Goal: Information Seeking & Learning: Learn about a topic

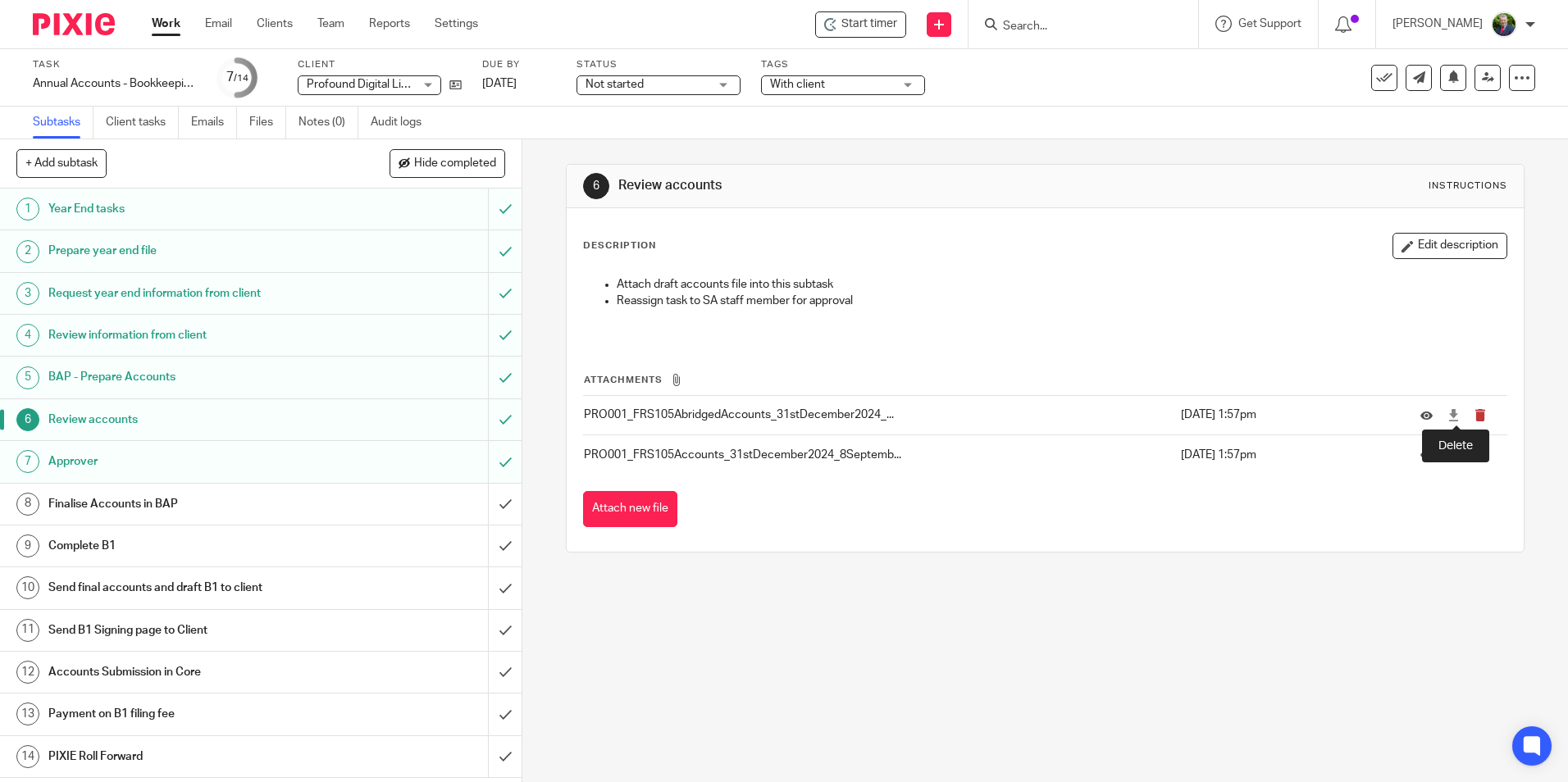
click at [1474, 414] on icon "submit" at bounding box center [1480, 414] width 12 height 12
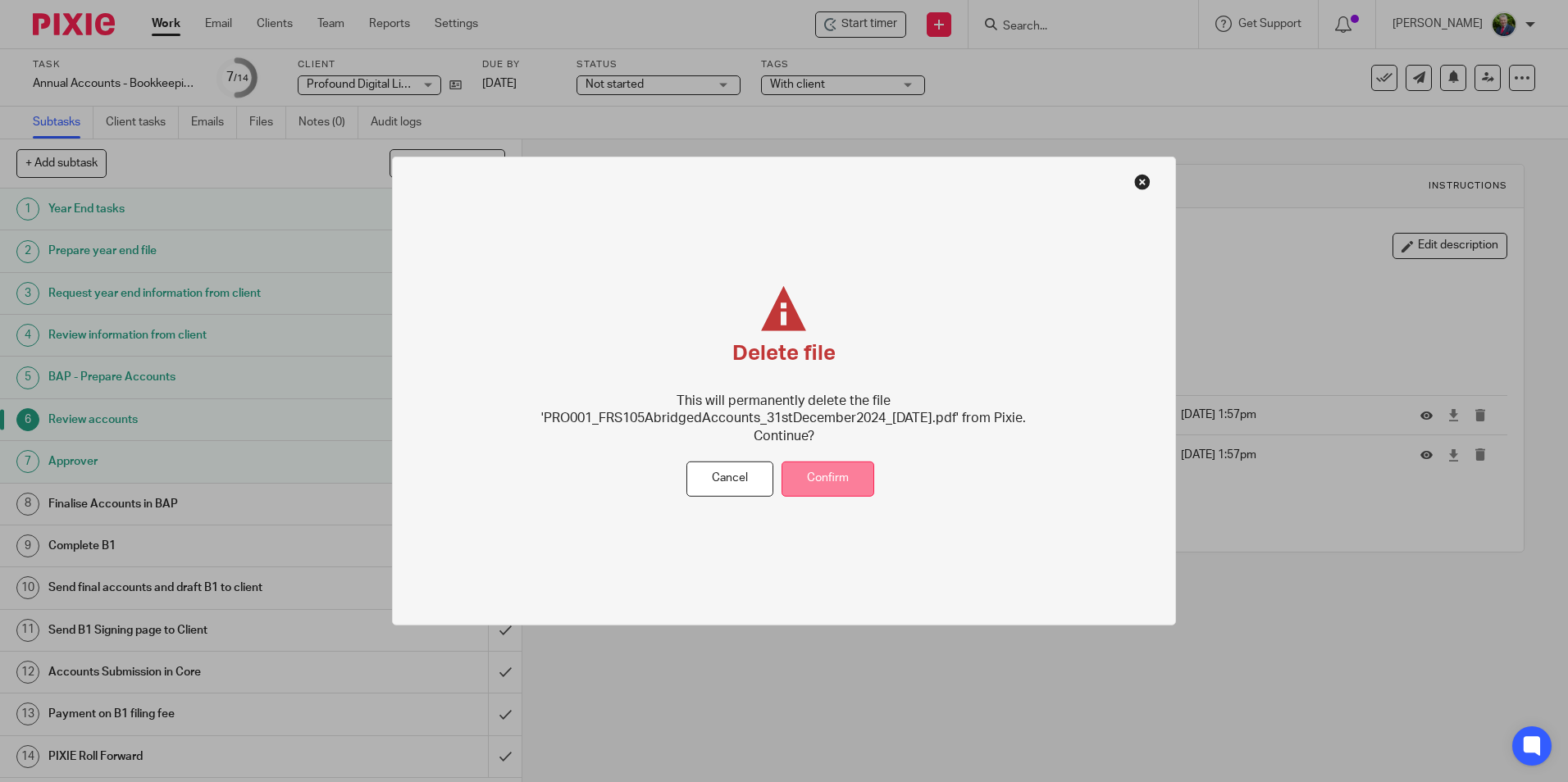
click at [840, 474] on button "Confirm" at bounding box center [827, 479] width 93 height 35
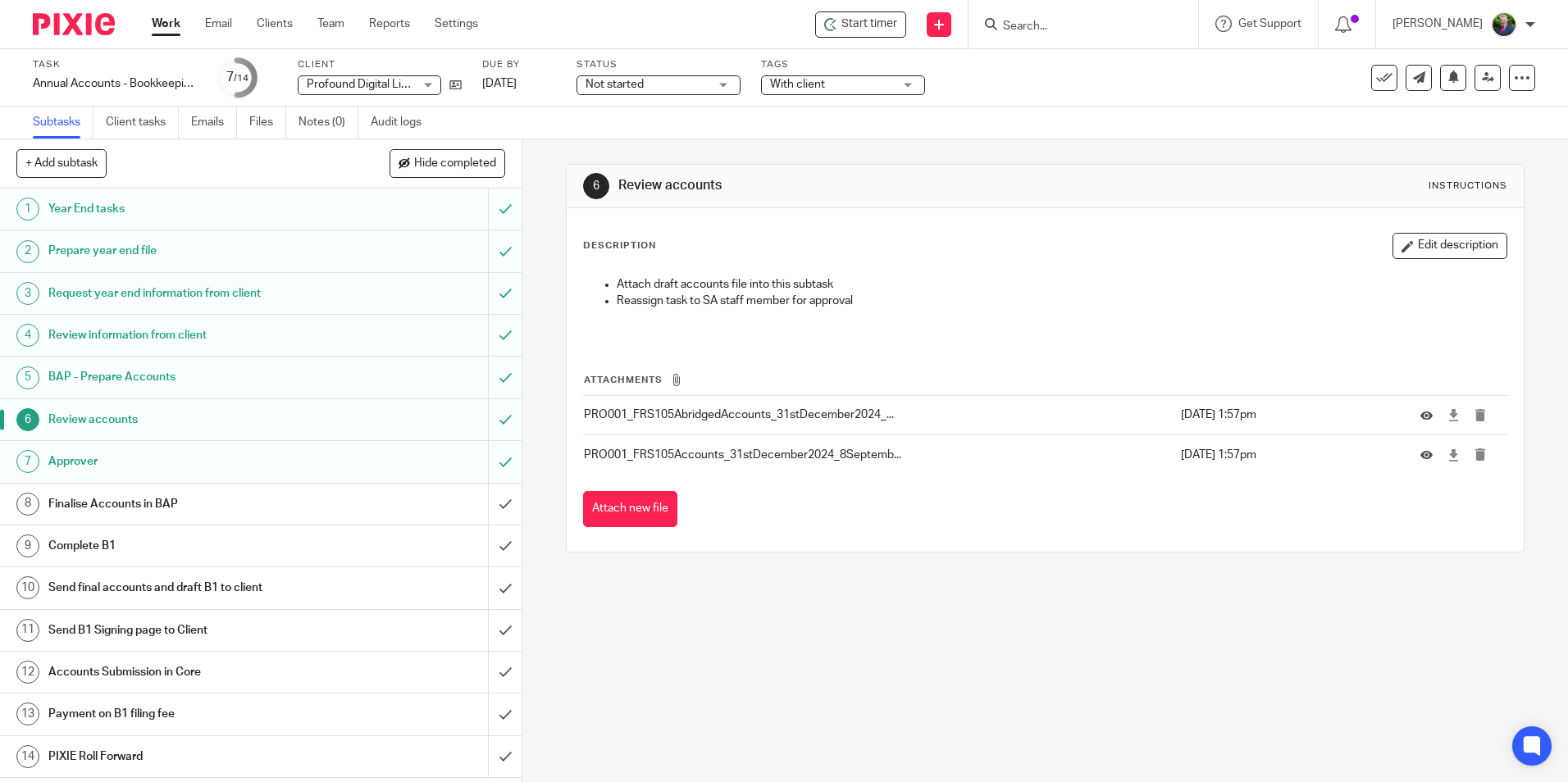
click at [1116, 25] on input "Search" at bounding box center [1075, 27] width 147 height 15
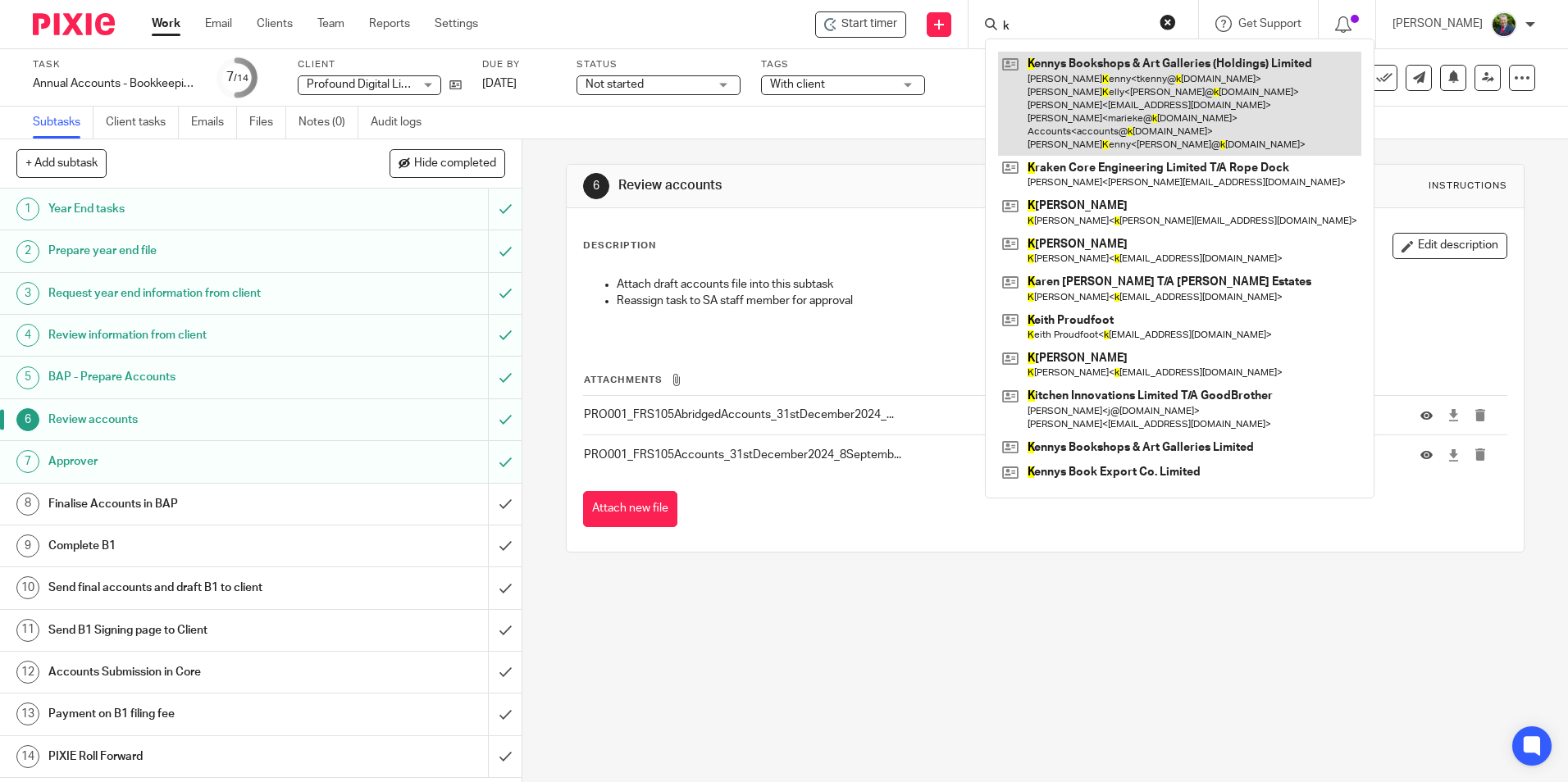
type input "k"
click at [1140, 79] on link at bounding box center [1179, 103] width 363 height 104
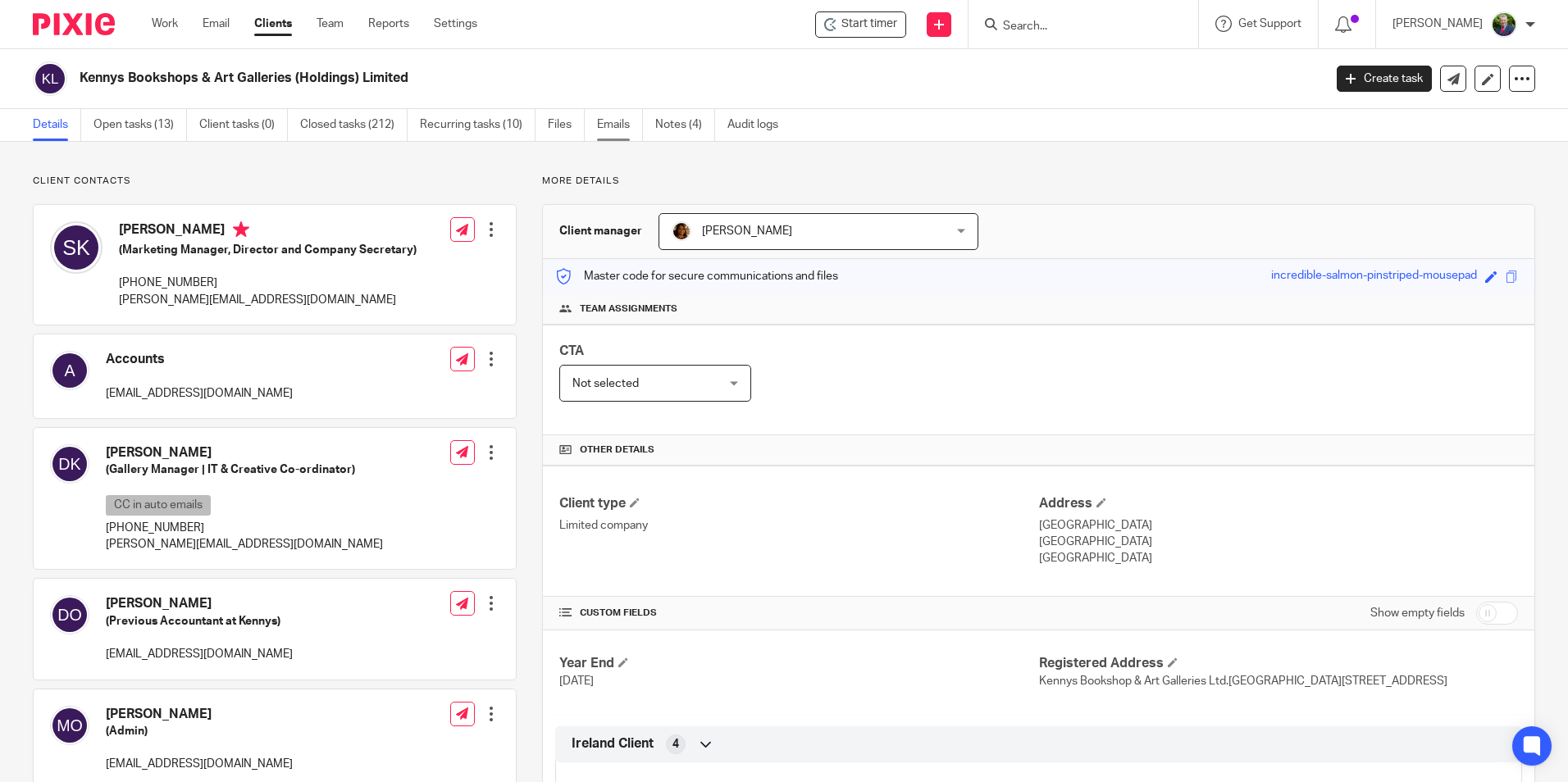
click at [615, 116] on link "Emails" at bounding box center [620, 124] width 46 height 32
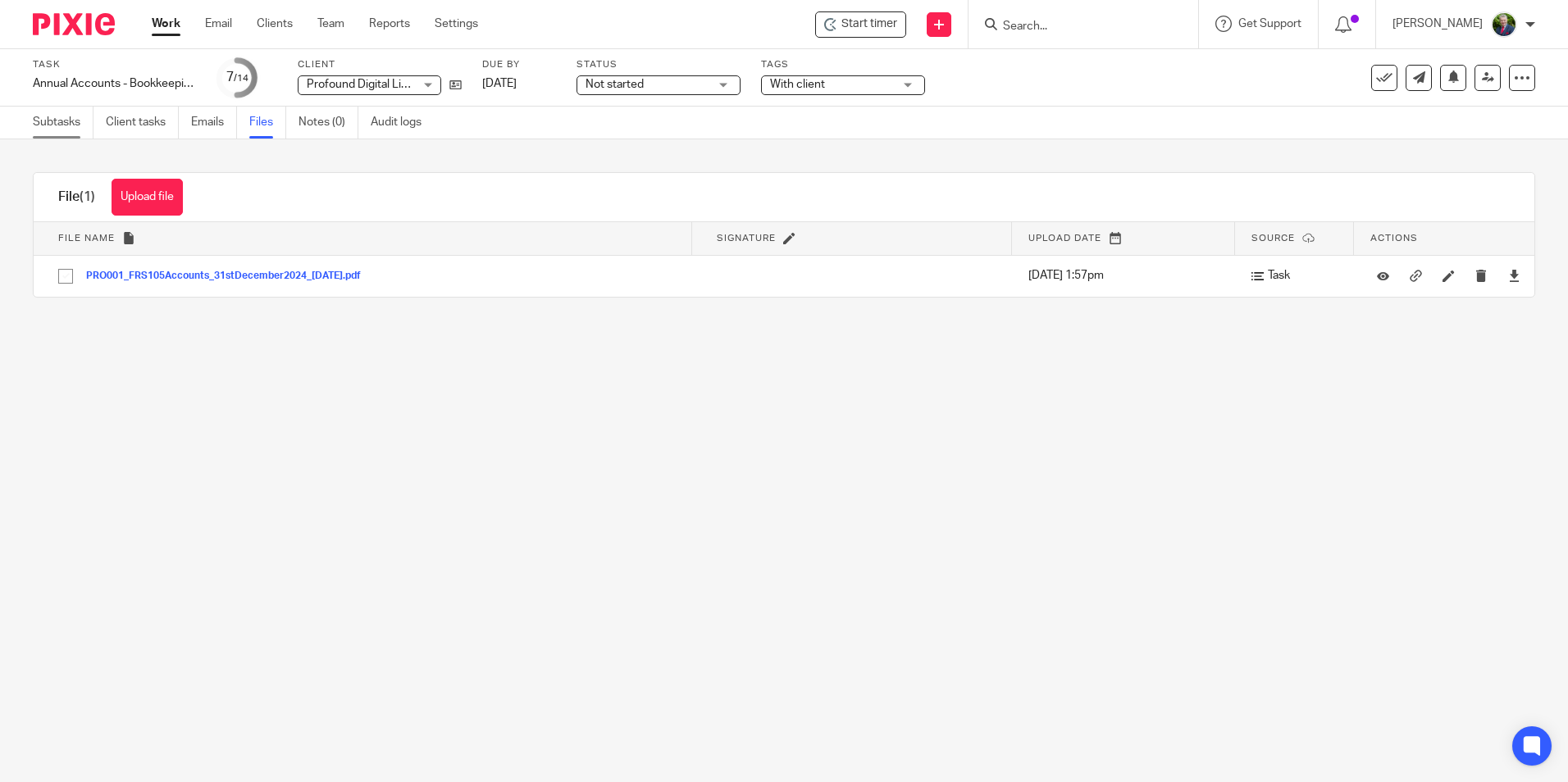
click at [74, 126] on link "Subtasks" at bounding box center [64, 123] width 61 height 32
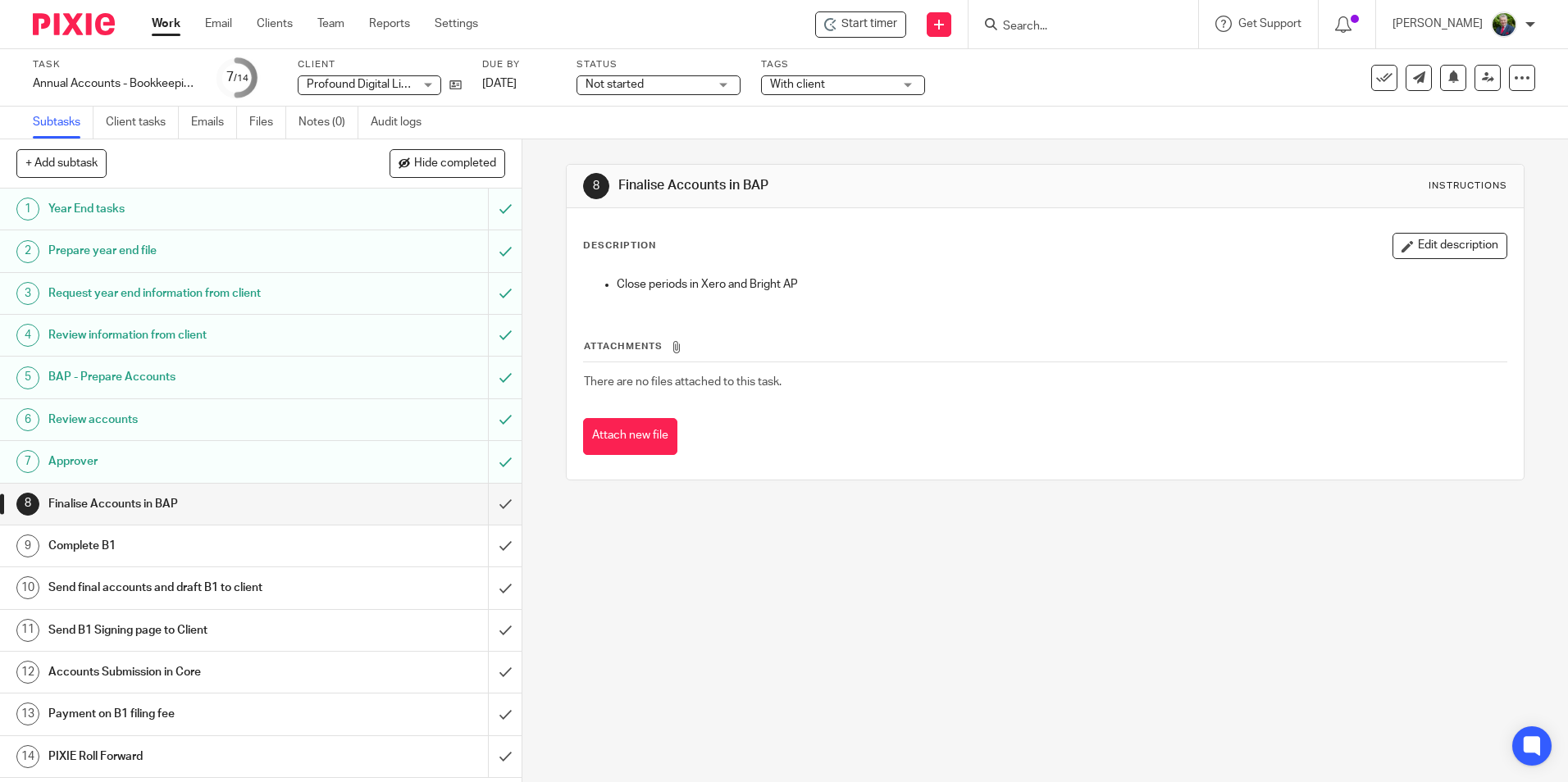
click at [383, 471] on div "Approver" at bounding box center [261, 461] width 424 height 25
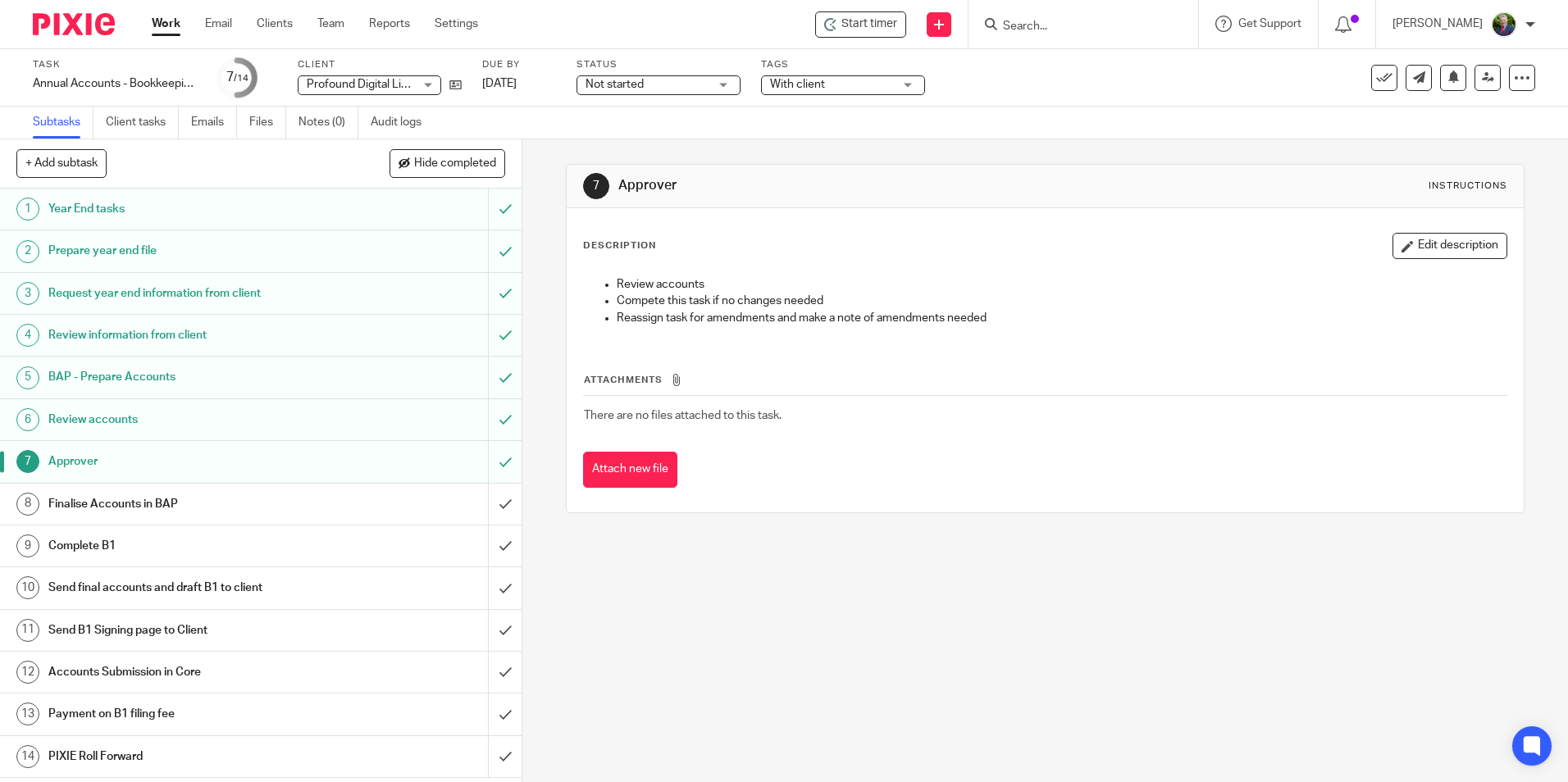
click at [352, 427] on div "Review accounts" at bounding box center [261, 419] width 424 height 25
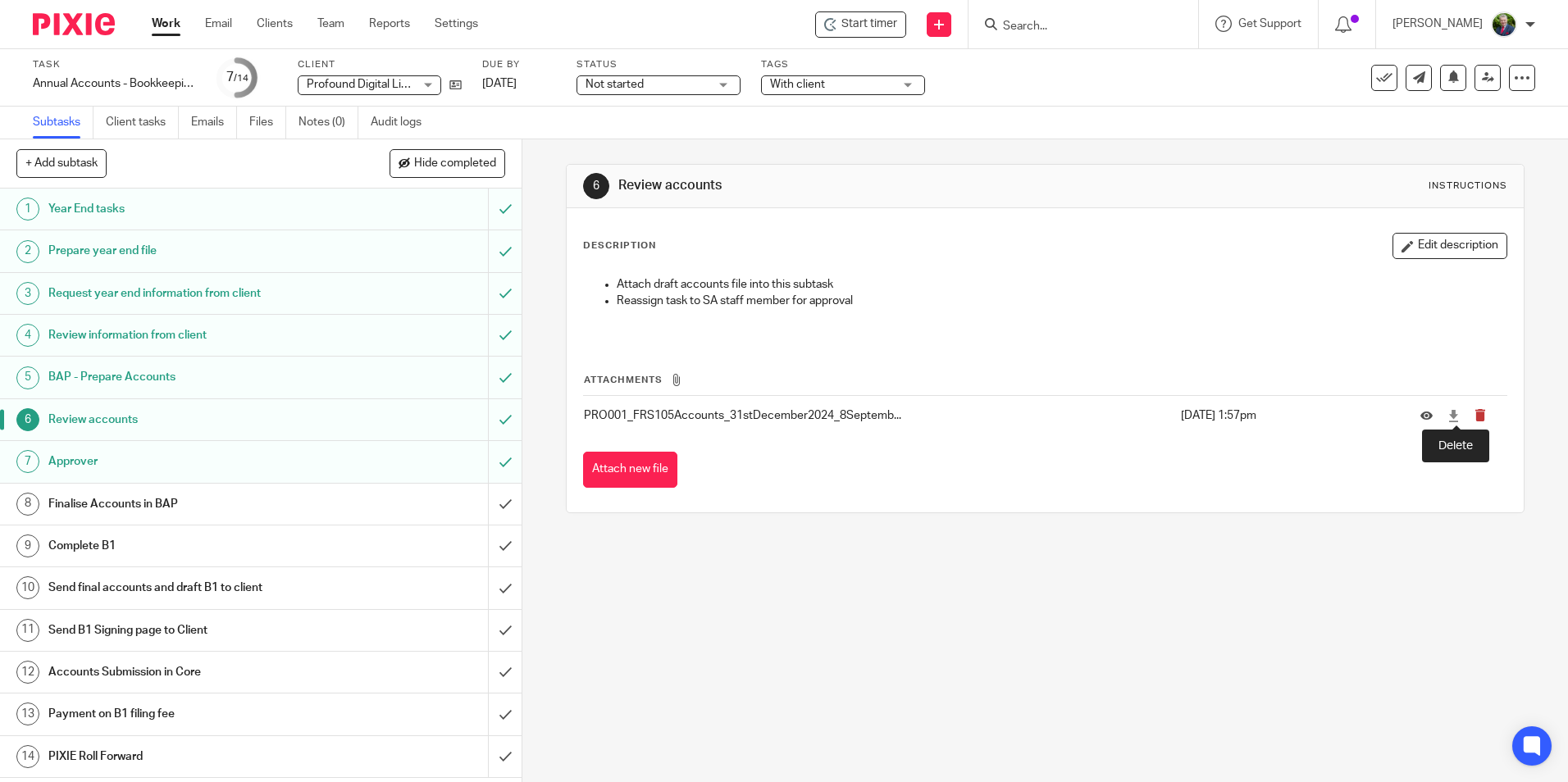
click at [1474, 416] on icon "submit" at bounding box center [1480, 414] width 12 height 12
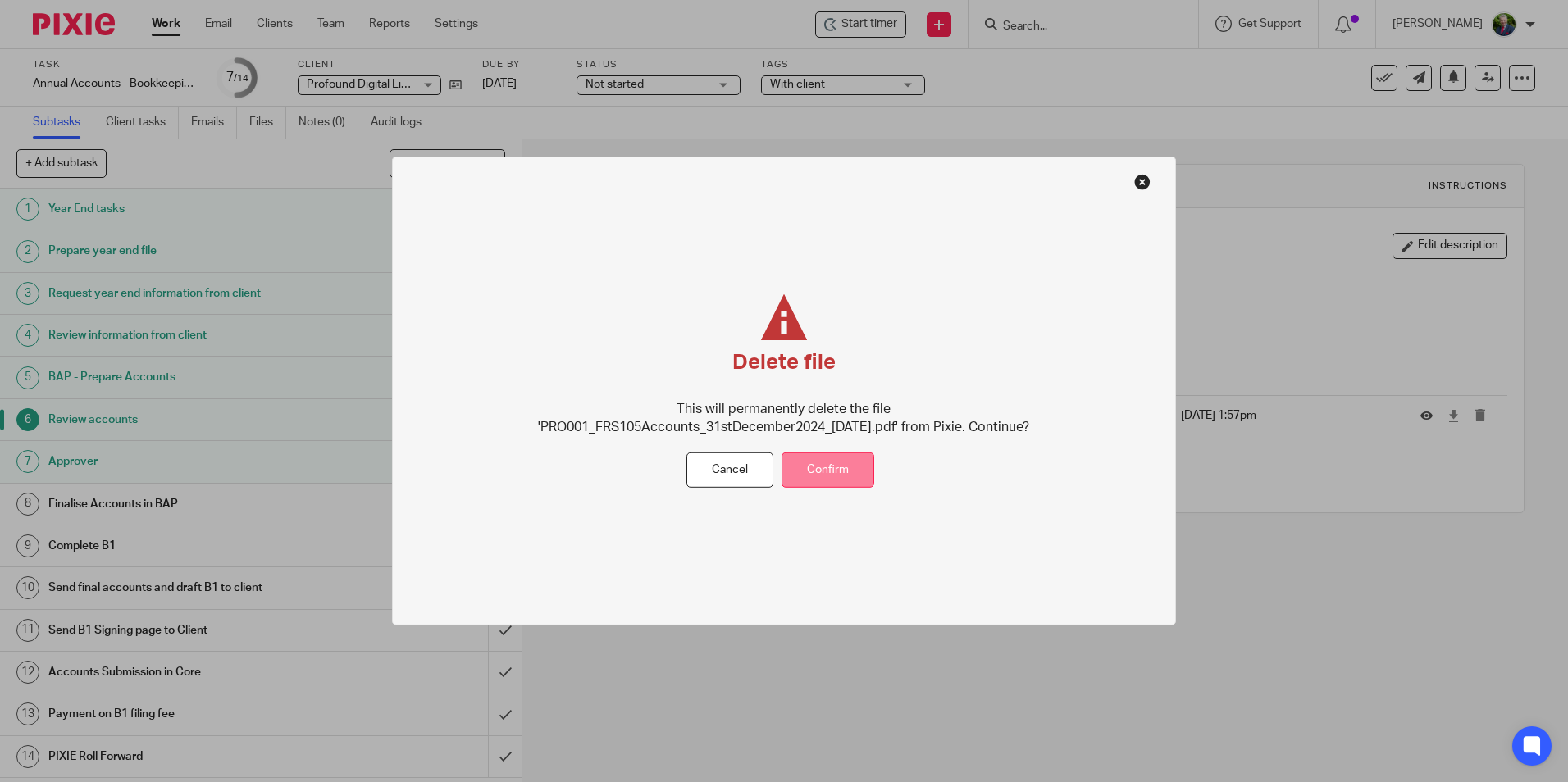
click at [819, 480] on button "Confirm" at bounding box center [827, 470] width 93 height 35
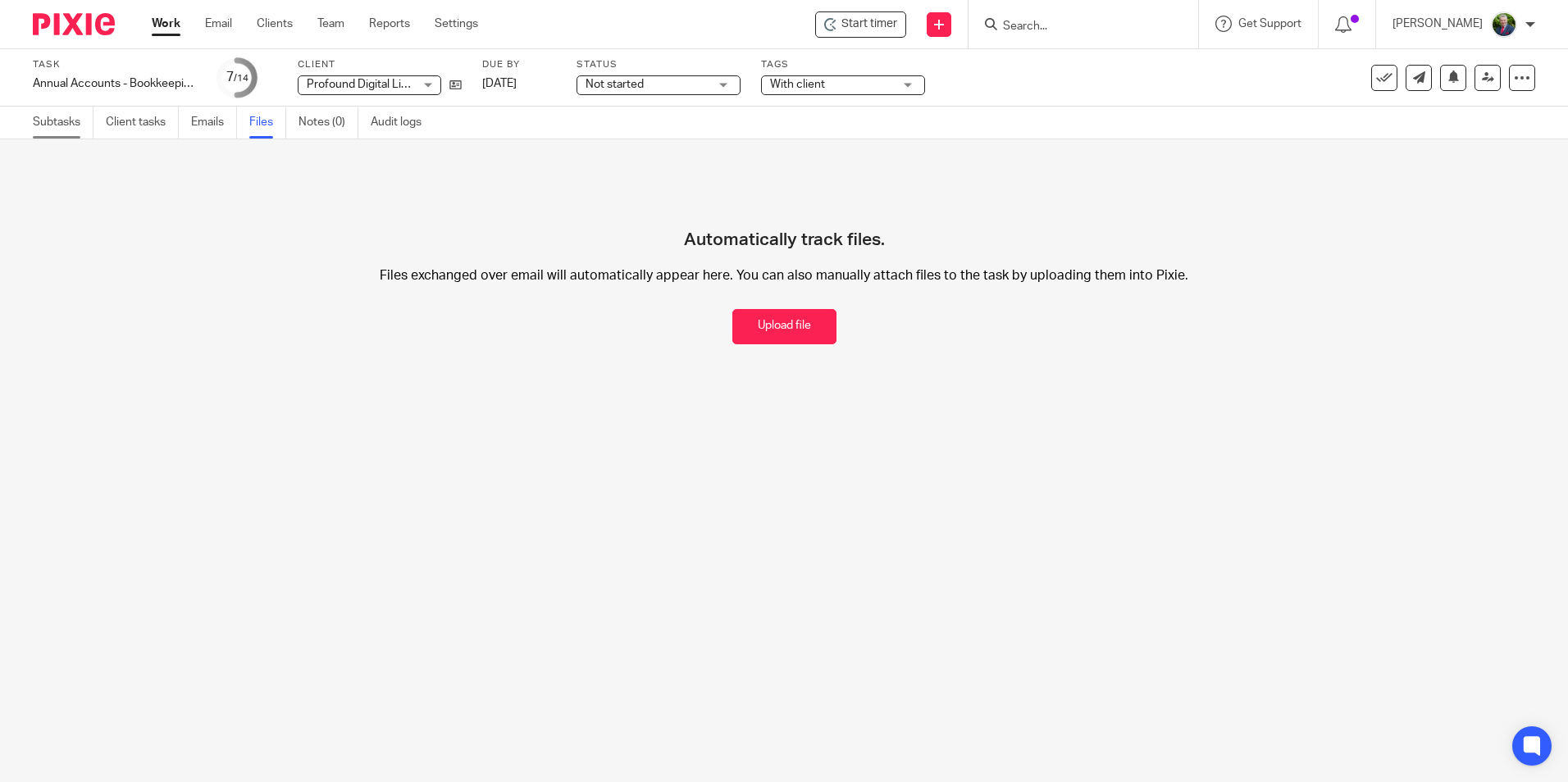
click at [68, 122] on link "Subtasks" at bounding box center [64, 123] width 61 height 32
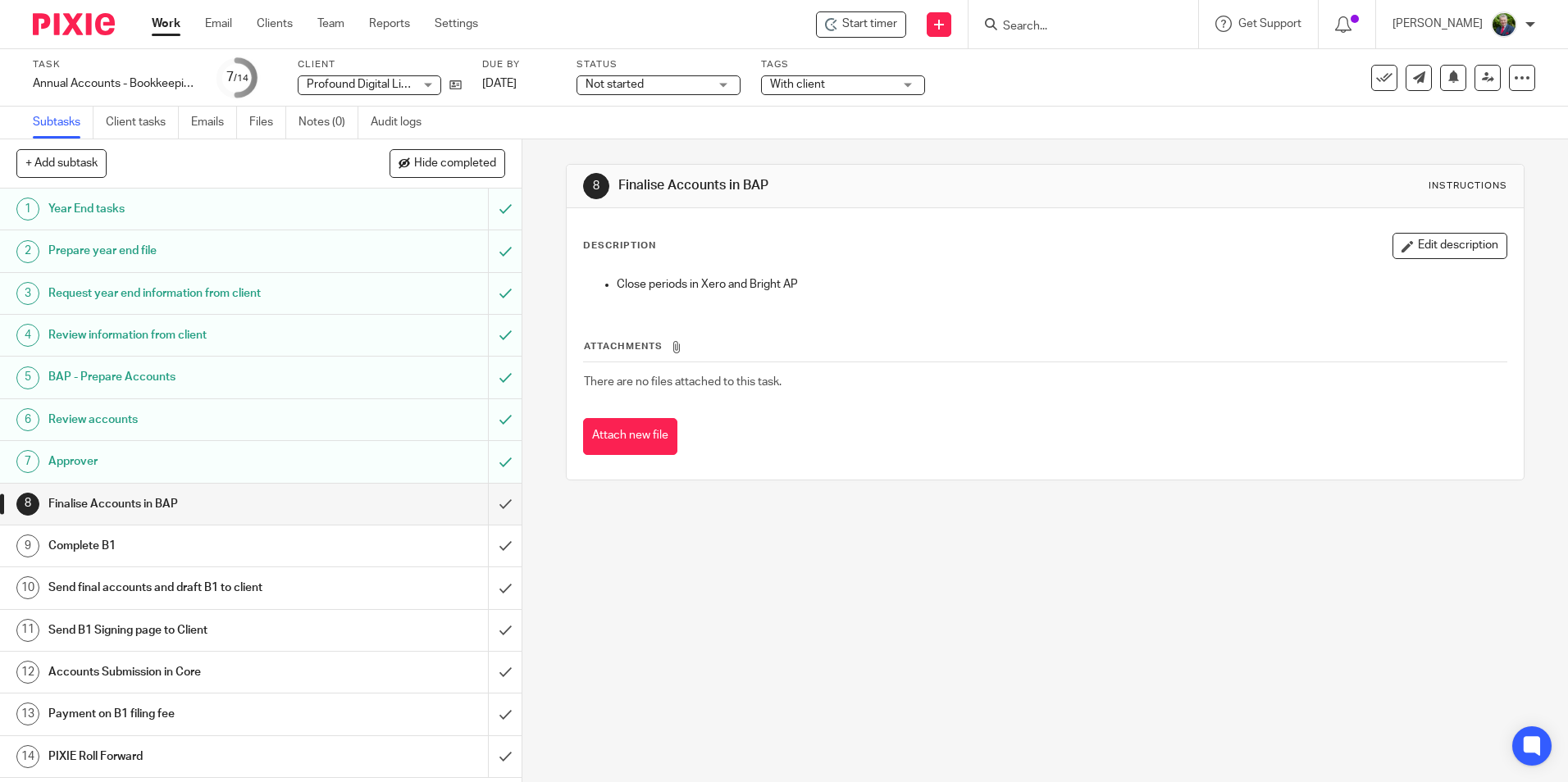
click at [235, 422] on h1 "Review accounts" at bounding box center [190, 419] width 282 height 25
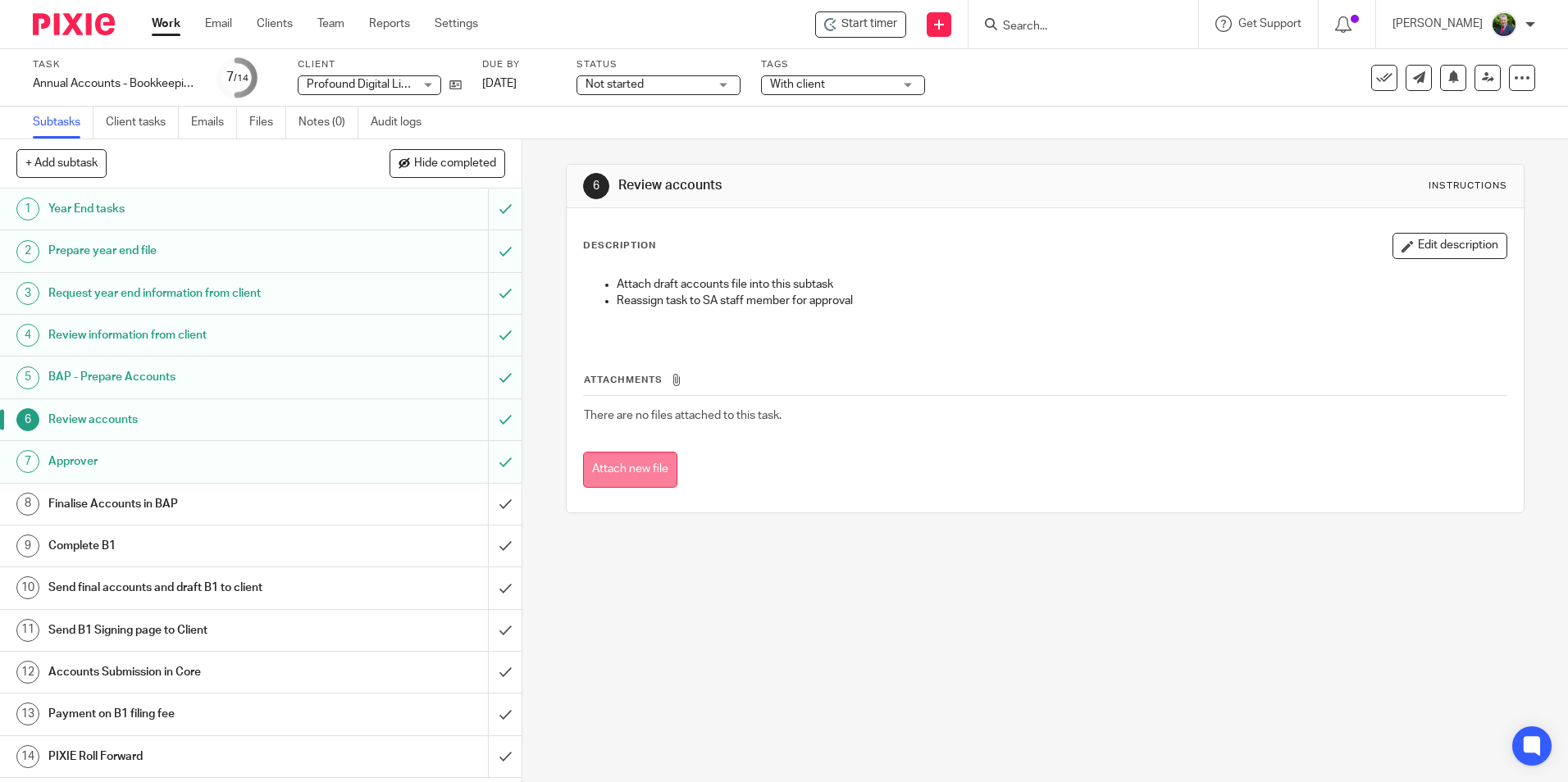
click at [638, 468] on button "Attach new file" at bounding box center [630, 470] width 94 height 37
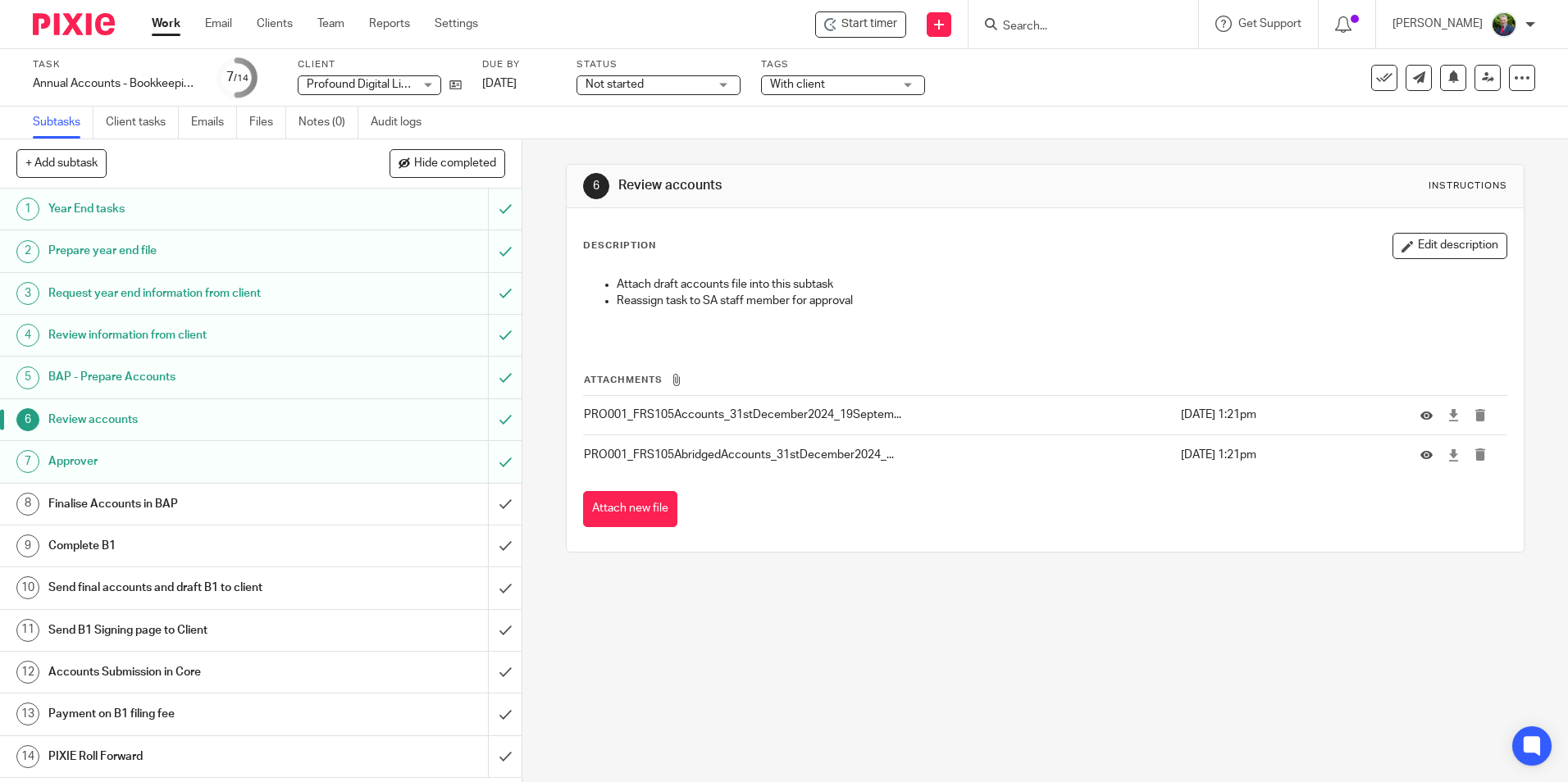
click at [162, 504] on h1 "Finalise Accounts in BAP" at bounding box center [190, 504] width 282 height 25
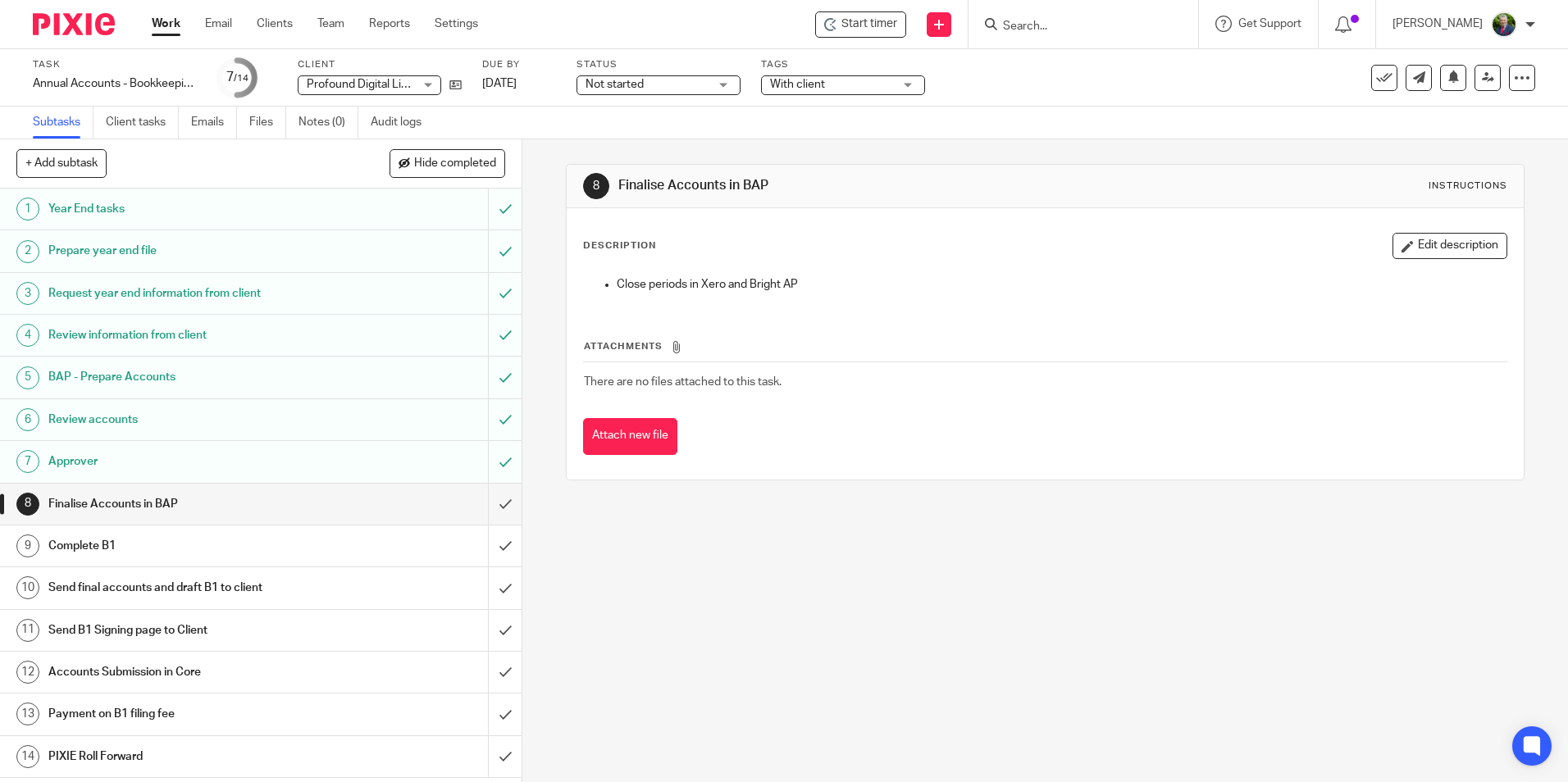
click at [935, 617] on div "8 Finalise Accounts in BAP Instructions Description Edit description Close peri…" at bounding box center [1045, 461] width 1046 height 643
click at [170, 23] on link "Work" at bounding box center [166, 24] width 29 height 17
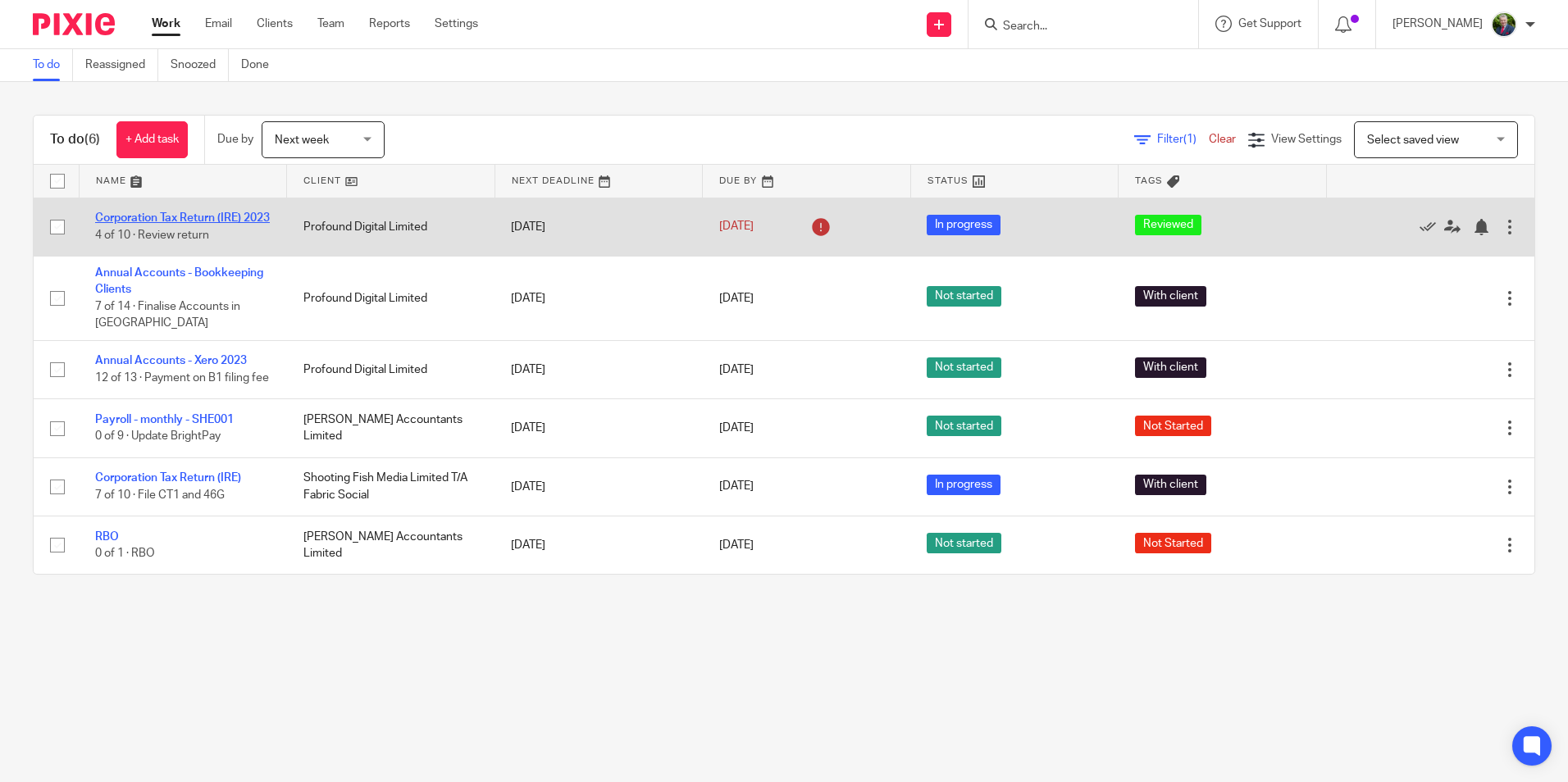
click at [178, 219] on link "Corporation Tax Return (IRE) 2023" at bounding box center [182, 218] width 175 height 11
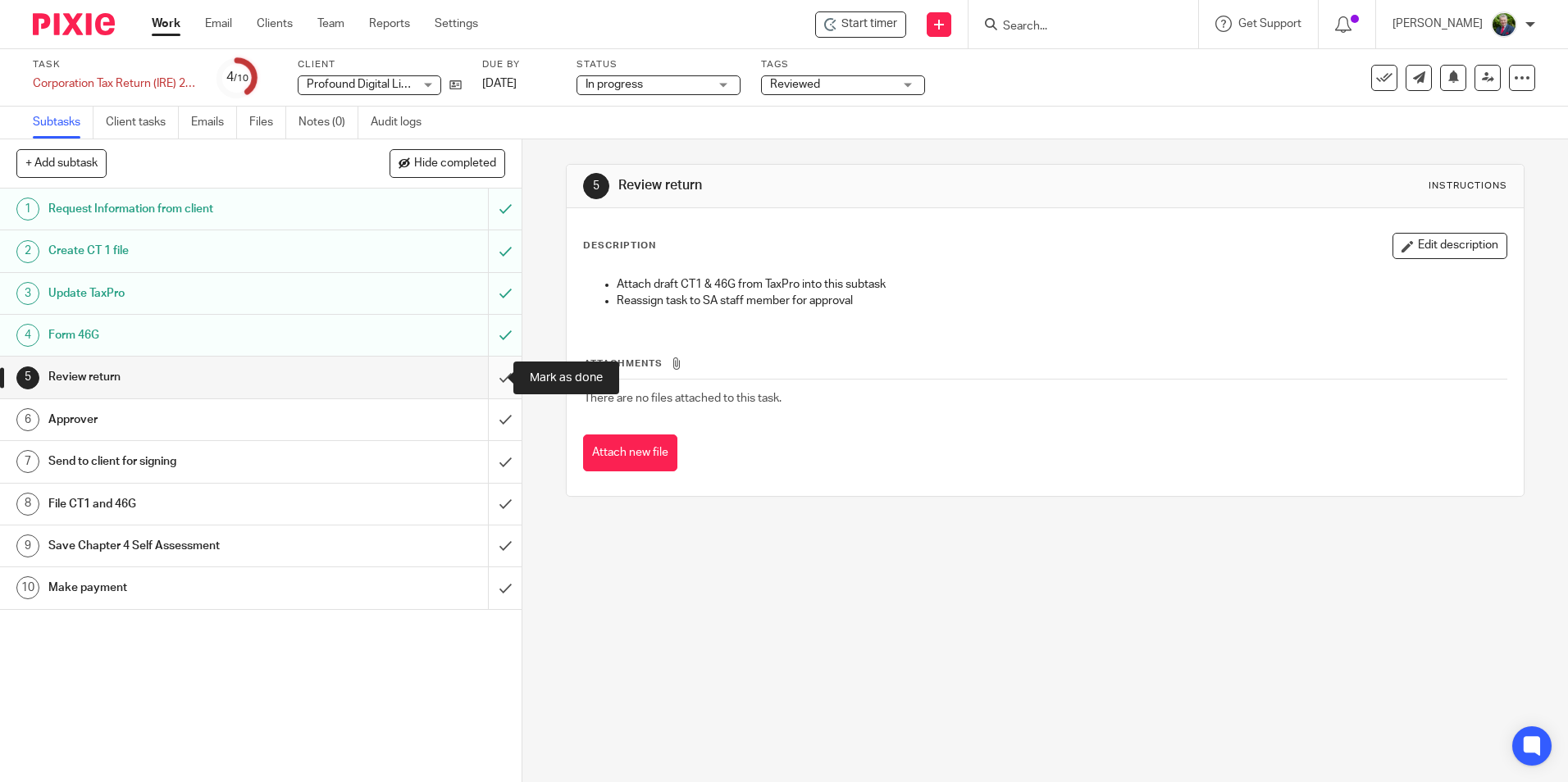
click at [492, 377] on input "submit" at bounding box center [261, 377] width 521 height 41
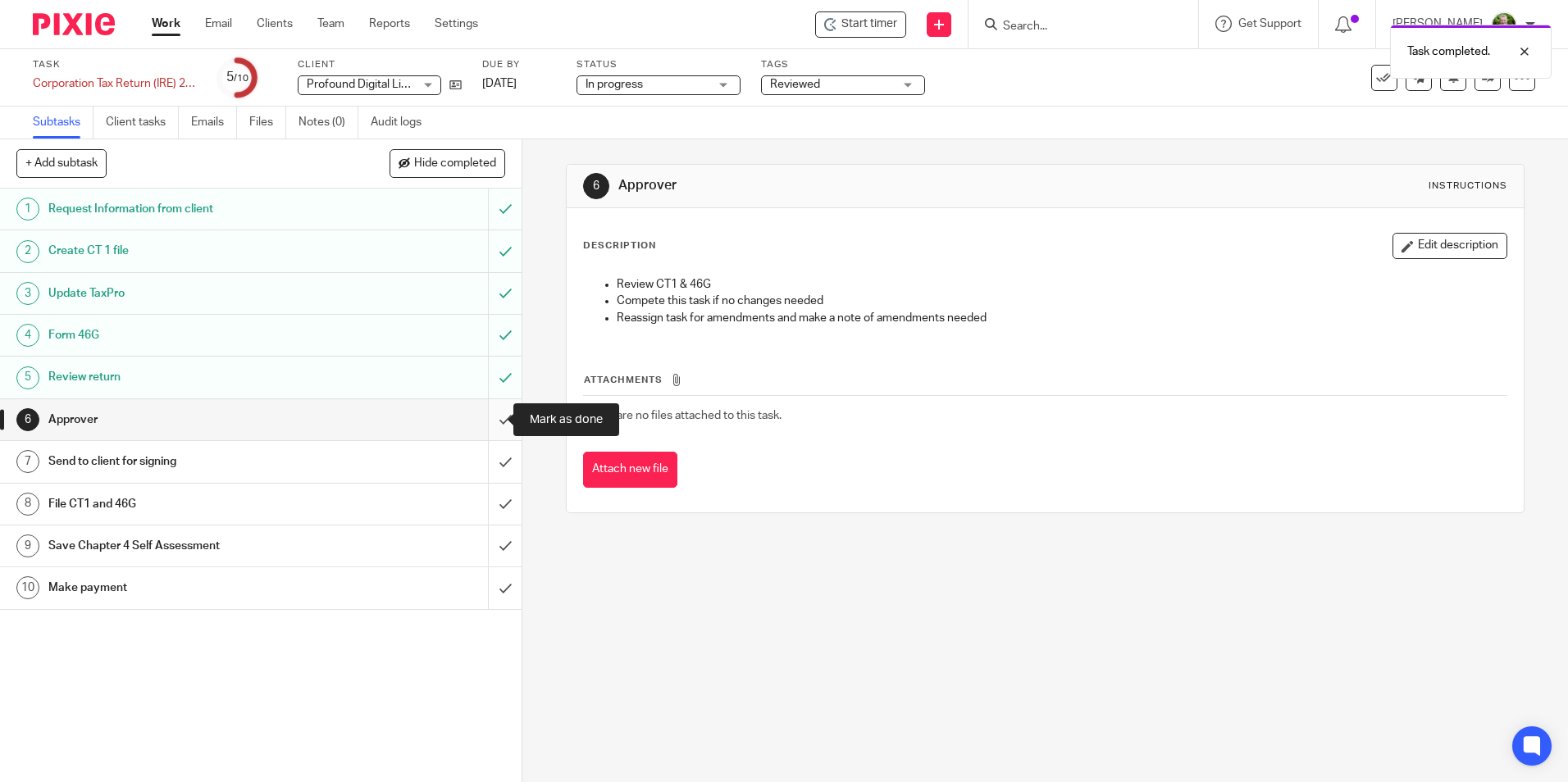
click at [492, 422] on input "submit" at bounding box center [261, 419] width 521 height 41
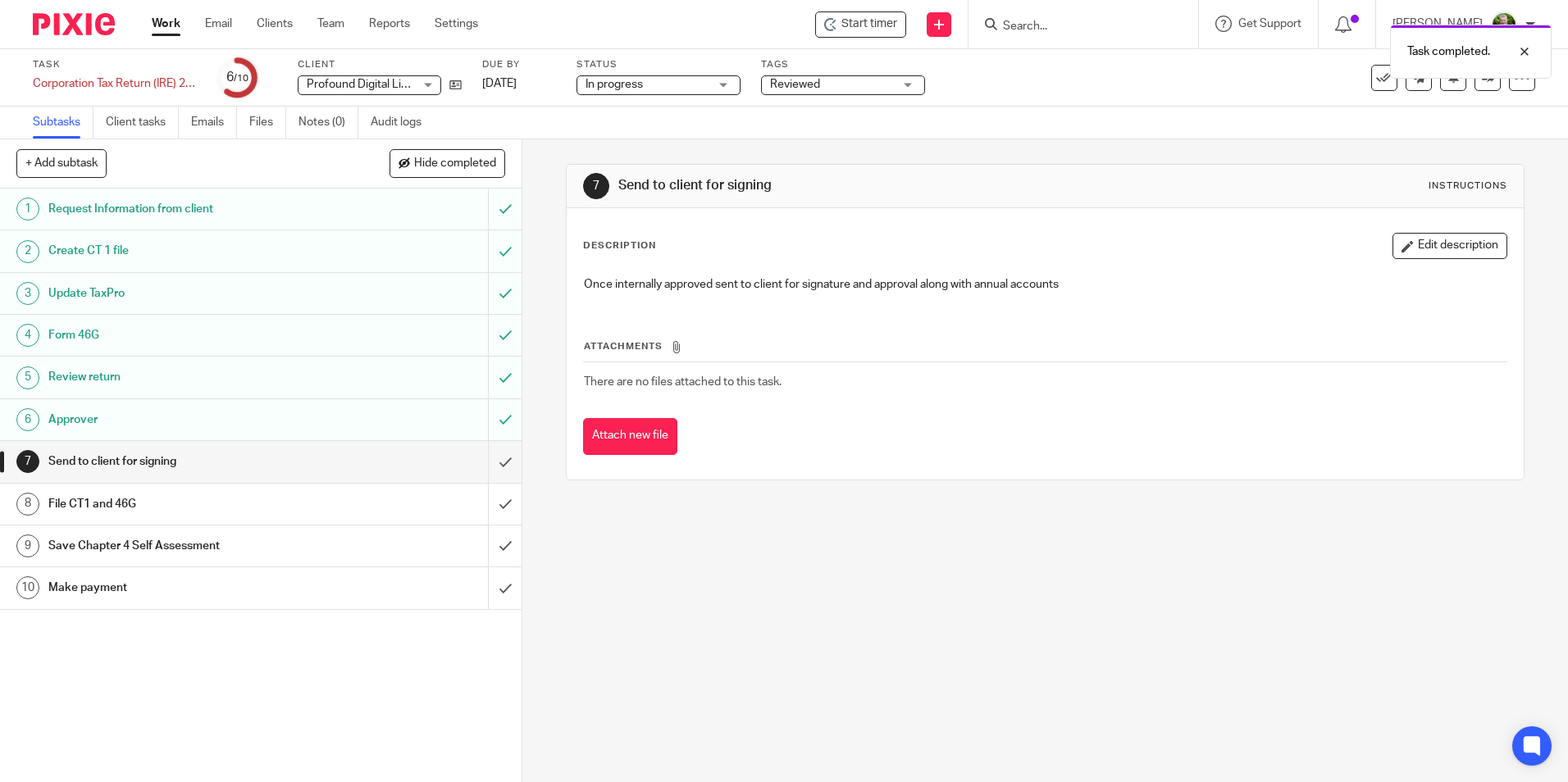
click at [391, 378] on div "Review return" at bounding box center [261, 377] width 424 height 25
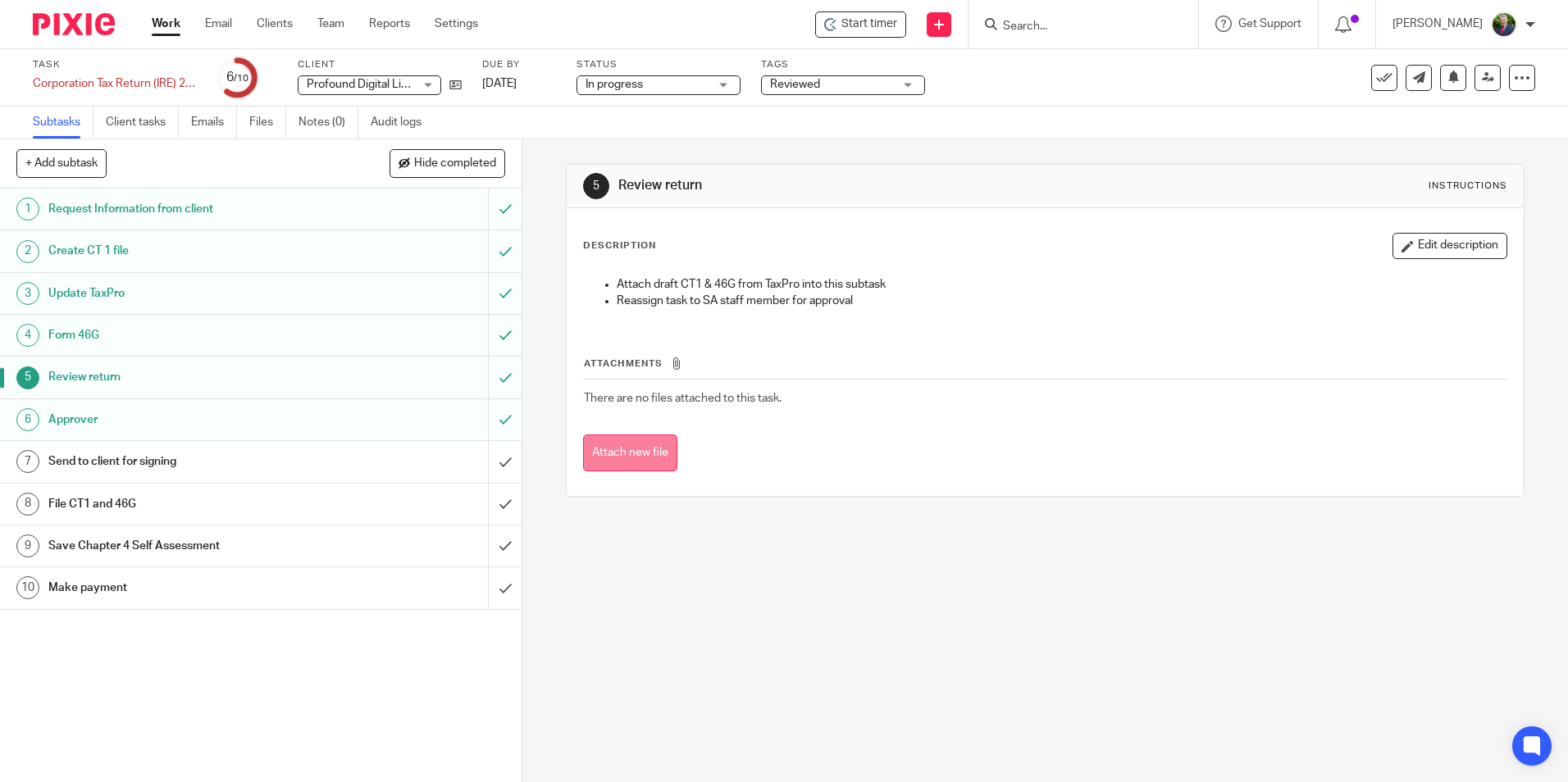
click at [636, 454] on button "Attach new file" at bounding box center [630, 453] width 94 height 37
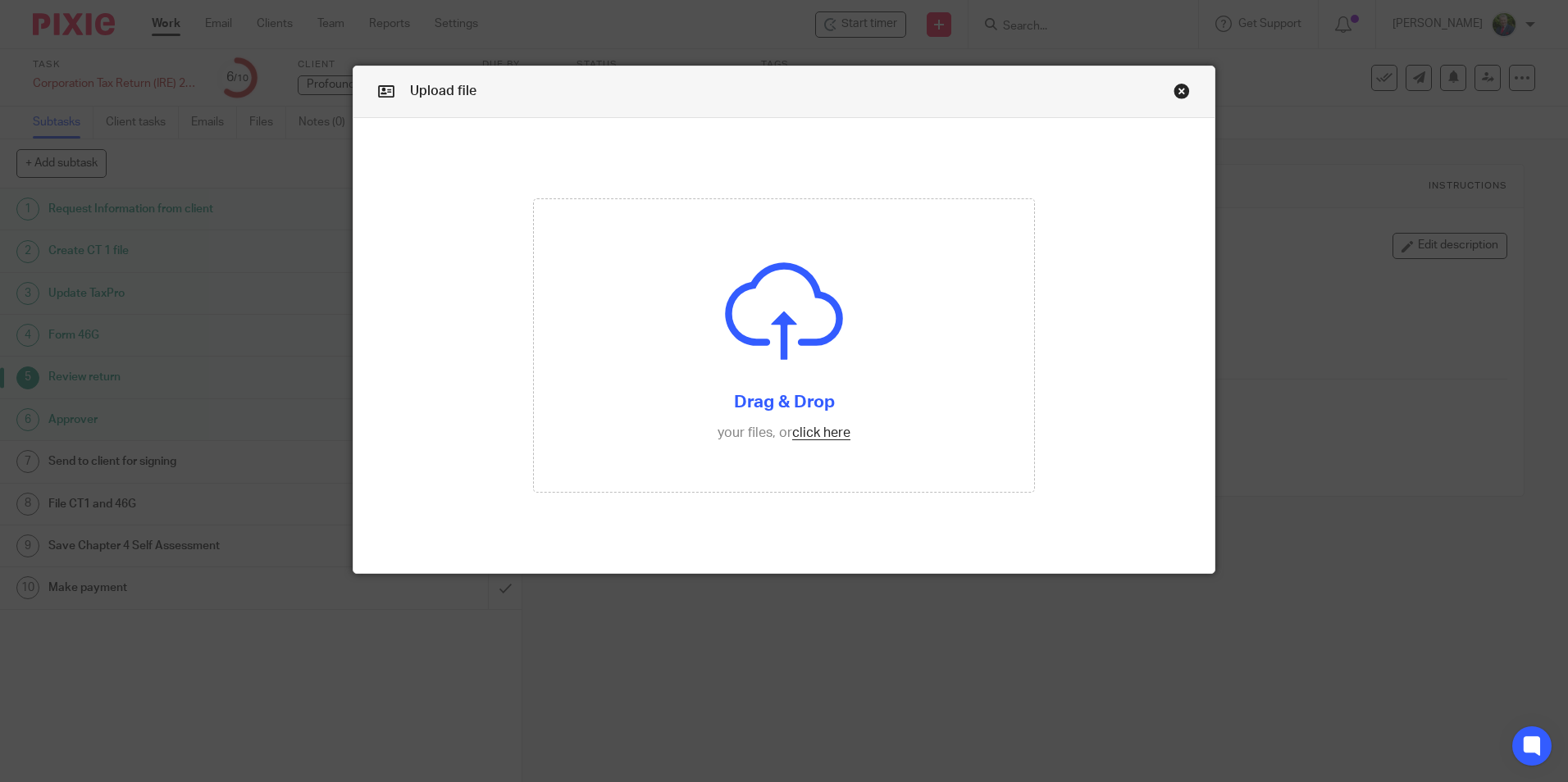
drag, startPoint x: 1176, startPoint y: 100, endPoint x: 1033, endPoint y: 137, distance: 147.7
click at [1176, 100] on link "Close this dialog window" at bounding box center [1182, 94] width 17 height 22
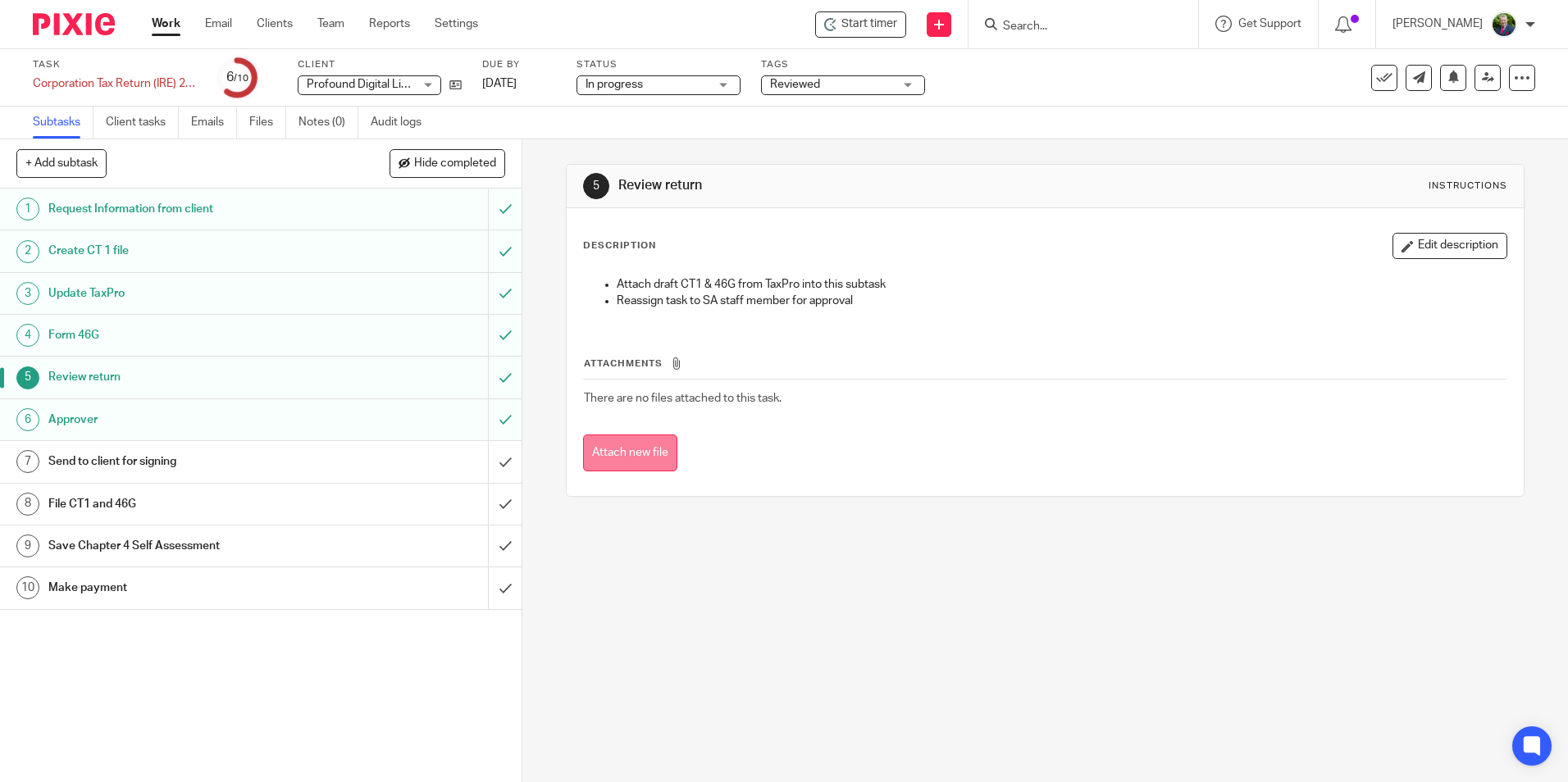
click at [619, 458] on button "Attach new file" at bounding box center [630, 453] width 94 height 37
click at [74, 452] on h1 "Send to client for signing" at bounding box center [190, 461] width 282 height 25
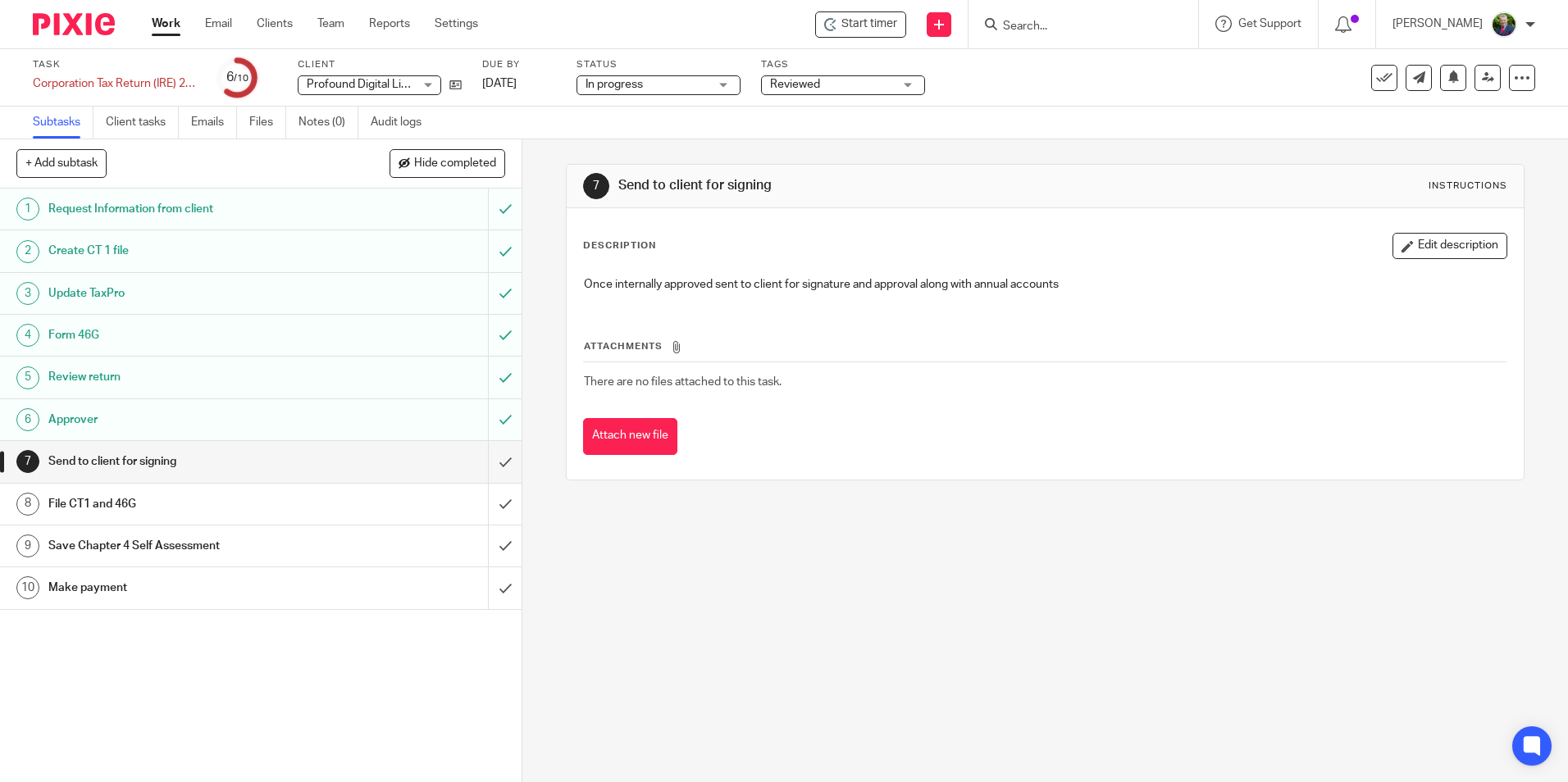
click at [357, 682] on div "1 Request Information from client 2 Create CT 1 file 3 Update TaxPro 4 Form 46G…" at bounding box center [261, 485] width 521 height 593
click at [713, 79] on div "In progress In progress" at bounding box center [659, 85] width 164 height 19
click at [662, 137] on li "In progress" at bounding box center [659, 145] width 162 height 33
click at [858, 90] on span "Reviewed" at bounding box center [832, 85] width 123 height 18
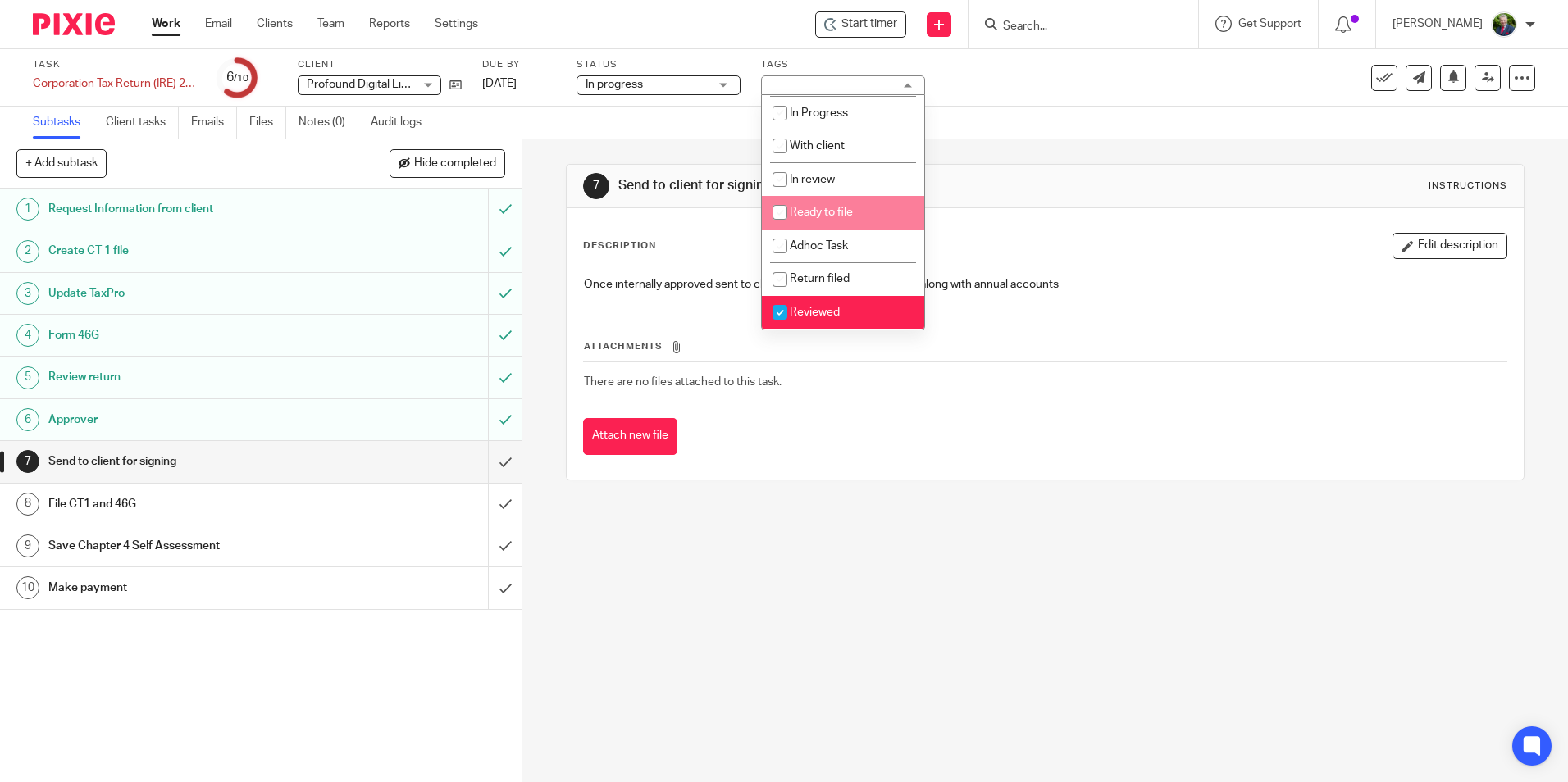
scroll to position [115, 0]
click at [818, 218] on span "Ready to file" at bounding box center [821, 212] width 64 height 11
checkbox input "true"
click at [784, 315] on input "checkbox" at bounding box center [780, 312] width 31 height 31
checkbox input "false"
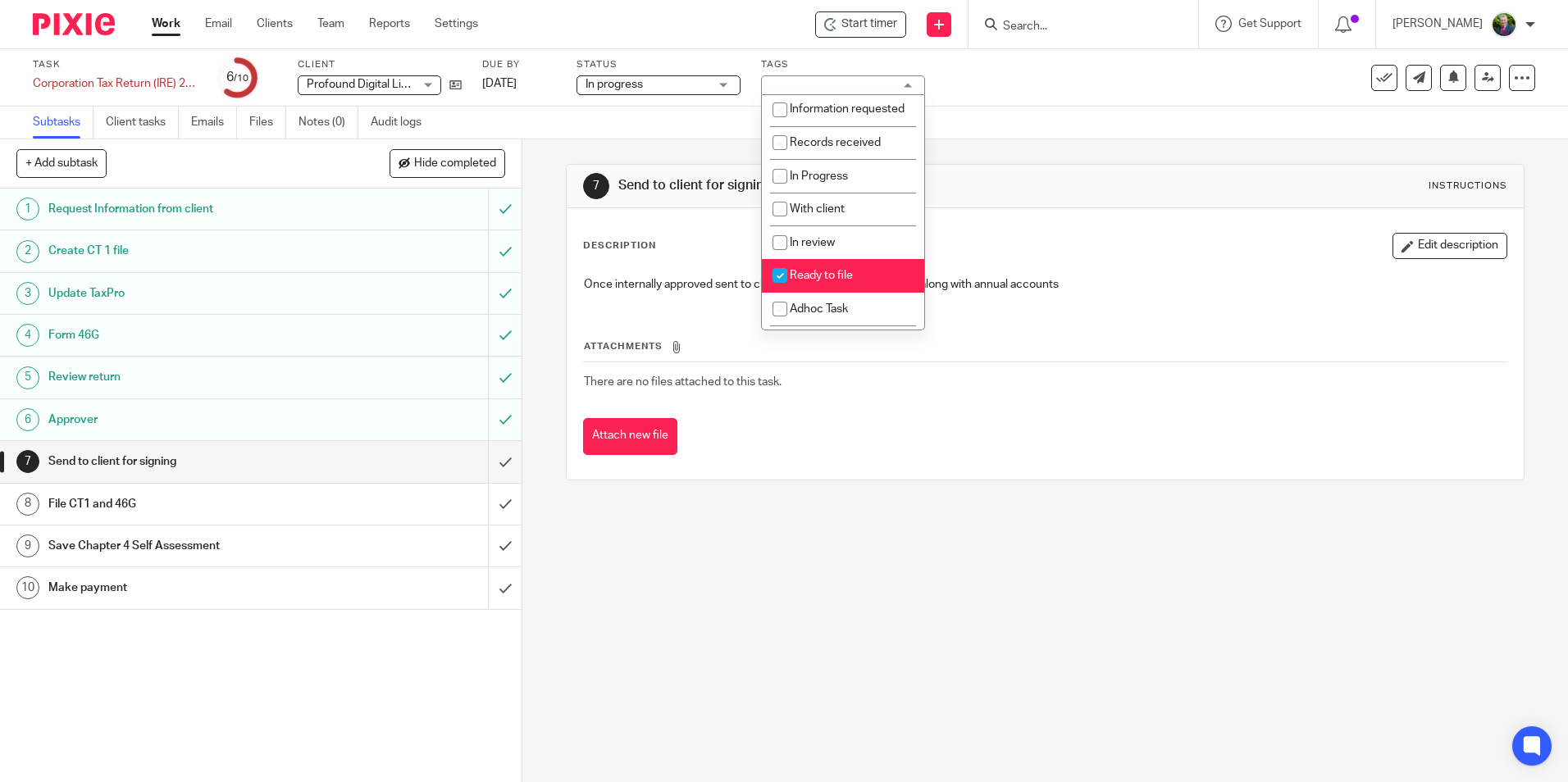
scroll to position [33, 0]
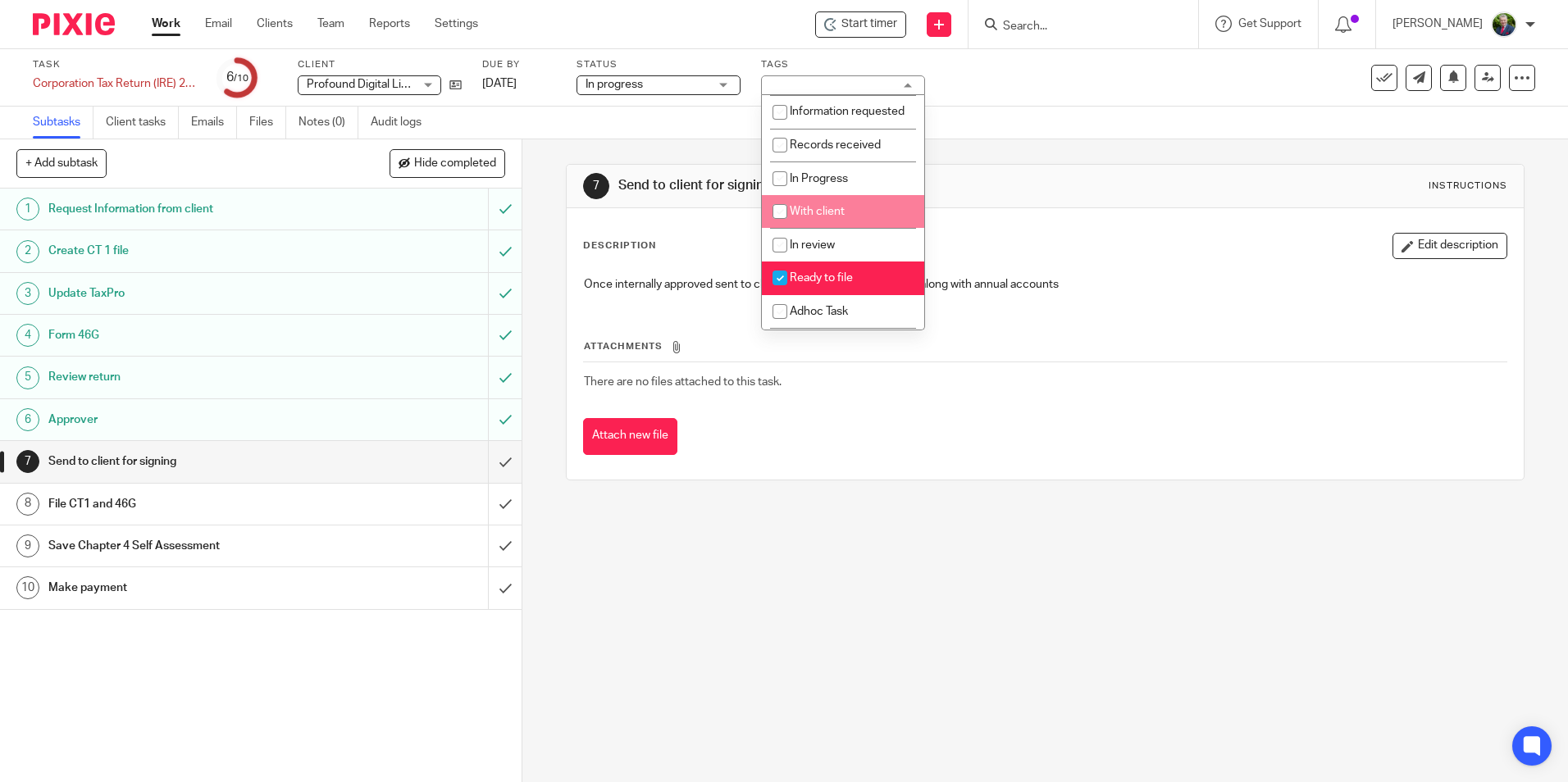
click at [796, 217] on span "With client" at bounding box center [817, 211] width 55 height 11
checkbox input "true"
click at [790, 294] on input "checkbox" at bounding box center [780, 278] width 31 height 31
checkbox input "false"
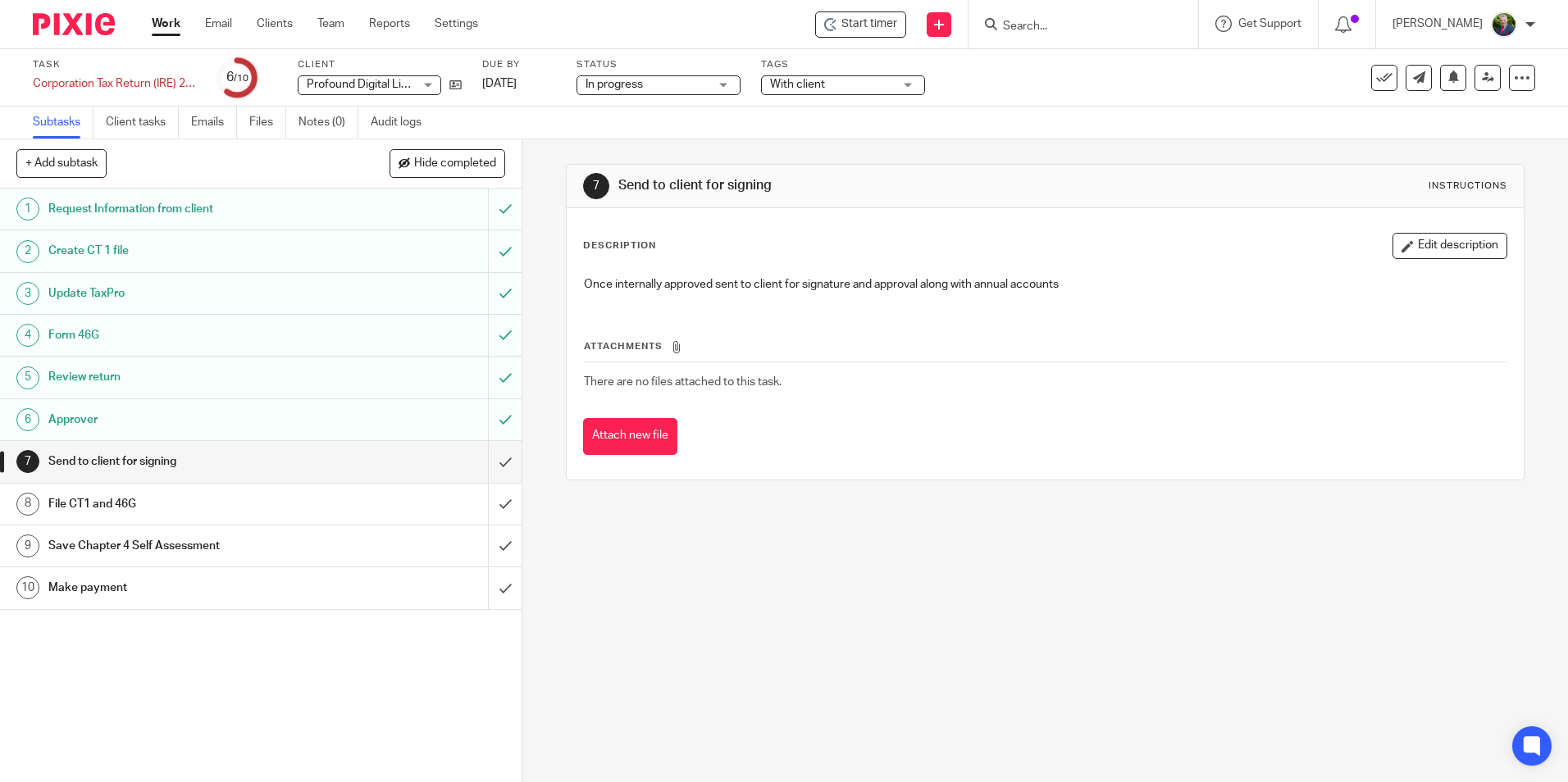
click at [789, 424] on div "Attach new file" at bounding box center [1045, 437] width 923 height 37
click at [158, 22] on link "Work" at bounding box center [166, 24] width 29 height 17
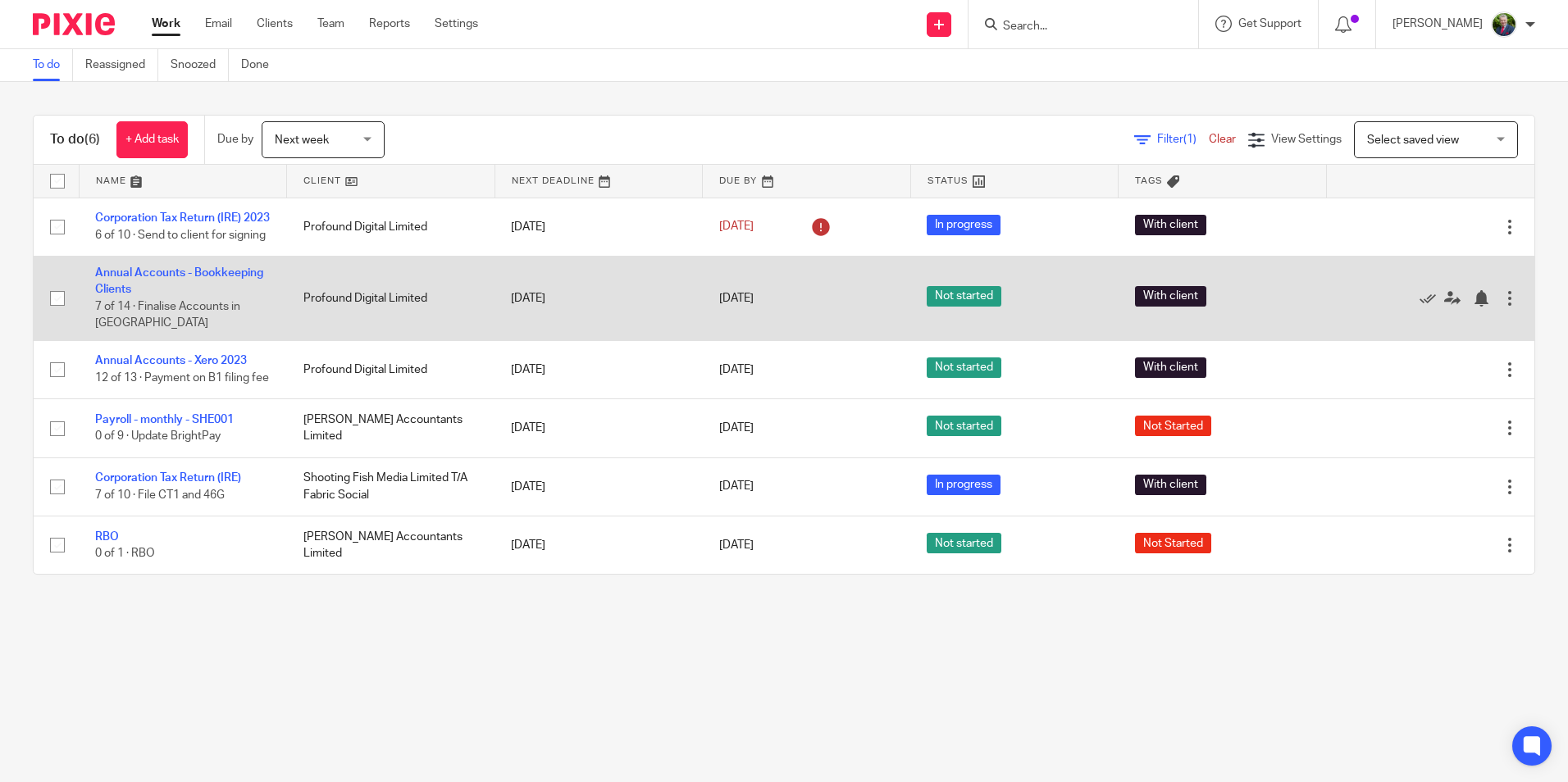
click at [182, 309] on td "Annual Accounts - Bookkeeping Clients 7 of 14 · Finalise Accounts in BAP" at bounding box center [182, 298] width 208 height 85
click at [183, 295] on link "Annual Accounts - Bookkeeping Clients" at bounding box center [179, 281] width 168 height 28
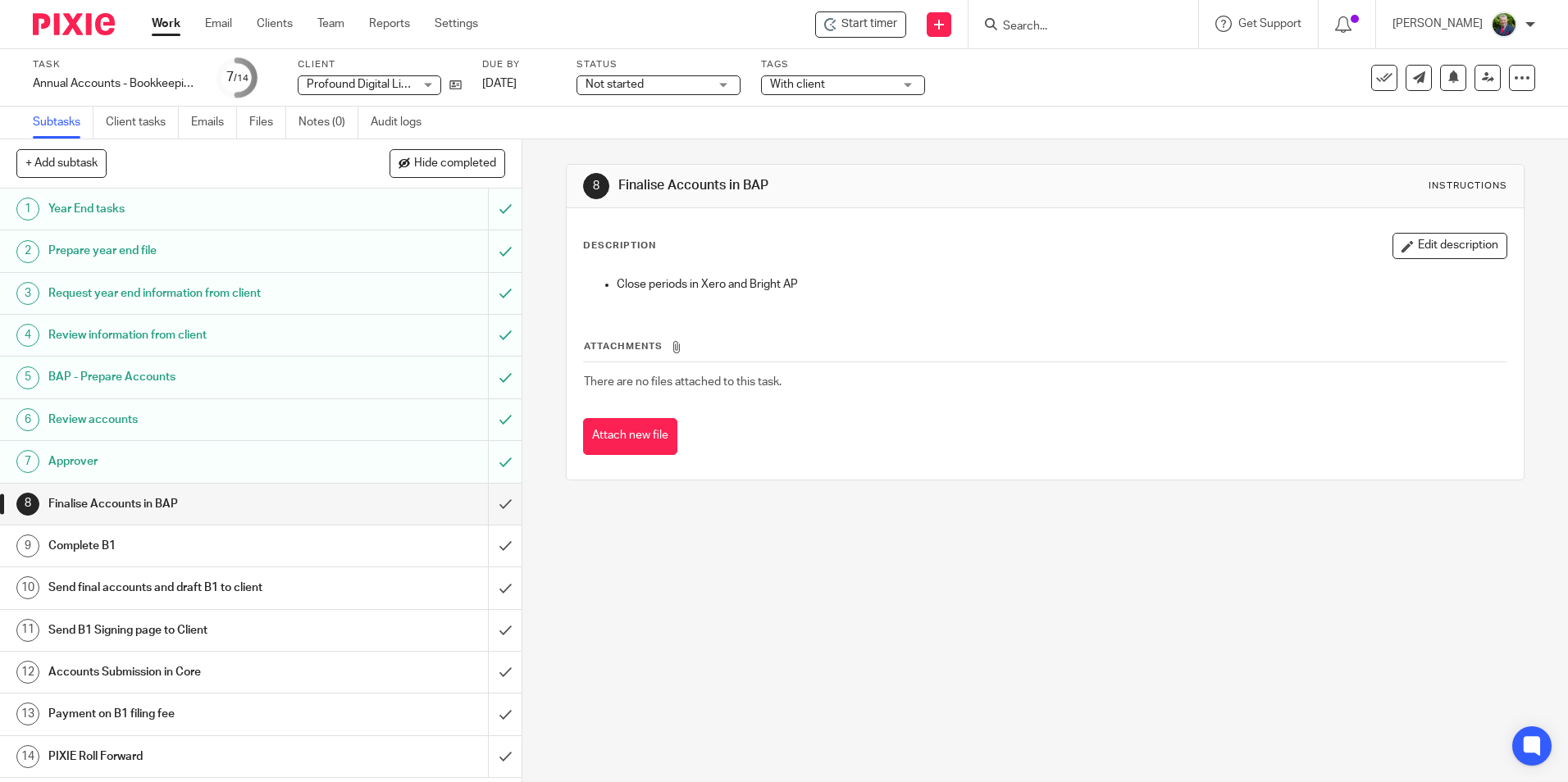
click at [92, 461] on h1 "Approver" at bounding box center [190, 461] width 282 height 25
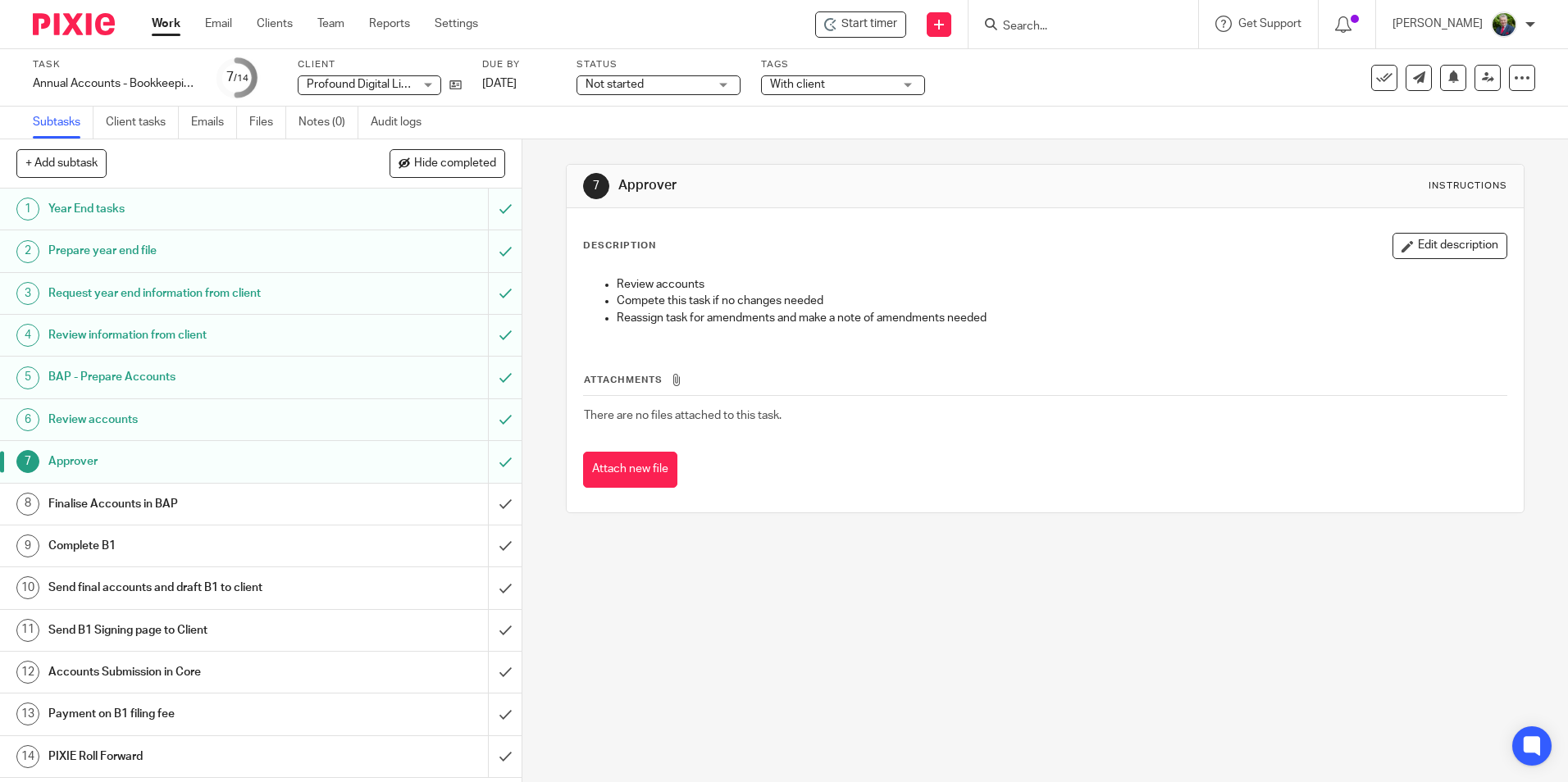
click at [99, 497] on h1 "Finalise Accounts in BAP" at bounding box center [190, 504] width 282 height 25
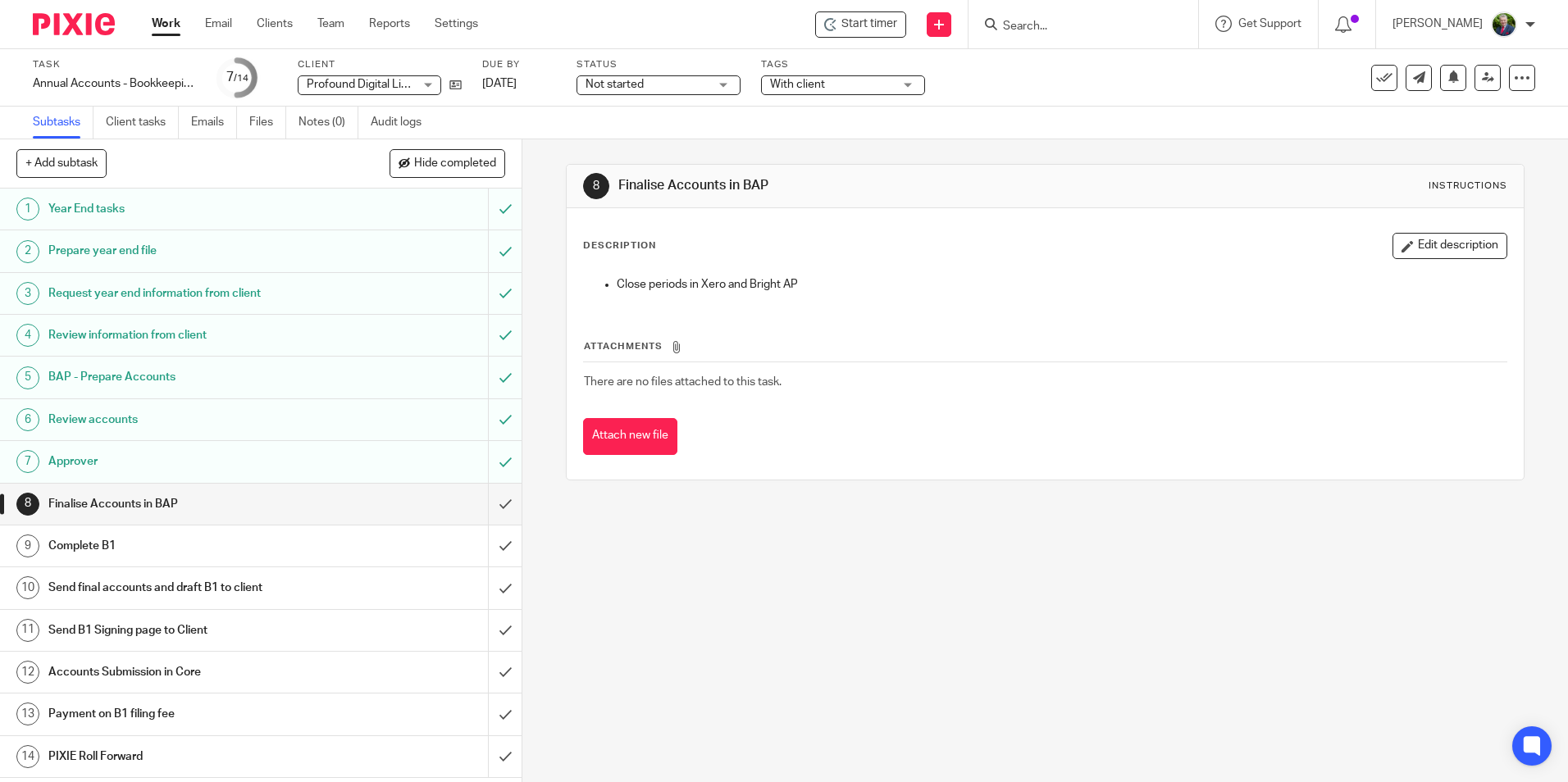
click at [892, 614] on div "8 Finalise Accounts in [GEOGRAPHIC_DATA] Instructions Description Edit descript…" at bounding box center [1045, 461] width 1046 height 643
drag, startPoint x: 708, startPoint y: 638, endPoint x: 755, endPoint y: 629, distance: 47.9
click at [708, 638] on div "8 Finalise Accounts in [GEOGRAPHIC_DATA] Instructions Description Edit descript…" at bounding box center [1045, 461] width 1046 height 643
drag, startPoint x: 895, startPoint y: 678, endPoint x: 883, endPoint y: 675, distance: 12.4
click at [895, 678] on div "8 Finalise Accounts in BAP Instructions Description Edit description Close peri…" at bounding box center [1045, 461] width 1046 height 643
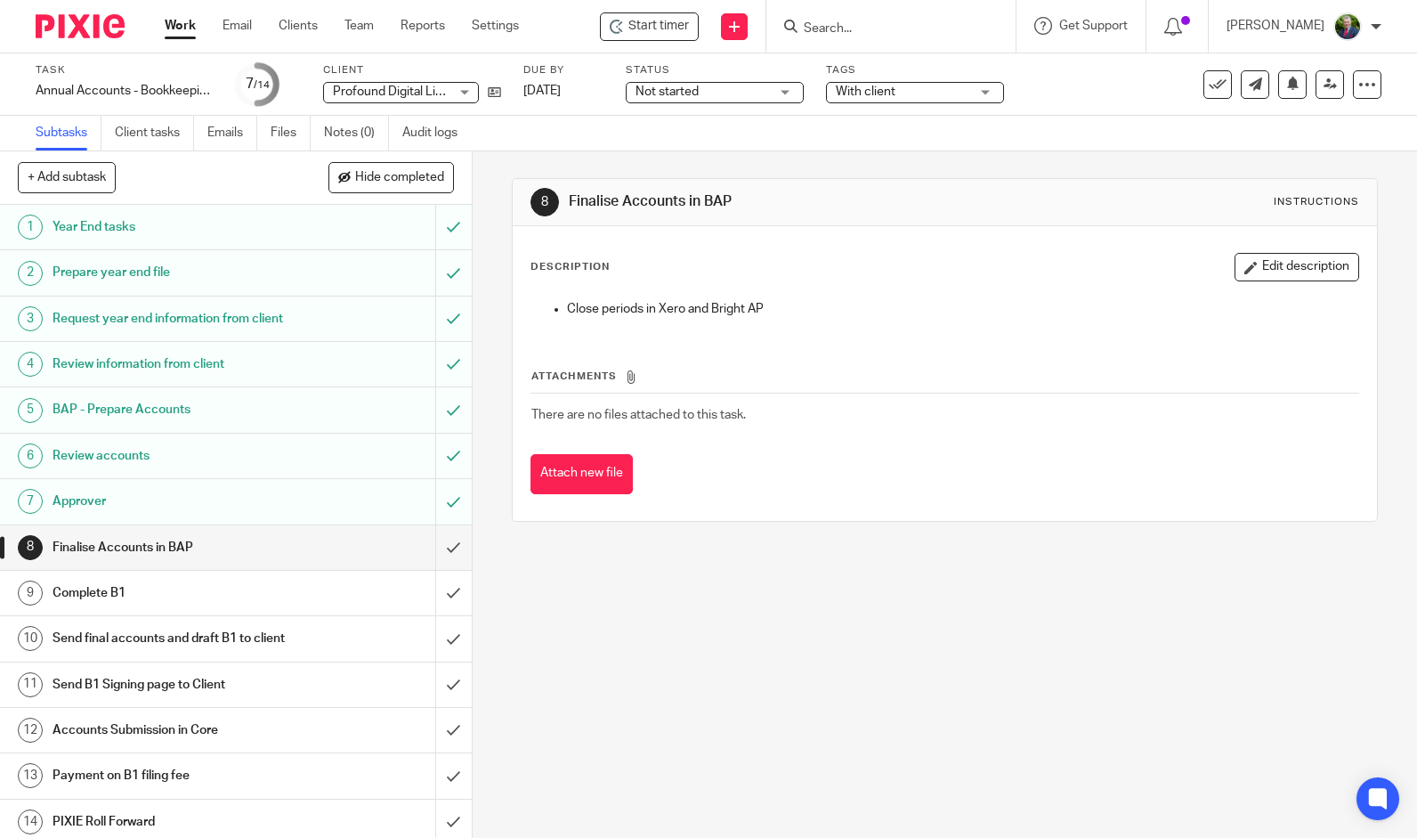
click at [945, 30] on input "Search" at bounding box center [882, 29] width 160 height 16
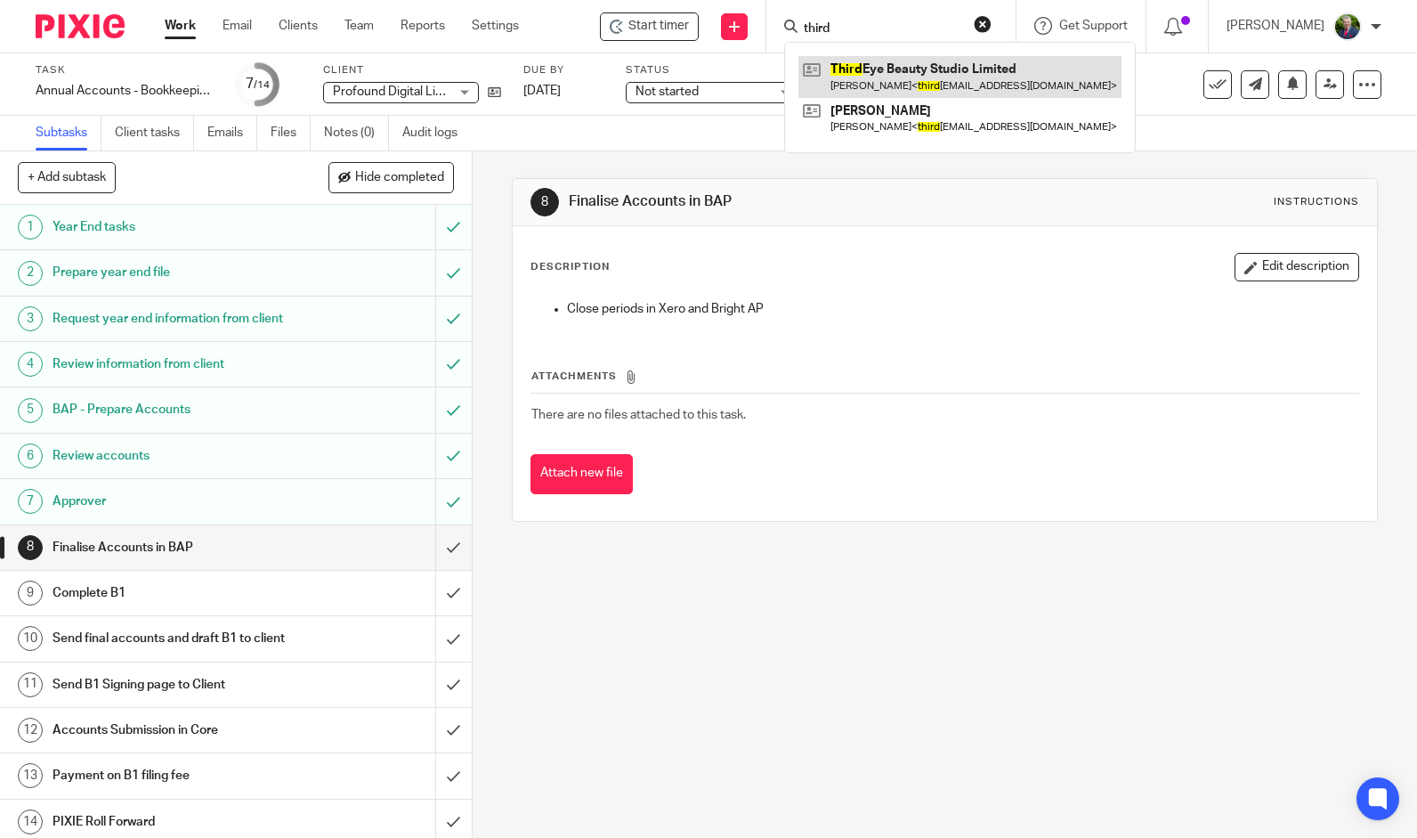
type input "third"
click at [940, 78] on link at bounding box center [959, 76] width 323 height 41
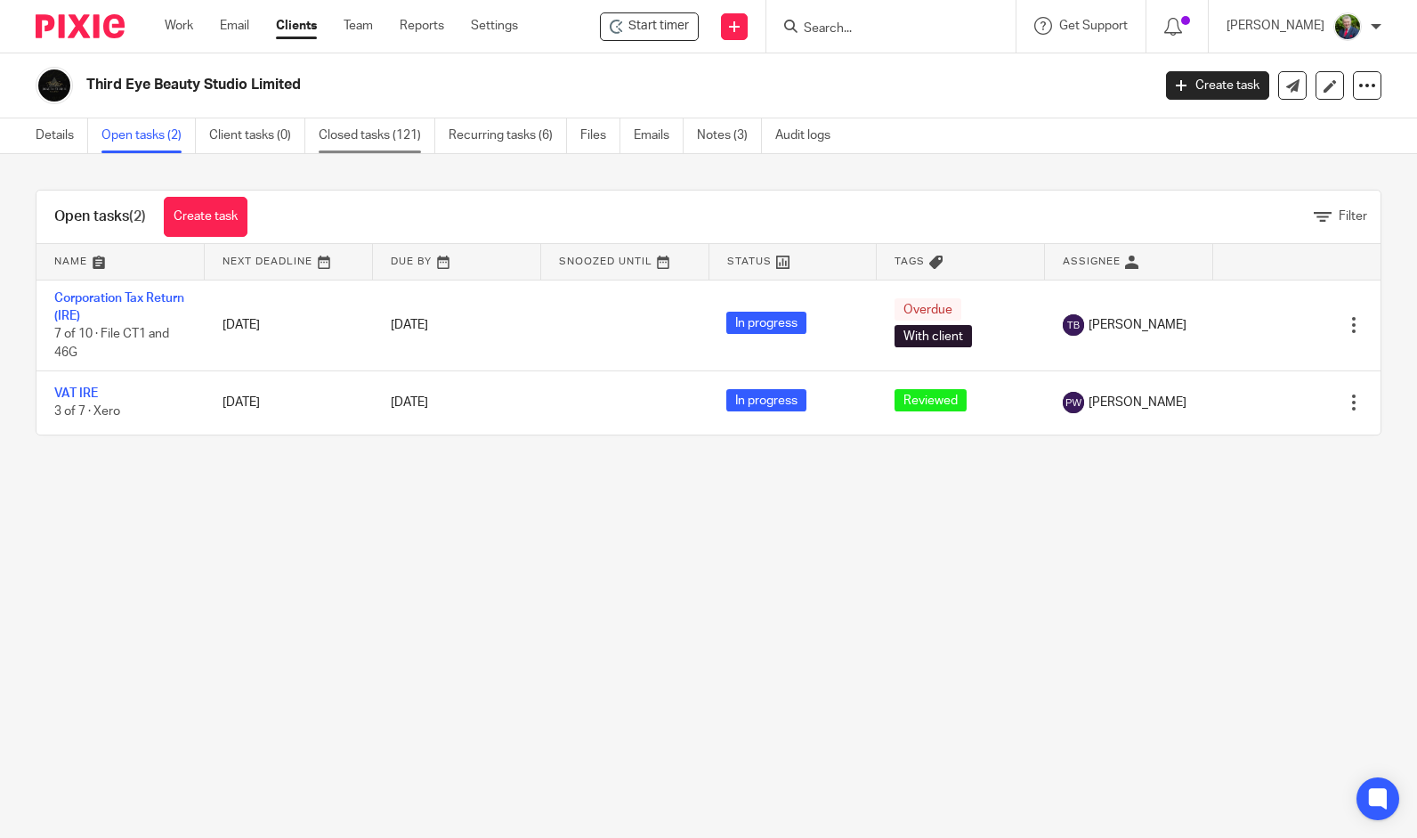
click at [390, 139] on link "Closed tasks (121)" at bounding box center [377, 135] width 117 height 35
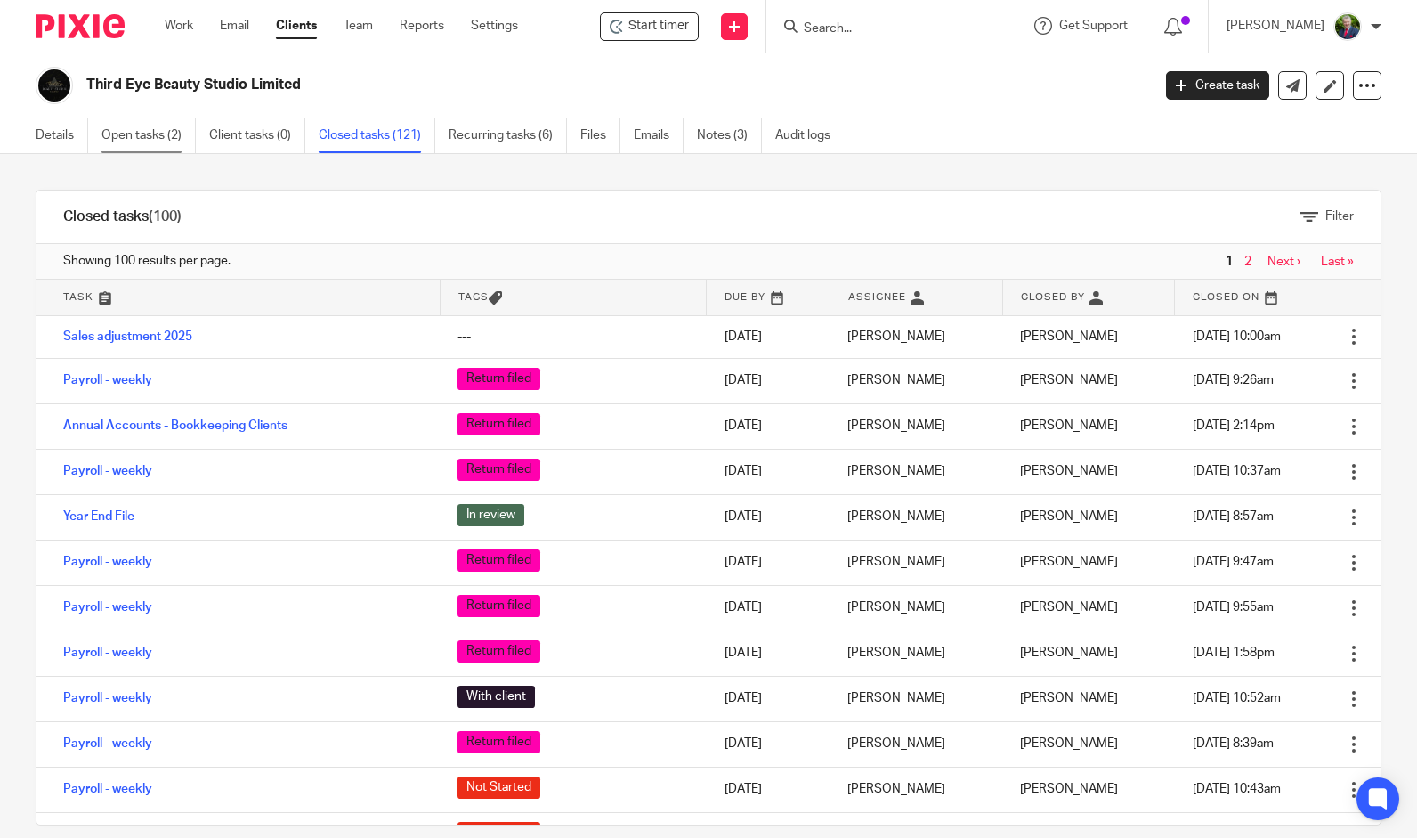
click at [169, 137] on link "Open tasks (2)" at bounding box center [148, 135] width 94 height 35
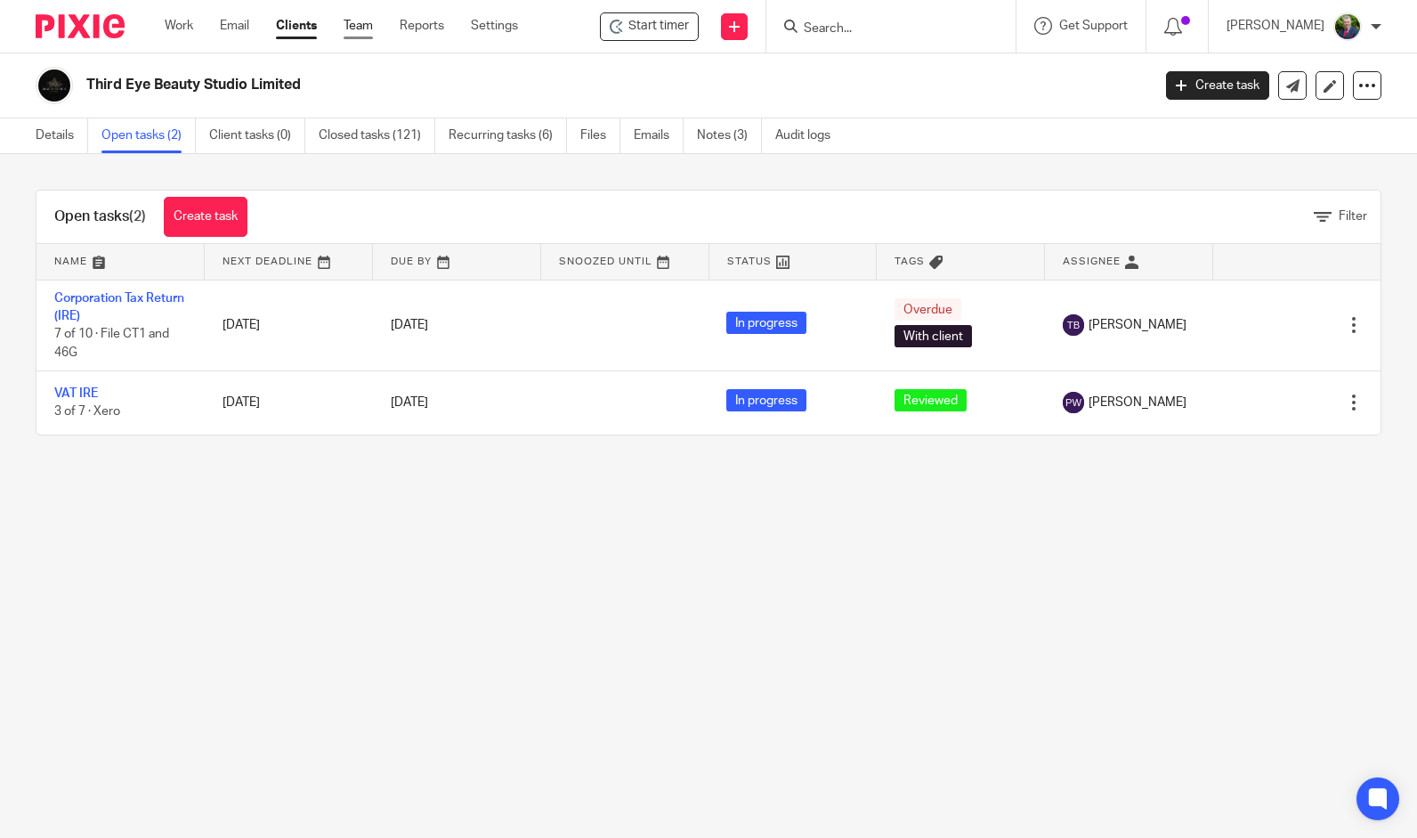
click at [354, 23] on link "Team" at bounding box center [358, 26] width 29 height 18
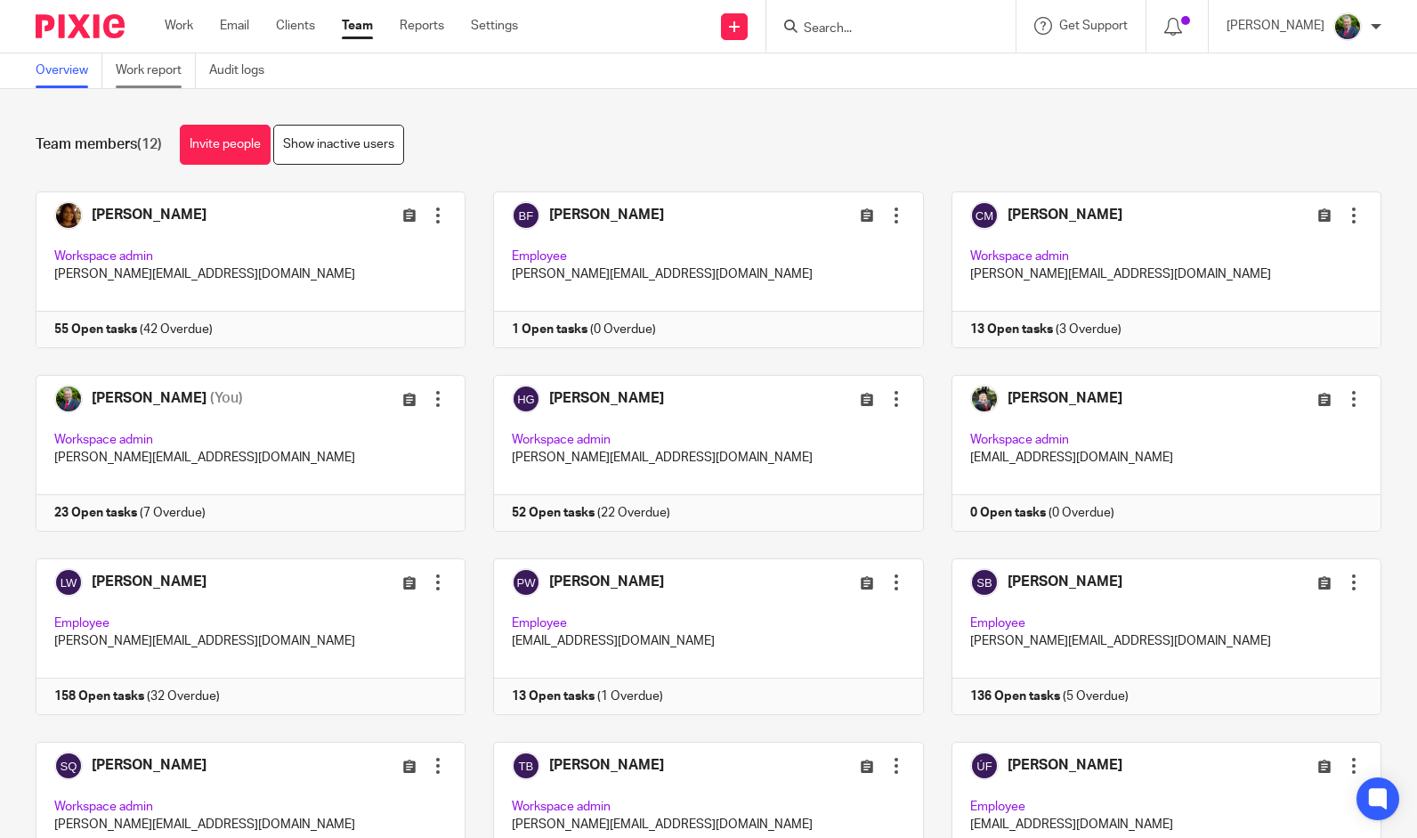
click at [160, 71] on link "Work report" at bounding box center [156, 70] width 80 height 35
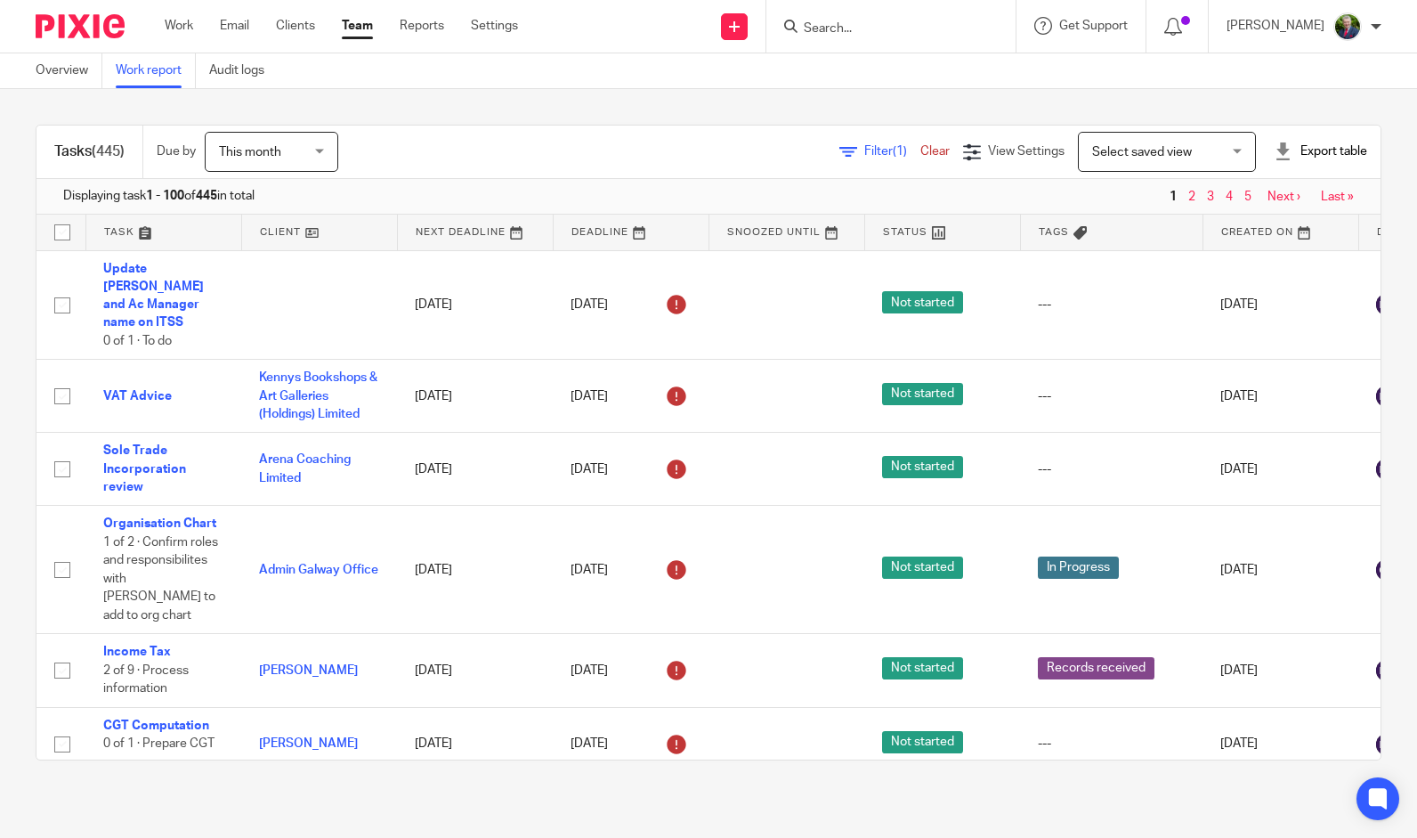
click at [864, 151] on span "Filter (1)" at bounding box center [892, 151] width 56 height 12
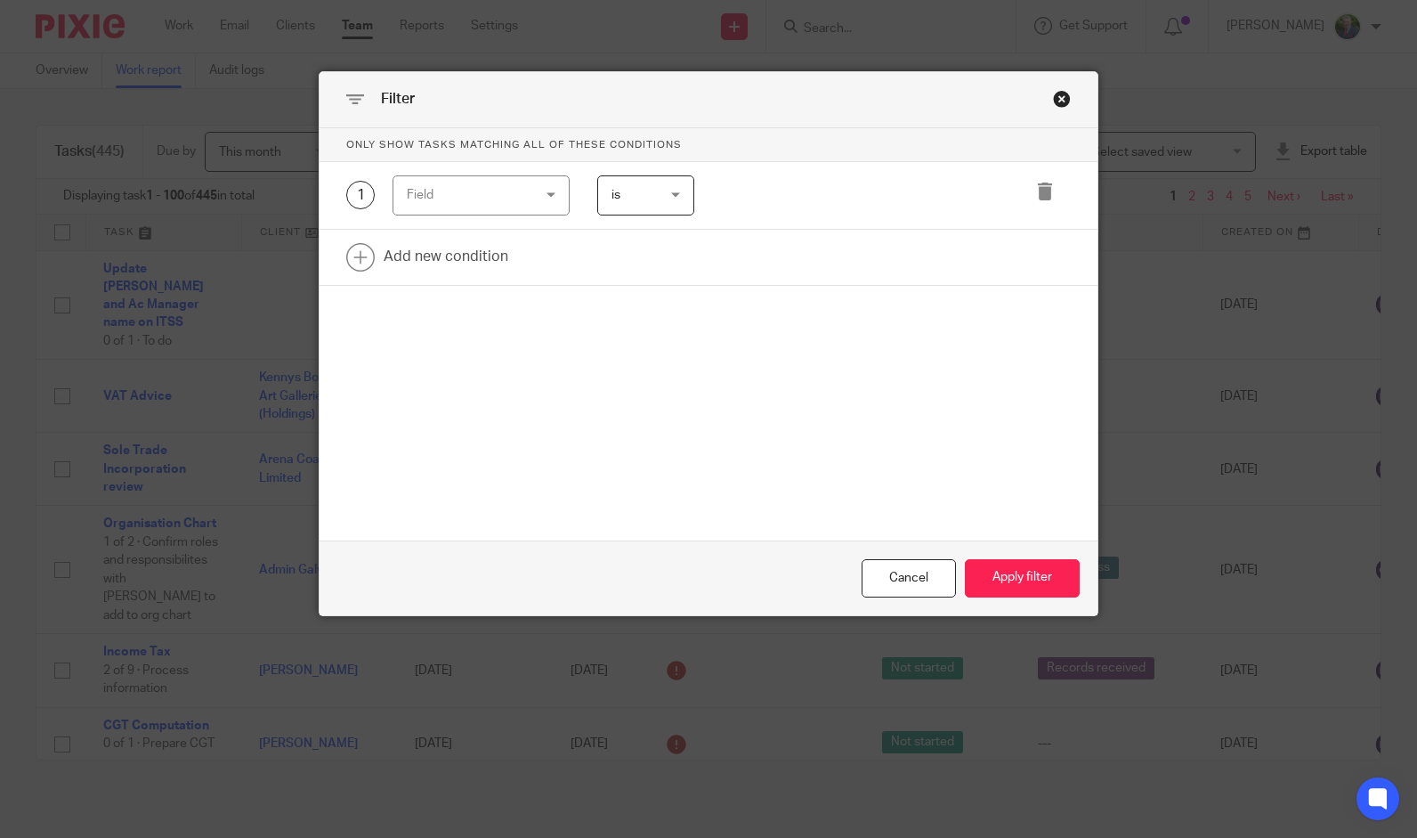
click at [506, 198] on div "Field" at bounding box center [471, 194] width 129 height 37
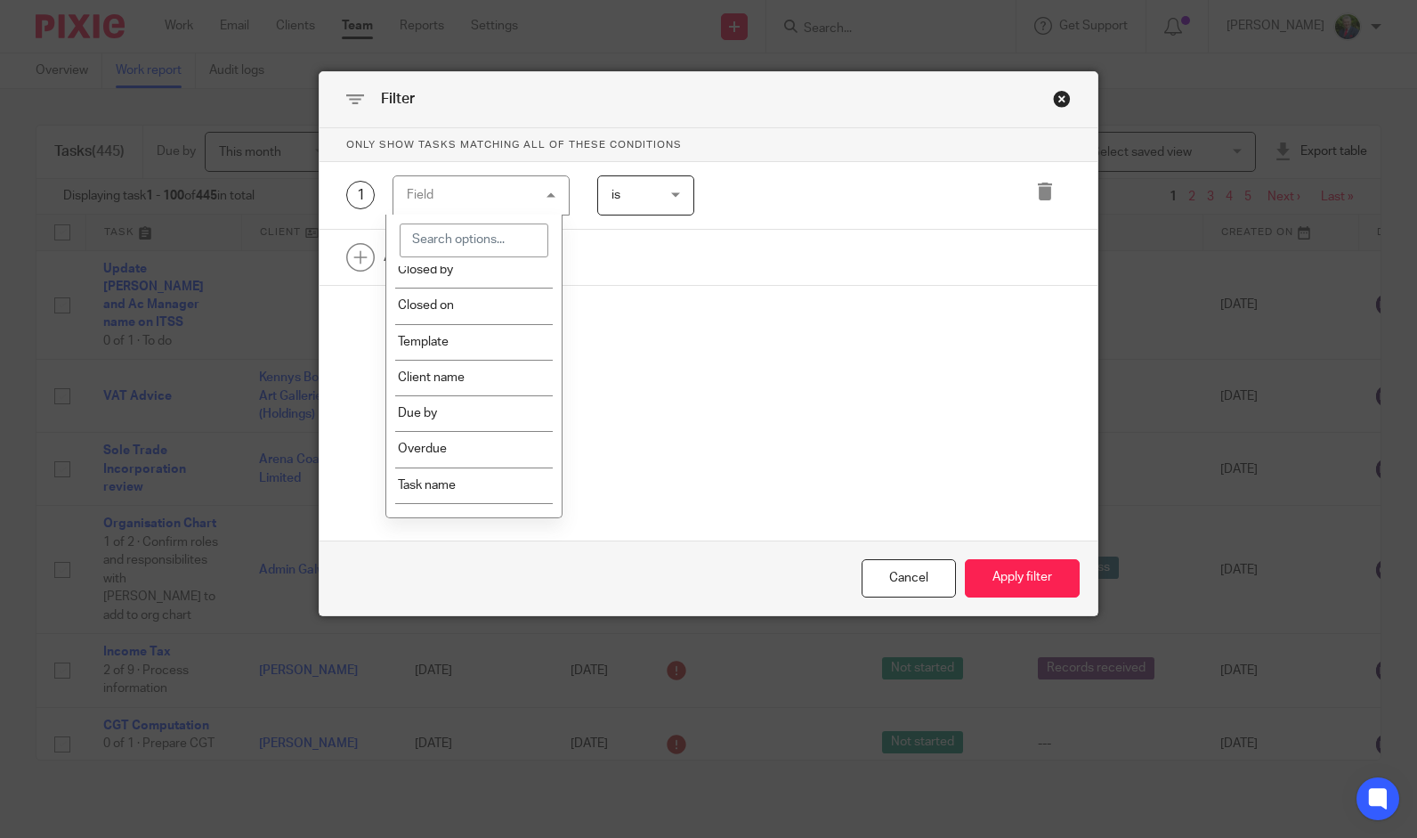
scroll to position [267, 0]
click at [474, 356] on li "Template" at bounding box center [473, 344] width 175 height 36
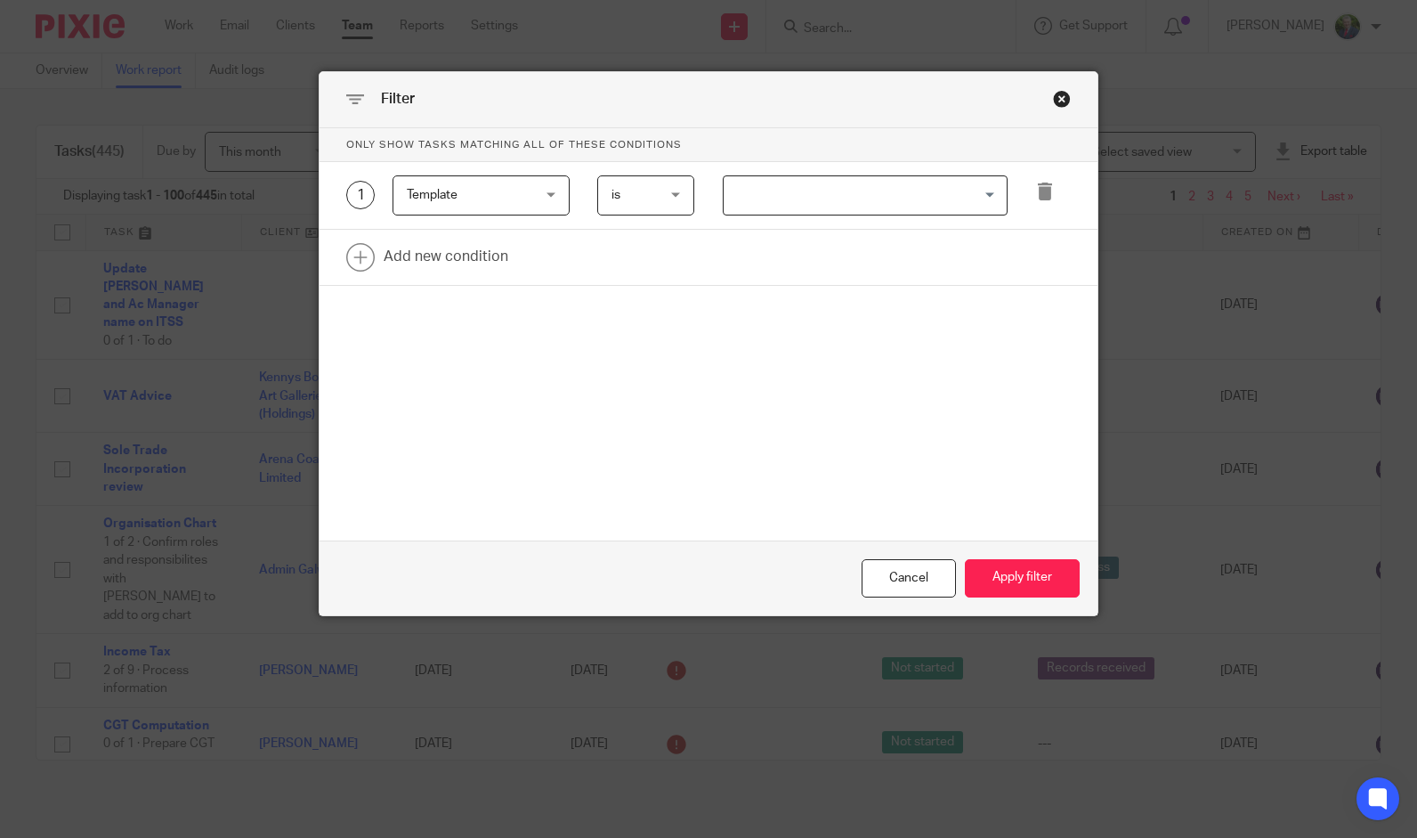
click at [814, 205] on input "Search for option" at bounding box center [861, 195] width 272 height 31
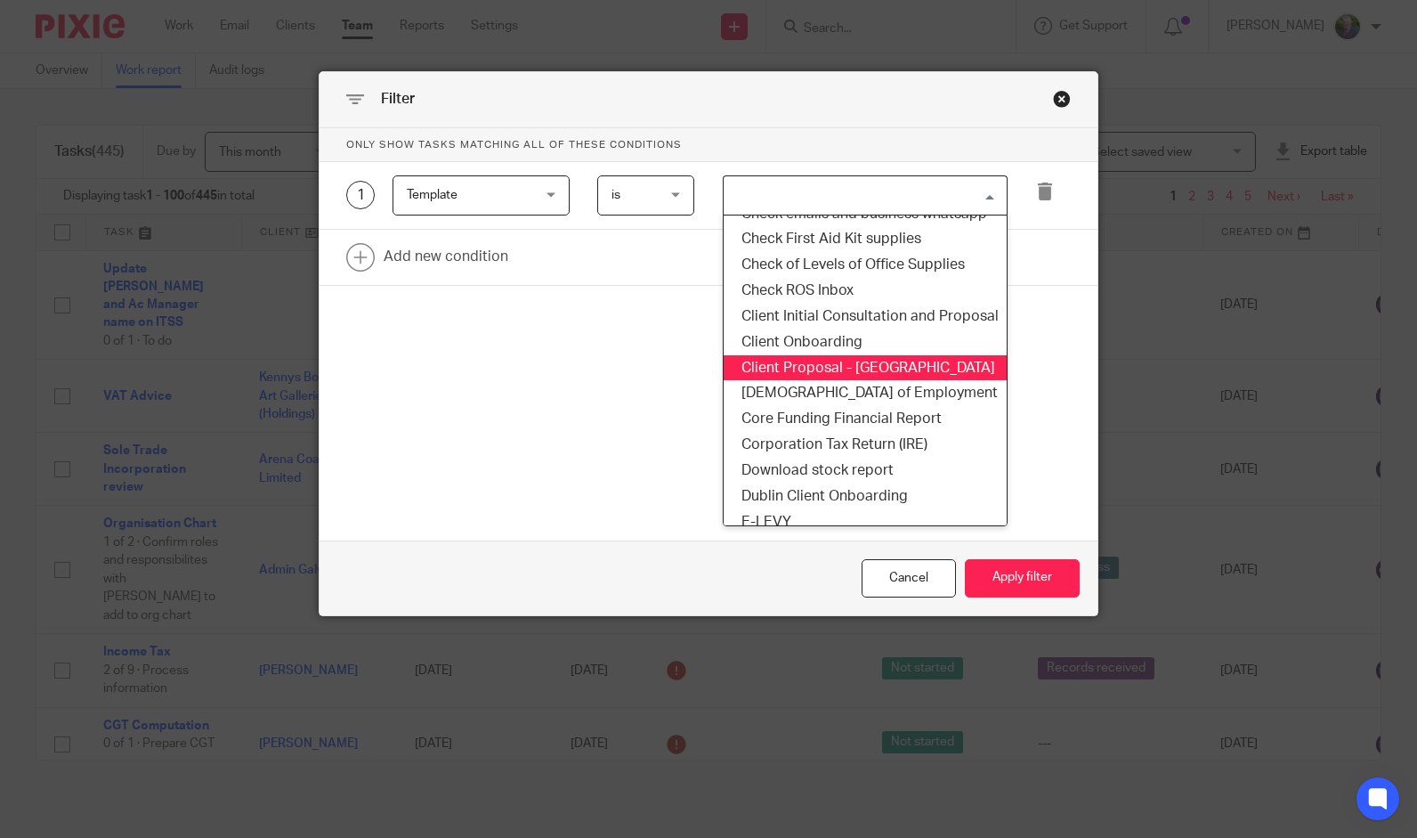
scroll to position [356, 0]
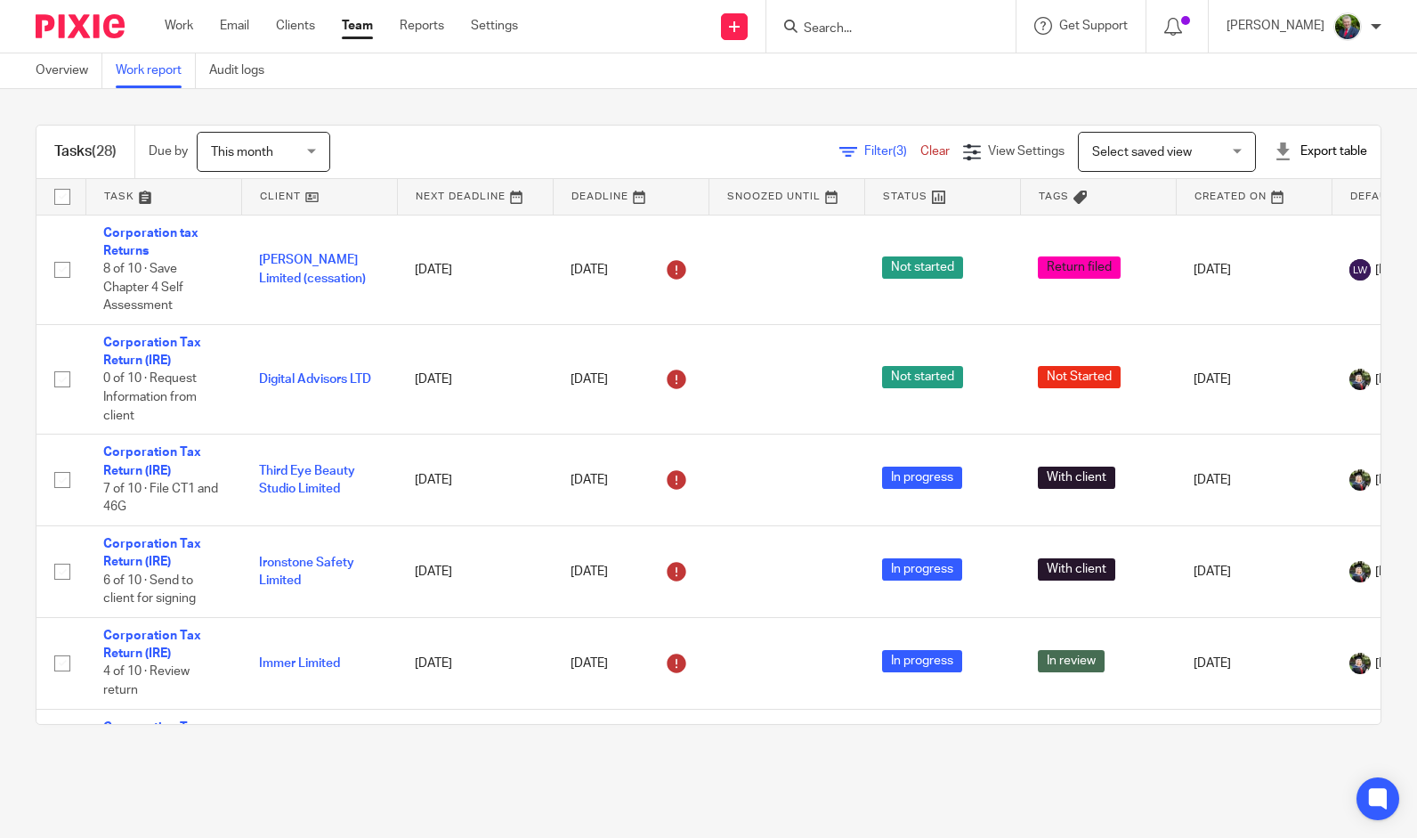
click at [864, 150] on span "Filter (3)" at bounding box center [892, 151] width 56 height 12
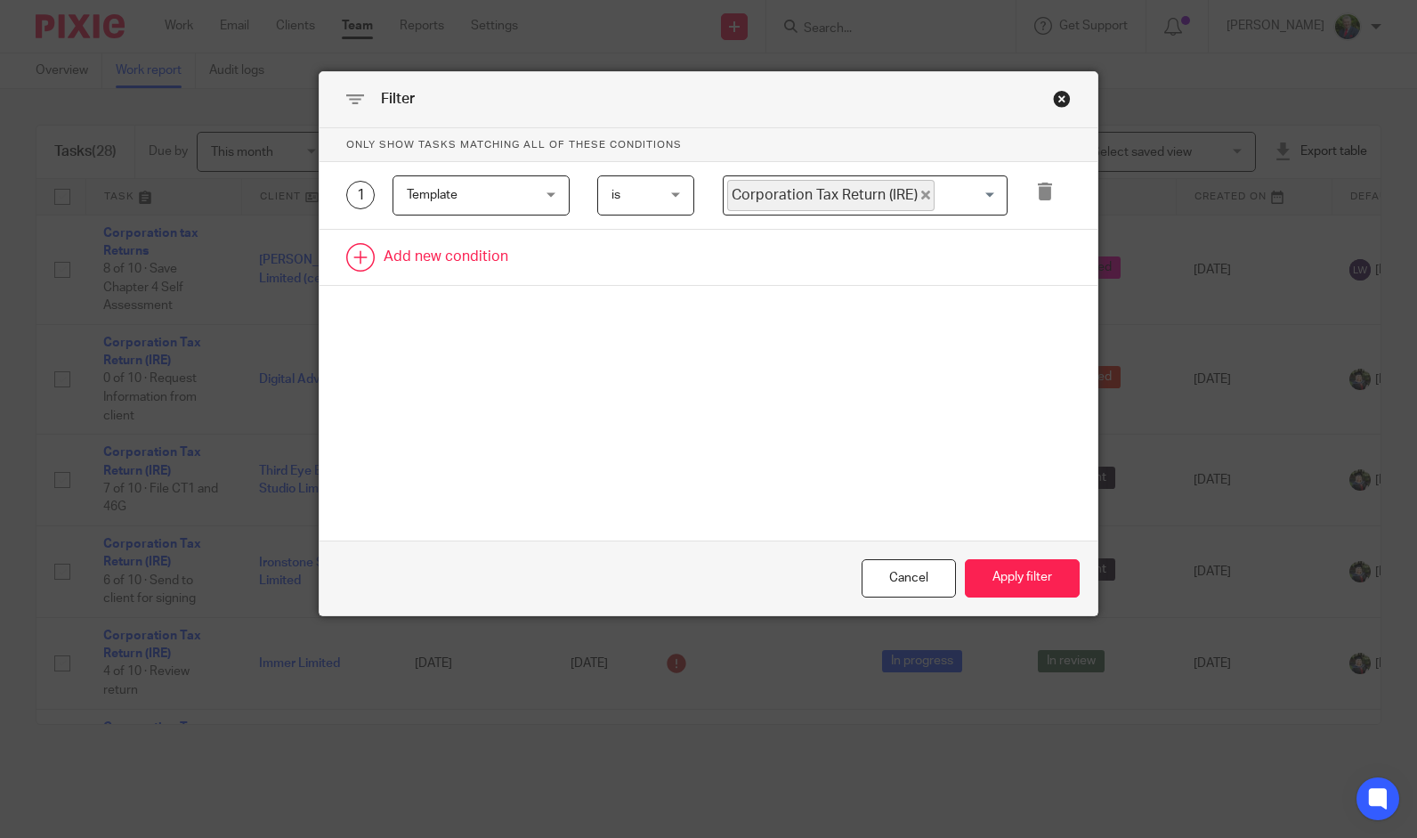
click at [473, 258] on link at bounding box center [709, 257] width 778 height 55
click at [475, 271] on div "Field" at bounding box center [471, 262] width 129 height 37
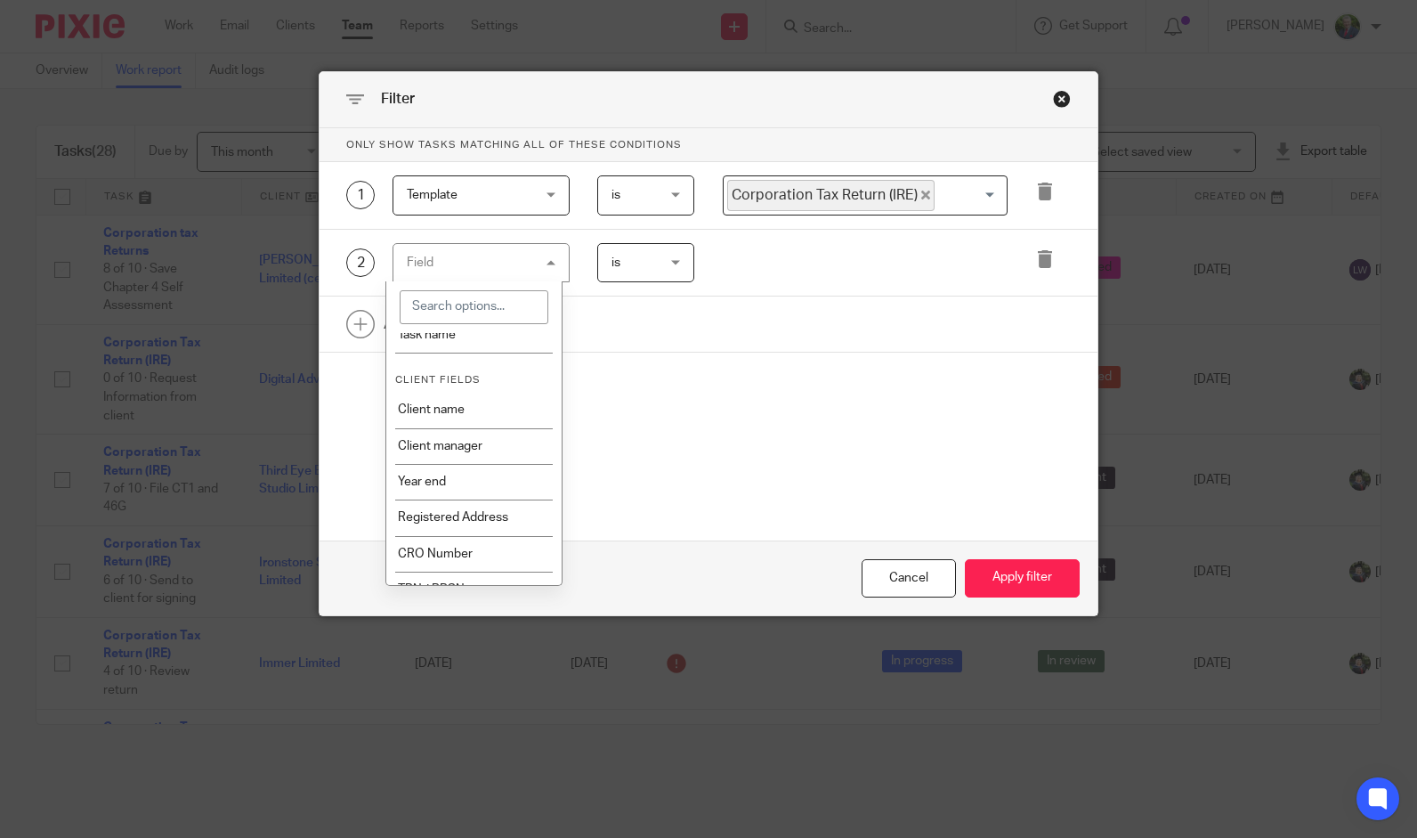
scroll to position [534, 0]
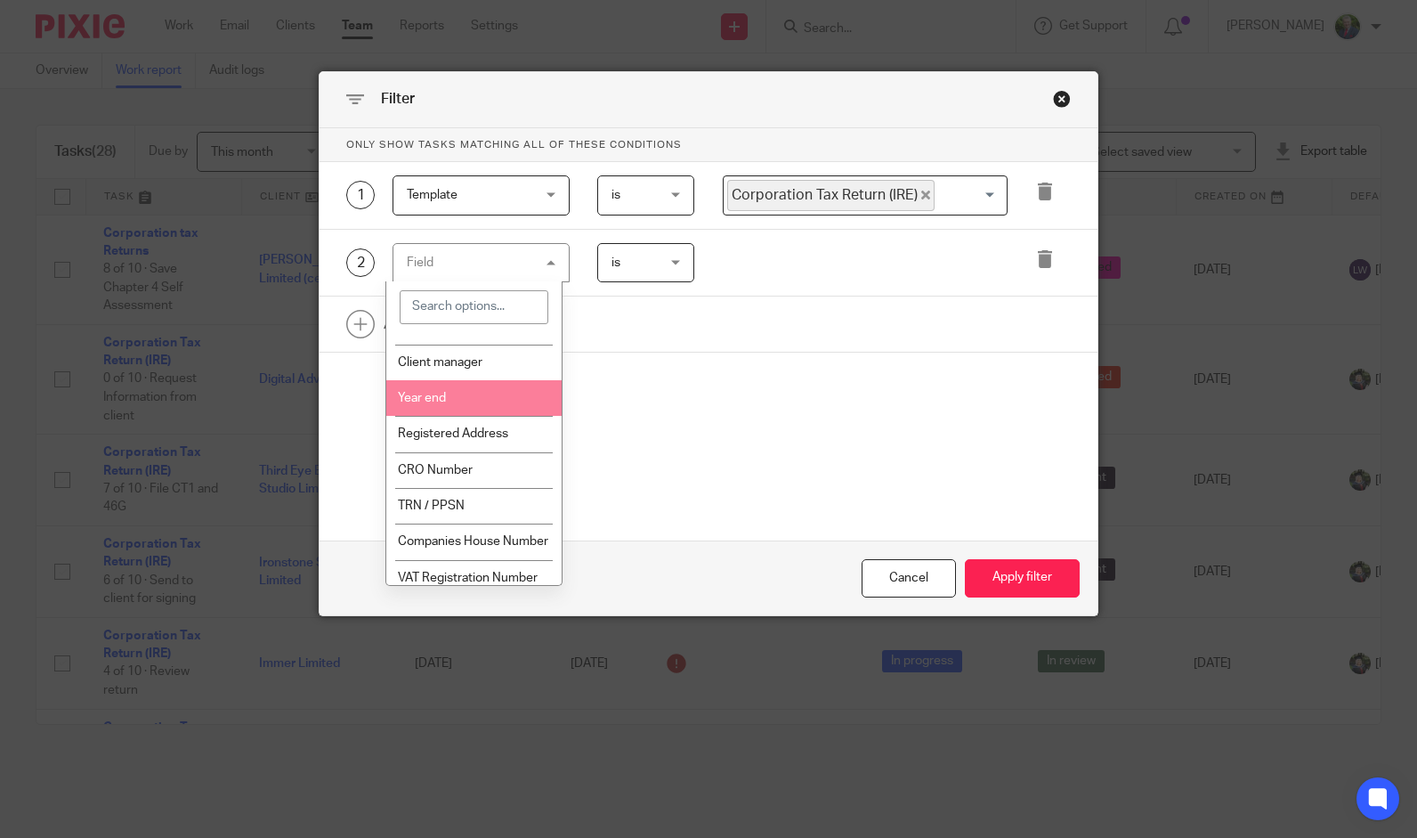
click at [481, 404] on li "Year end" at bounding box center [473, 398] width 175 height 36
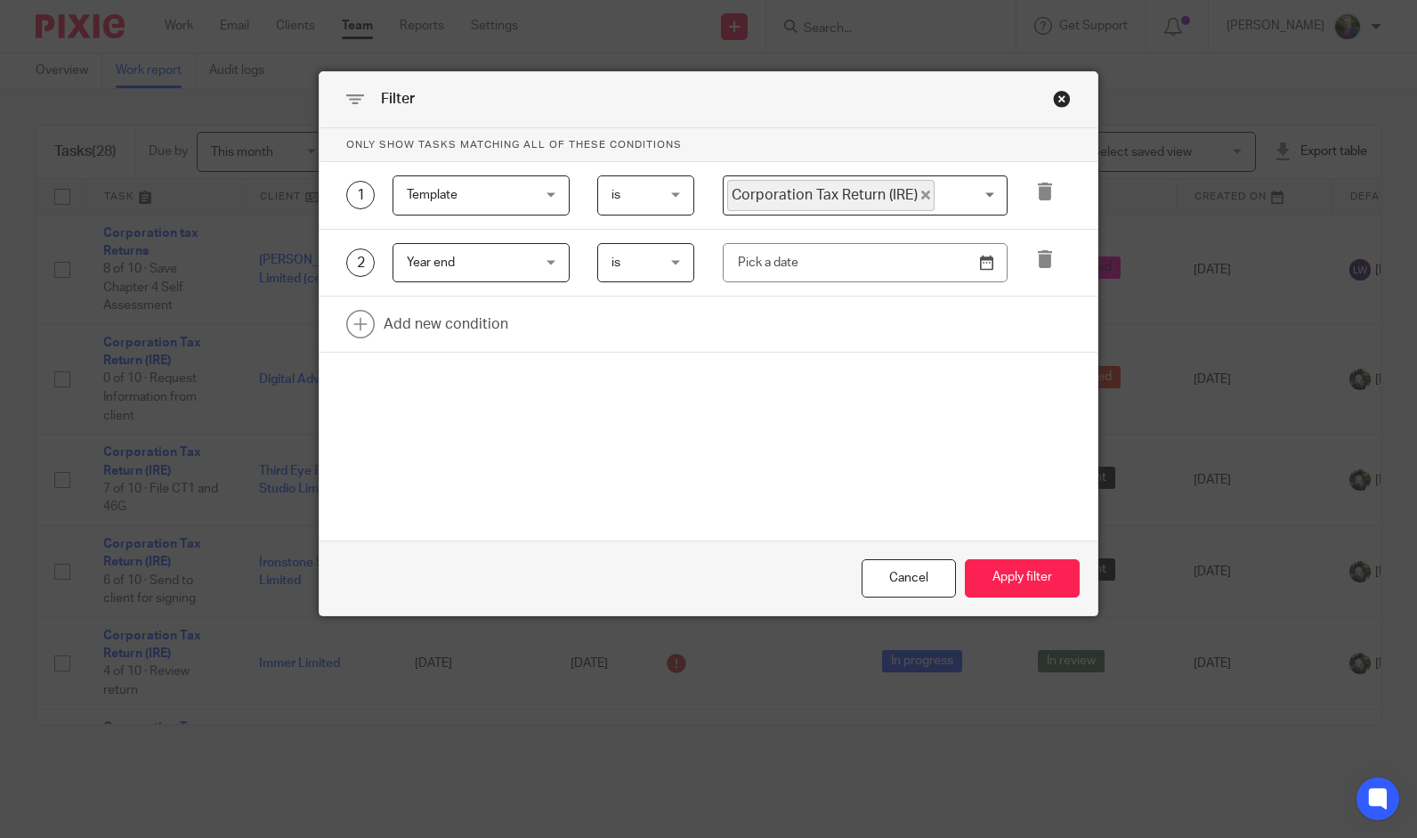
click at [674, 264] on div "is is" at bounding box center [646, 263] width 98 height 40
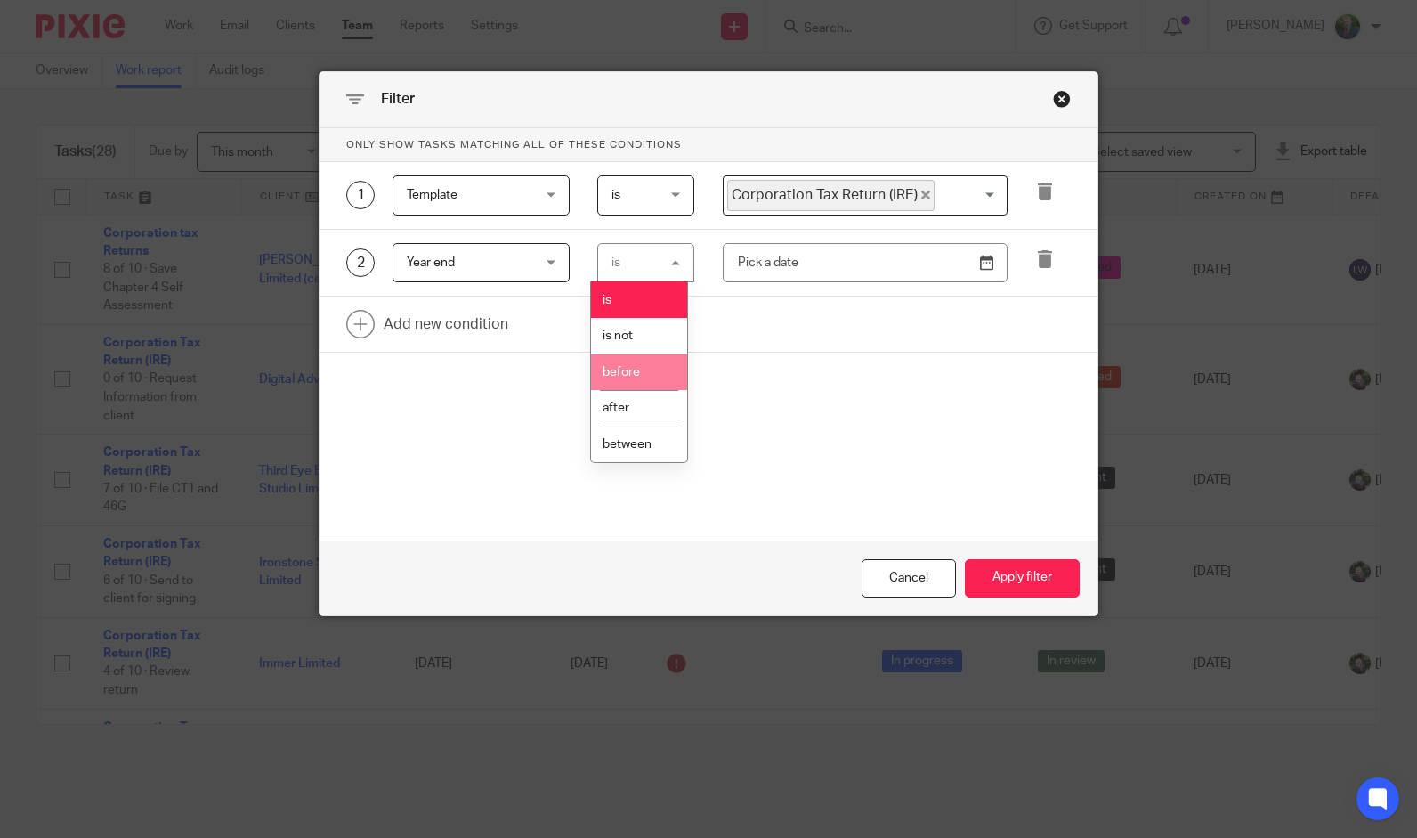
click at [628, 374] on span "before" at bounding box center [621, 372] width 37 height 12
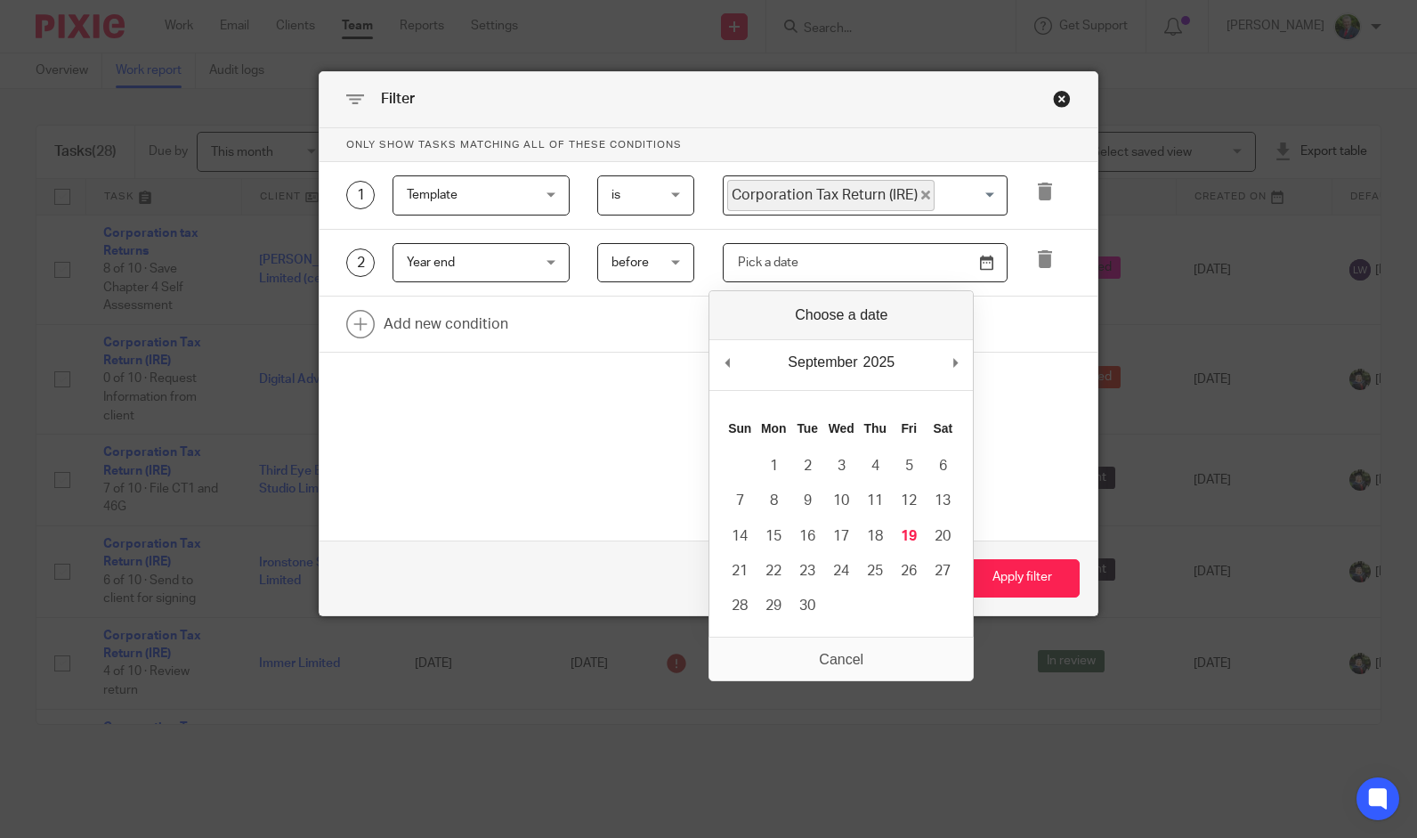
click at [839, 262] on input "Use the arrow keys to pick a date" at bounding box center [866, 263] width 286 height 40
type input "2025-01-01"
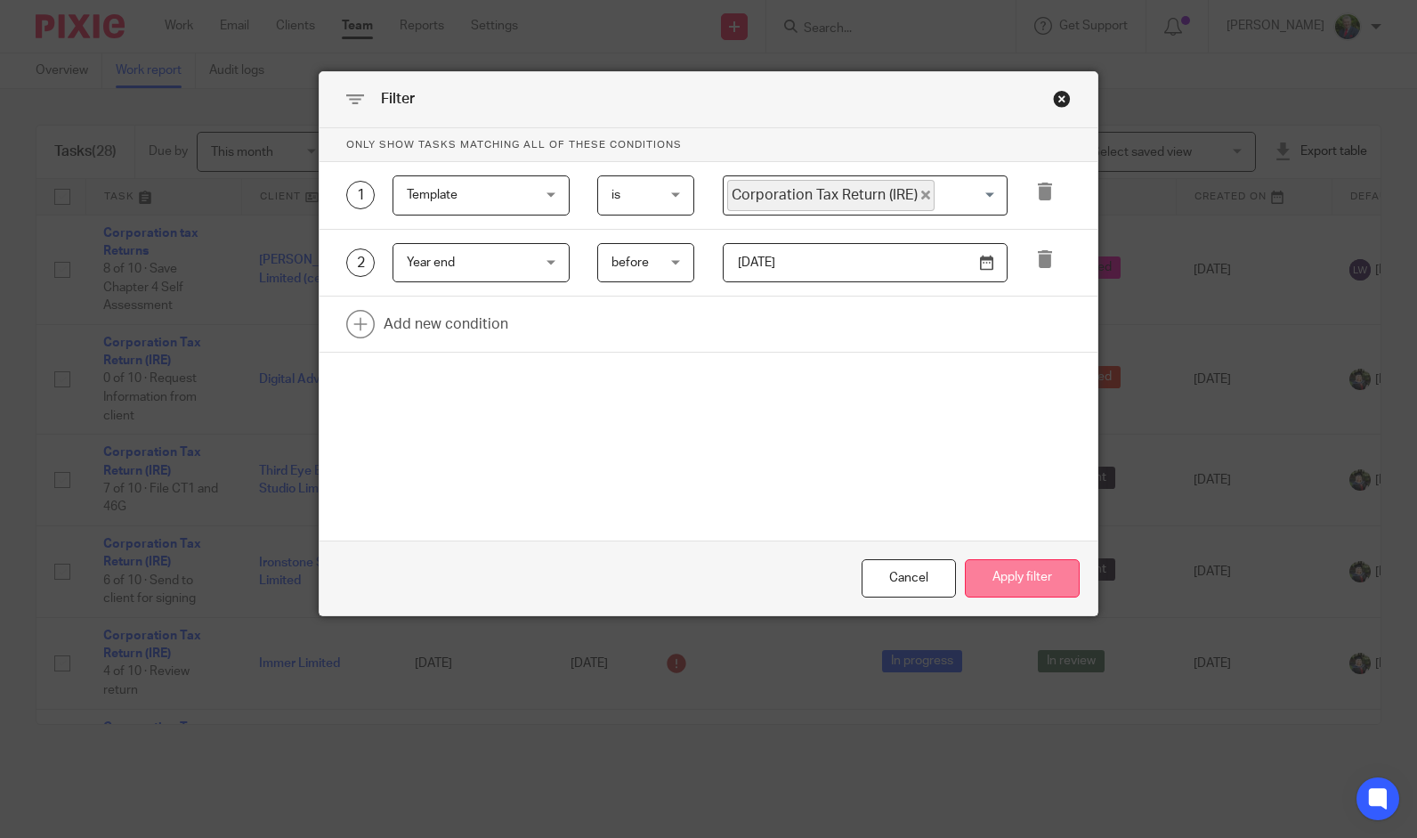
click at [1015, 575] on button "Apply filter" at bounding box center [1022, 578] width 115 height 38
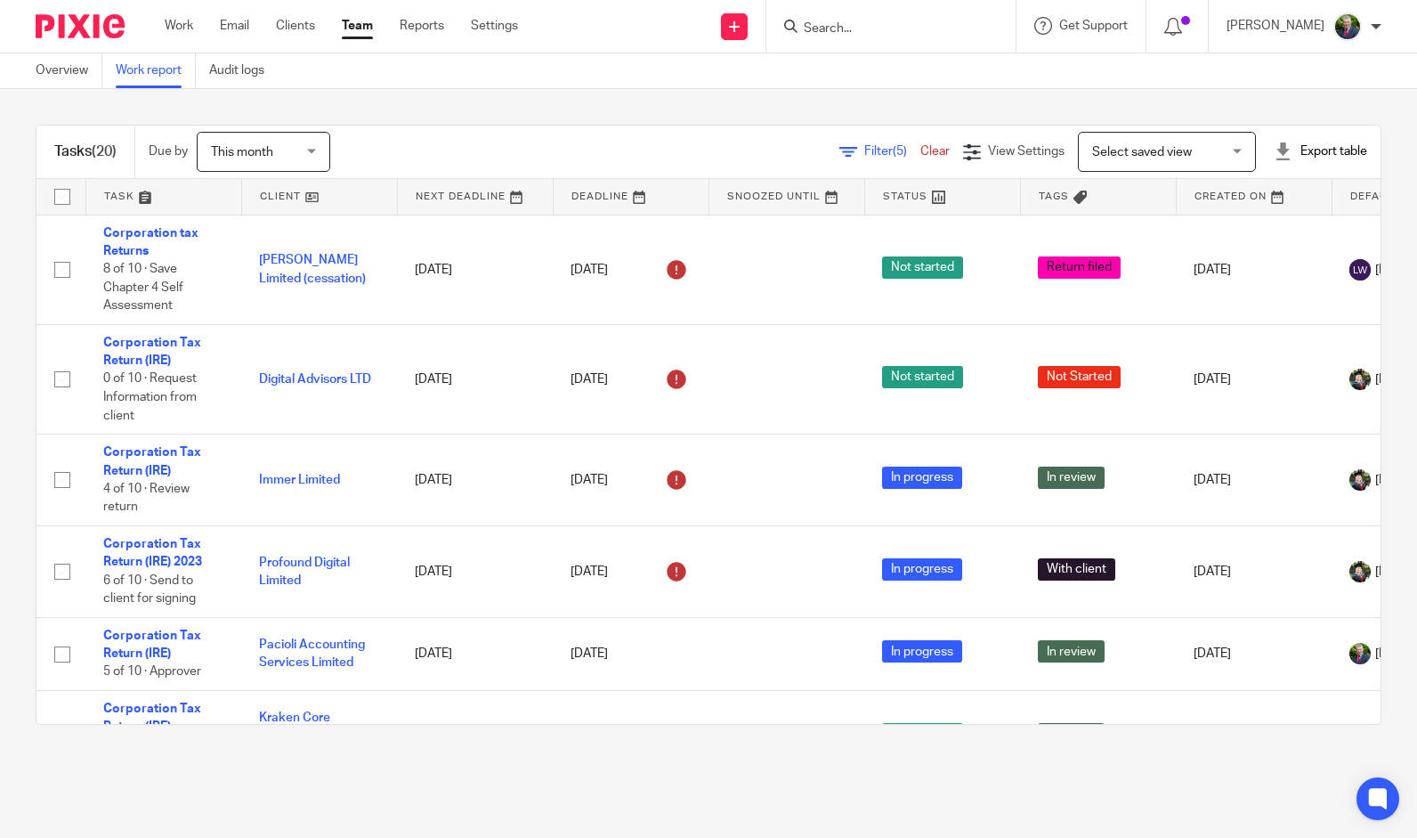
click at [284, 196] on link at bounding box center [319, 197] width 155 height 36
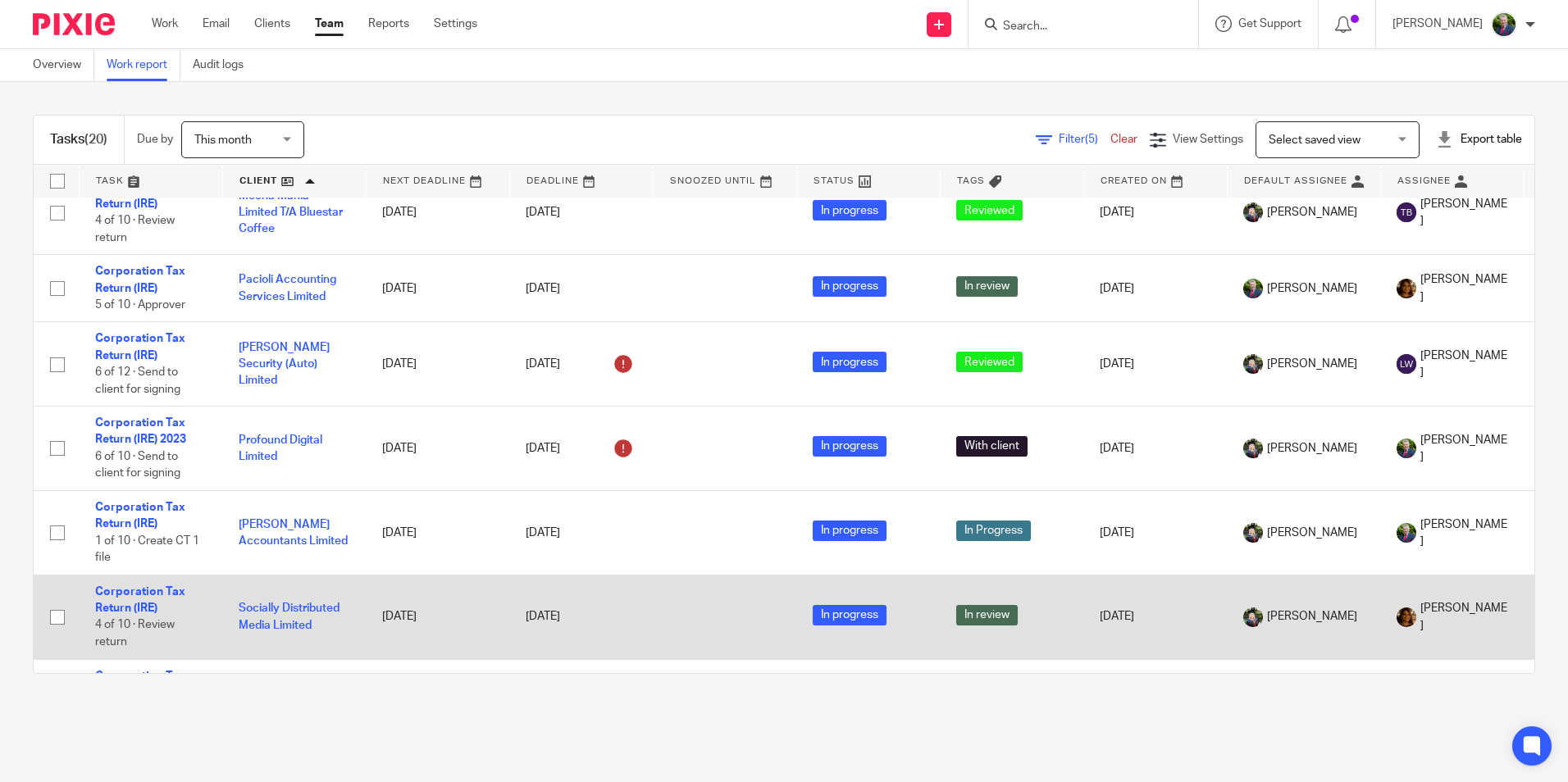
scroll to position [1306, 0]
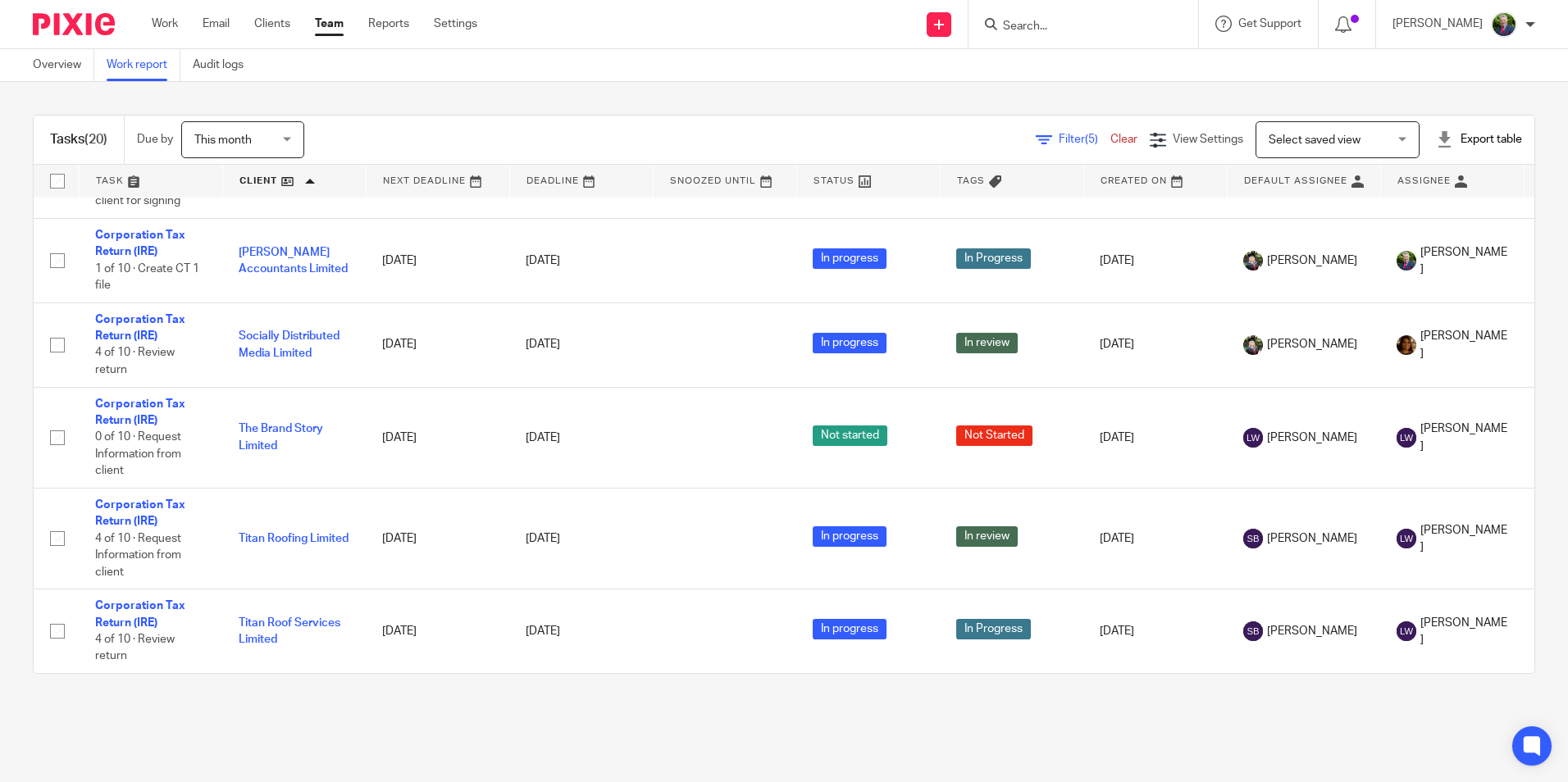
click at [1059, 134] on span "Filter (5)" at bounding box center [1084, 139] width 52 height 11
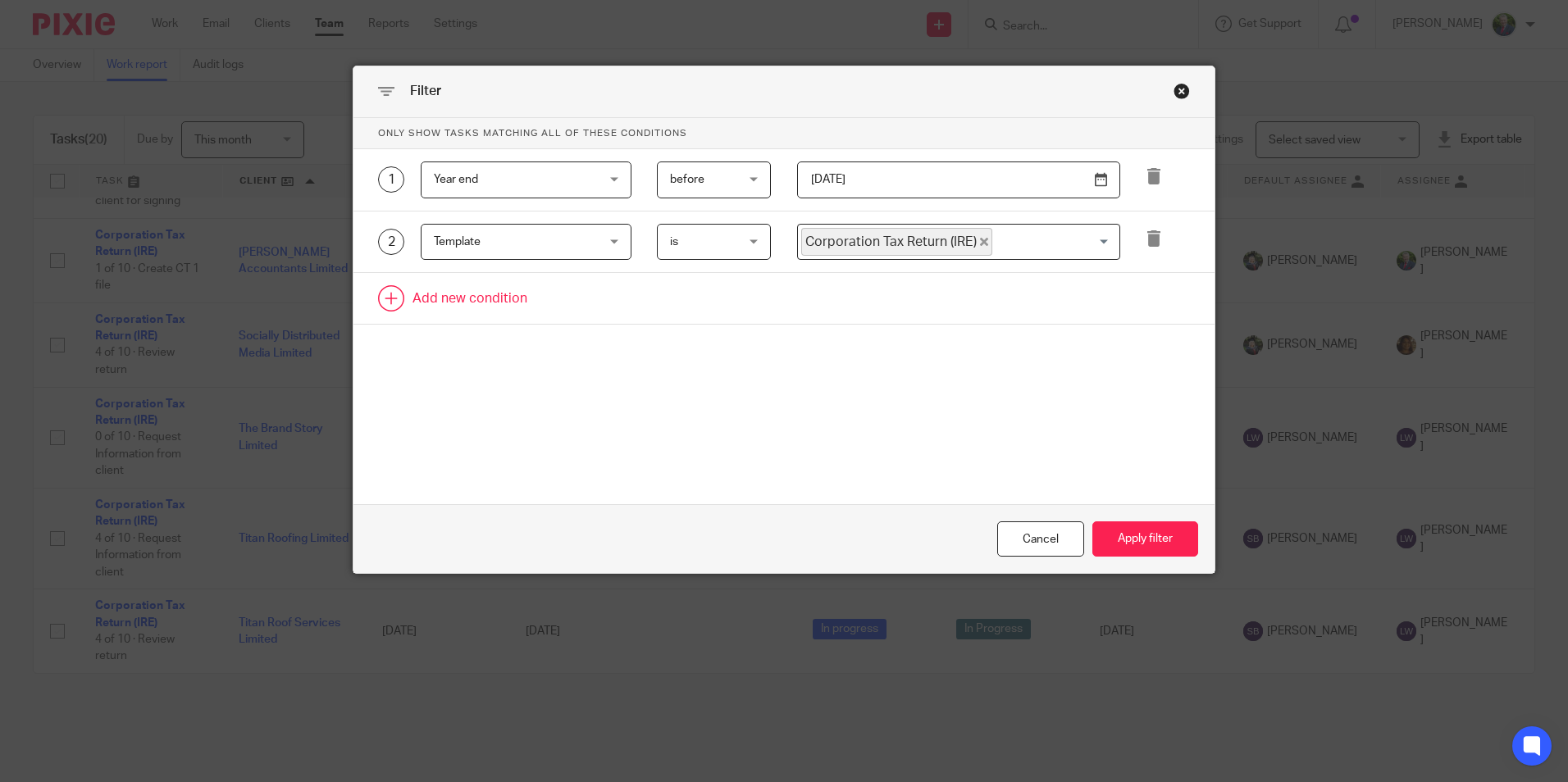
click at [491, 299] on link at bounding box center [784, 298] width 861 height 51
click at [491, 305] on div "Field" at bounding box center [512, 303] width 158 height 34
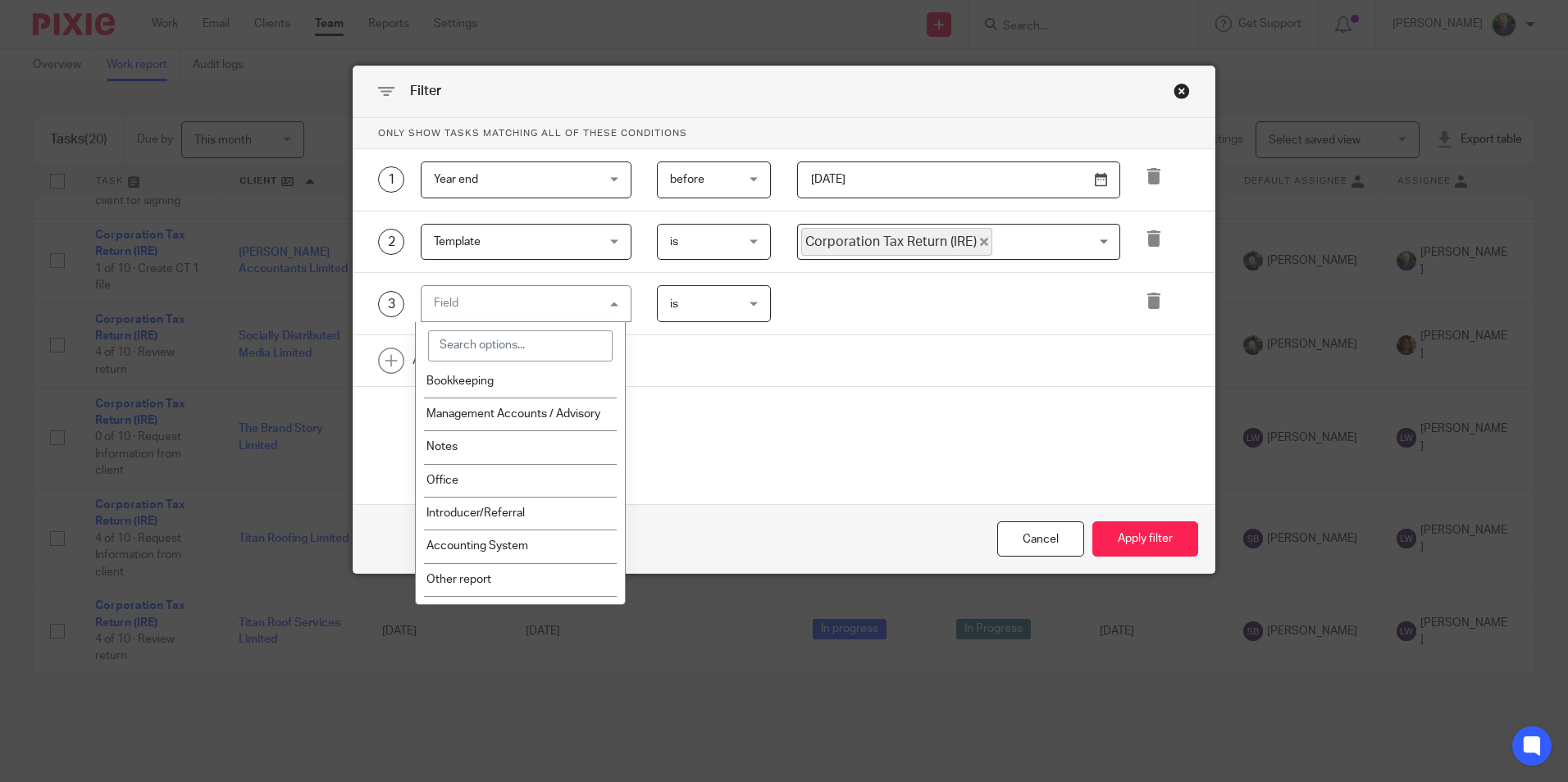
scroll to position [1312, 0]
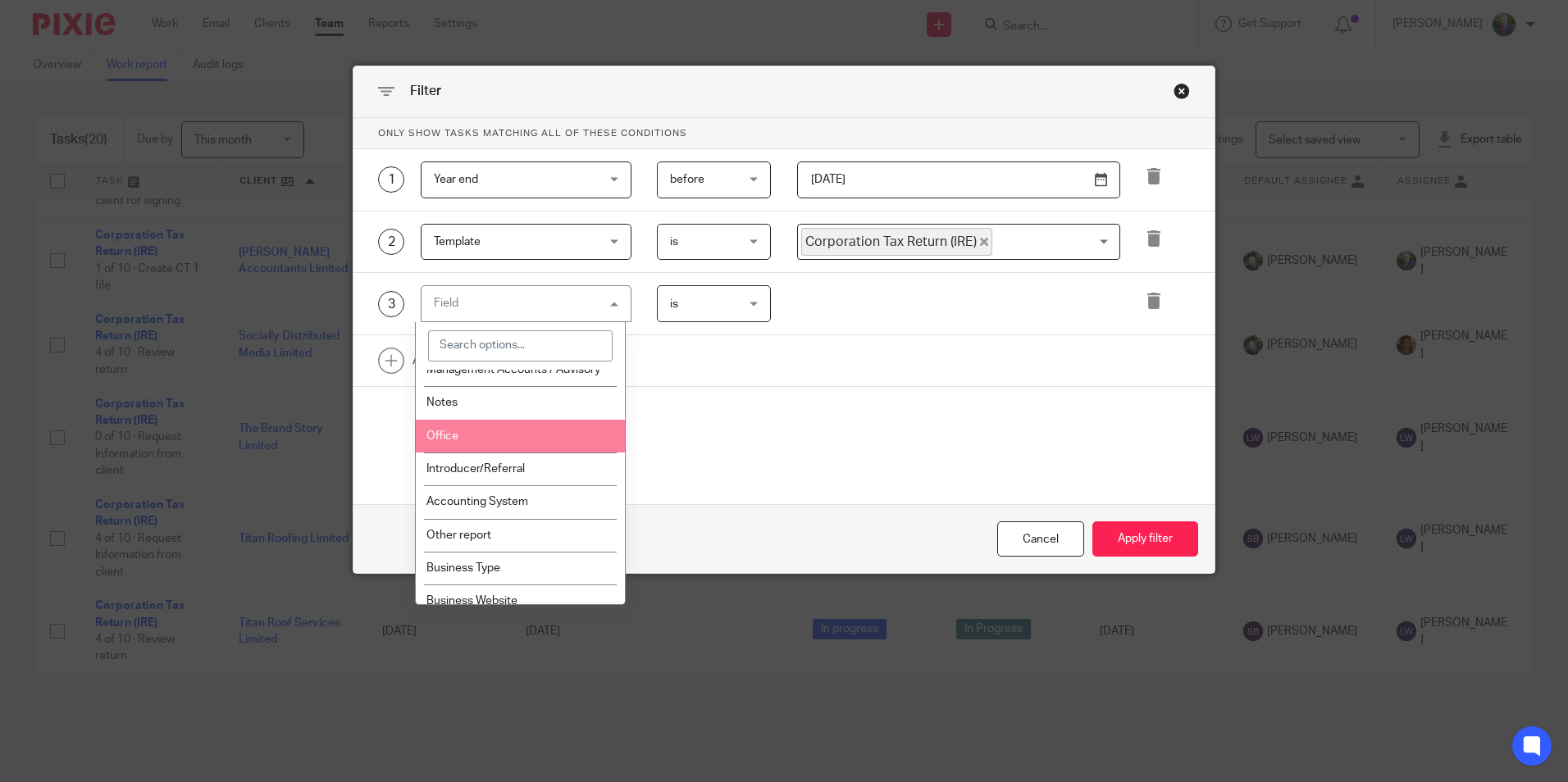
click at [481, 434] on li "Office" at bounding box center [520, 437] width 209 height 33
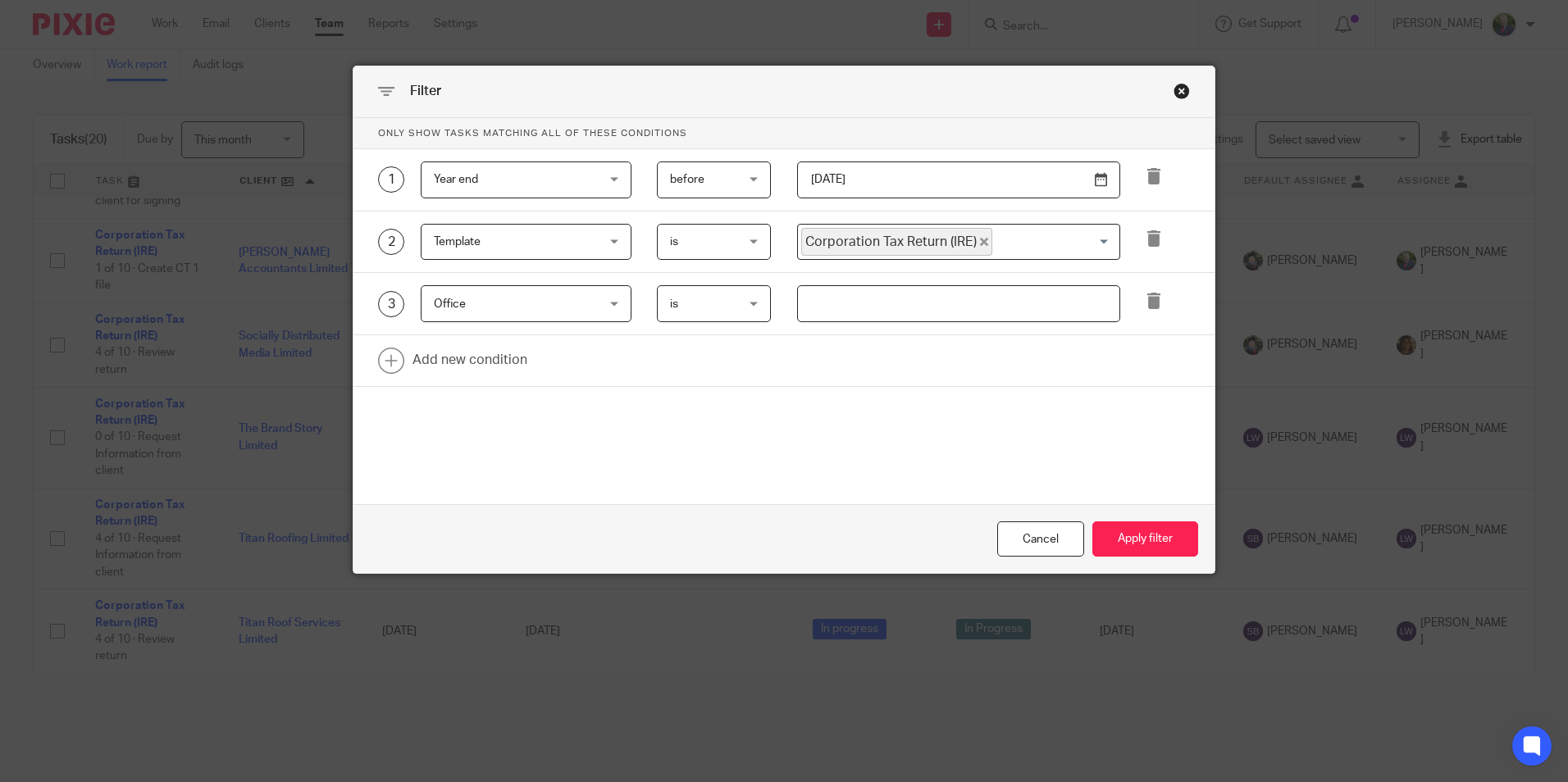
click at [926, 298] on input "text" at bounding box center [958, 304] width 323 height 37
type input "Dublin"
click at [1093, 521] on button "Apply filter" at bounding box center [1145, 539] width 106 height 35
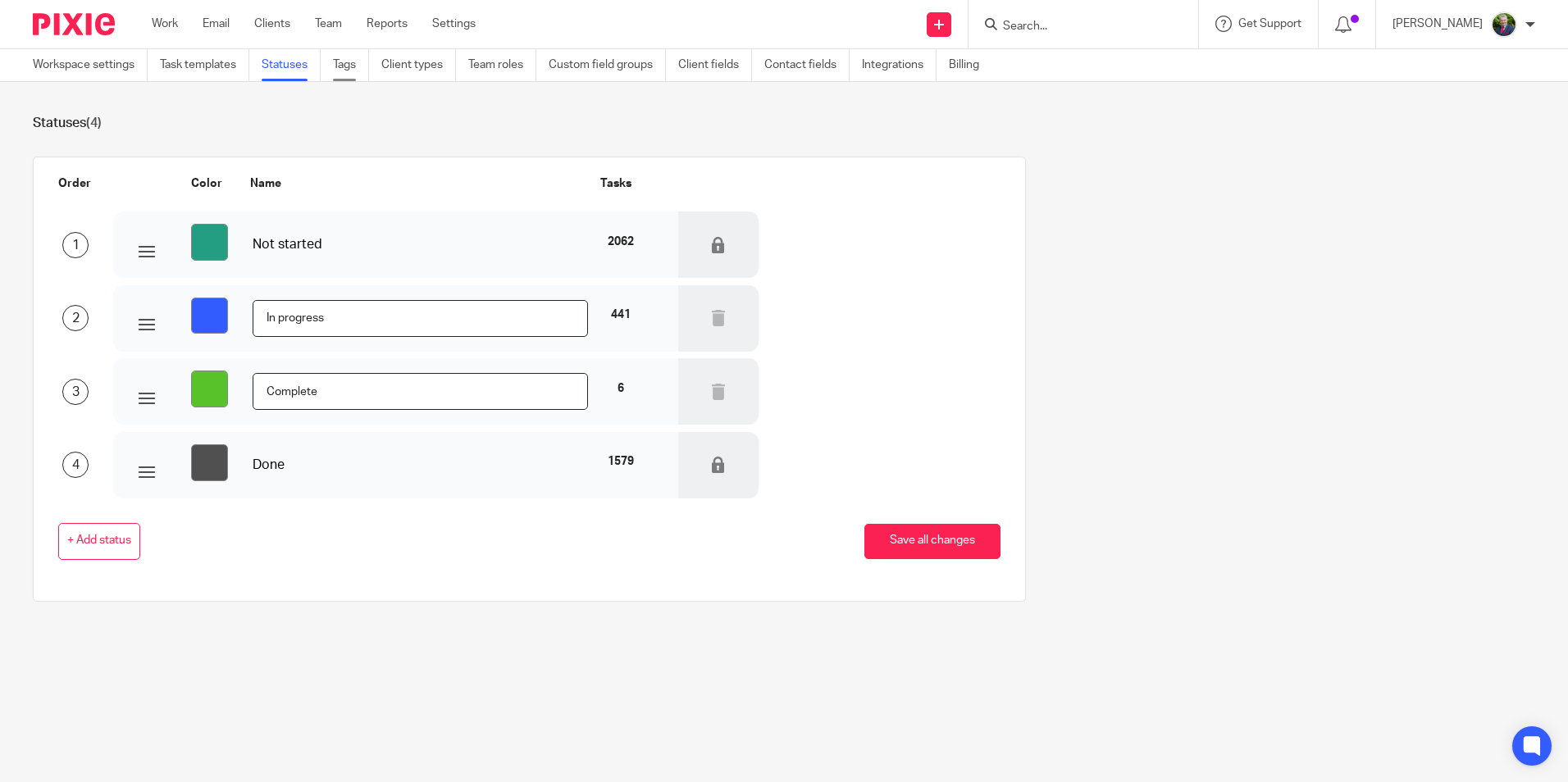
click at [347, 64] on link "Tags" at bounding box center [350, 64] width 36 height 32
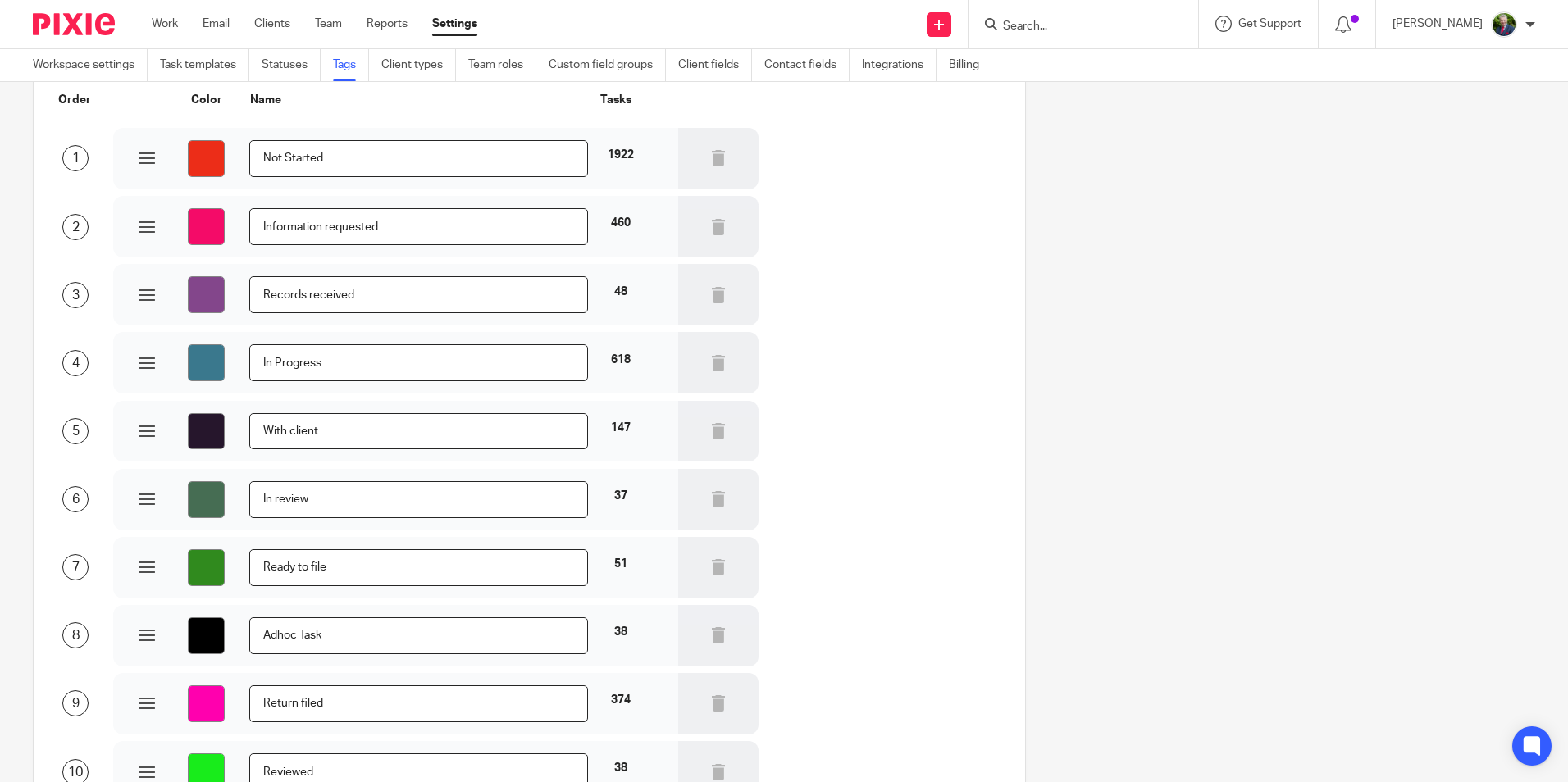
scroll to position [82, 0]
click at [1136, 26] on input "Search" at bounding box center [1075, 27] width 147 height 15
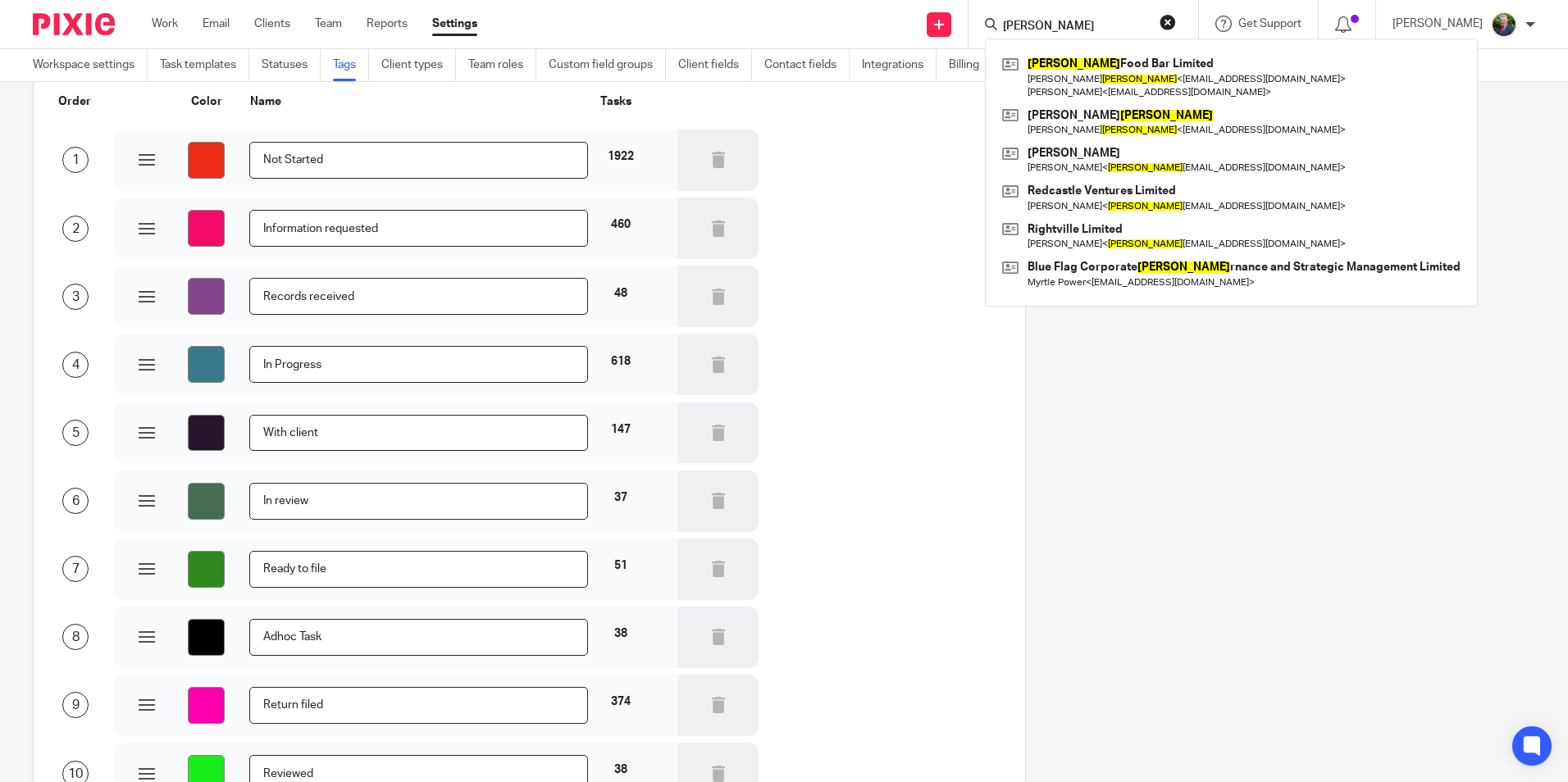
type input "[PERSON_NAME]"
click button "submit" at bounding box center [0, 0] width 0 height 0
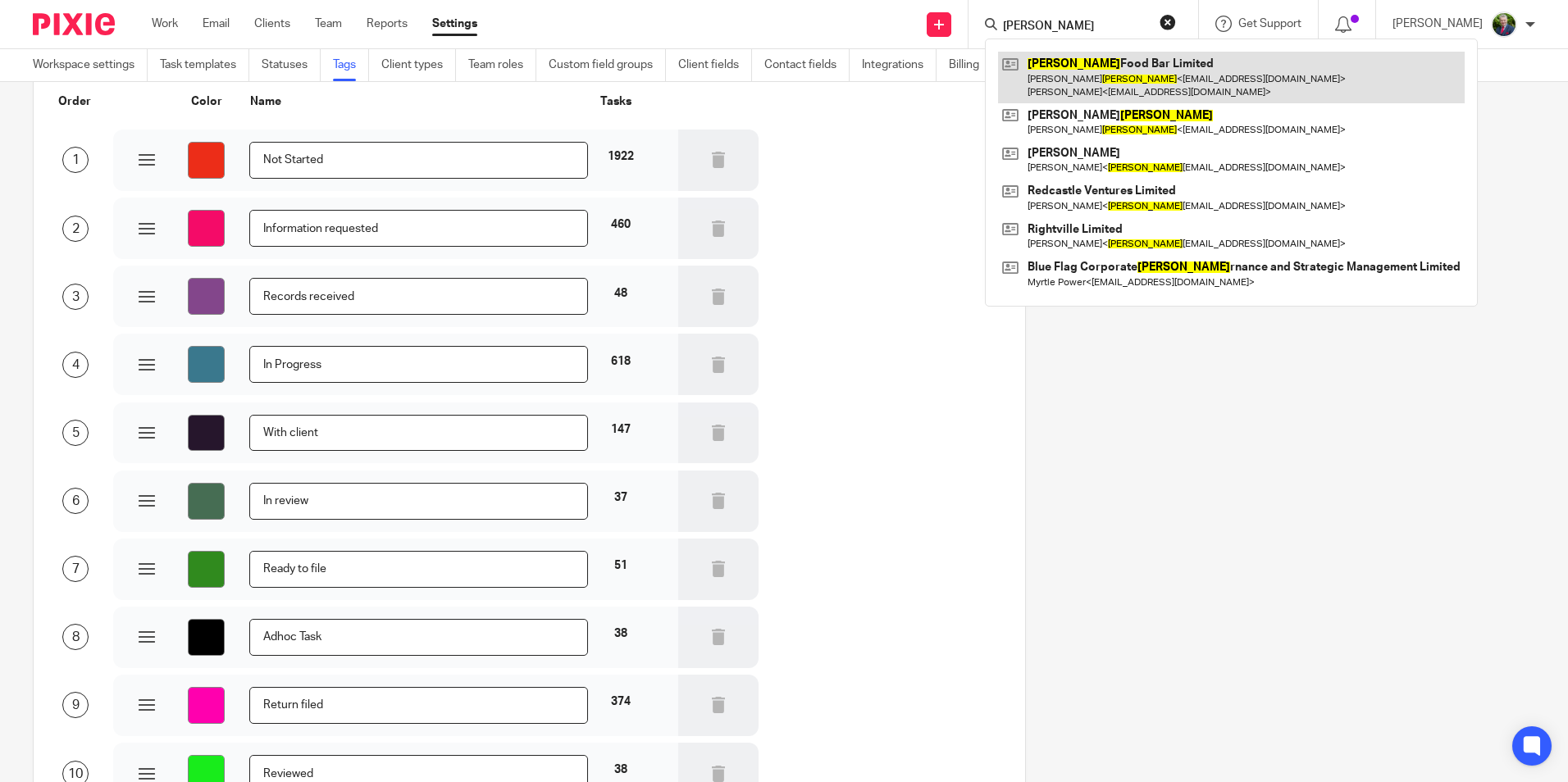
click at [1153, 64] on link at bounding box center [1231, 76] width 466 height 51
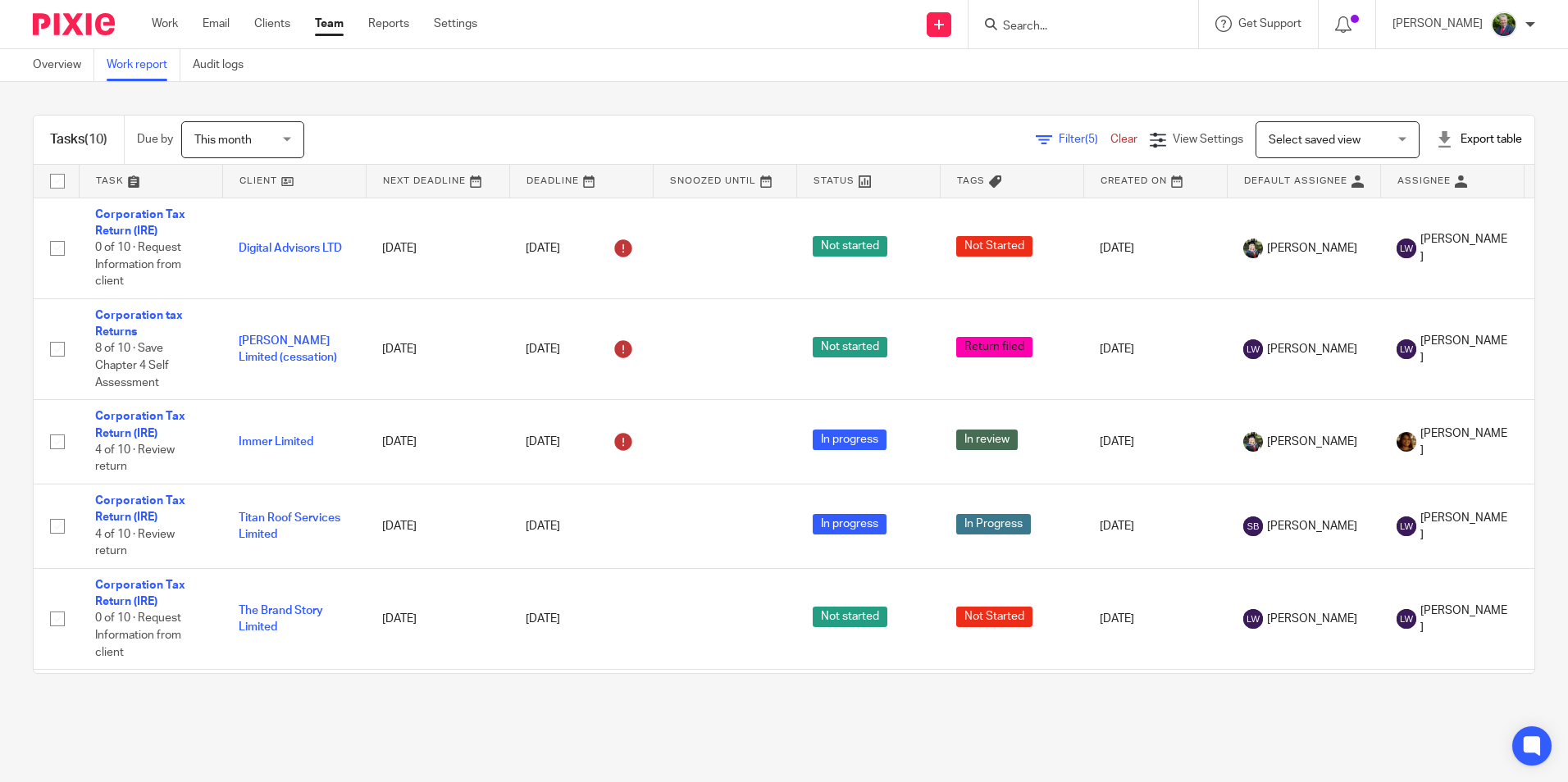
click at [262, 181] on link at bounding box center [294, 181] width 143 height 33
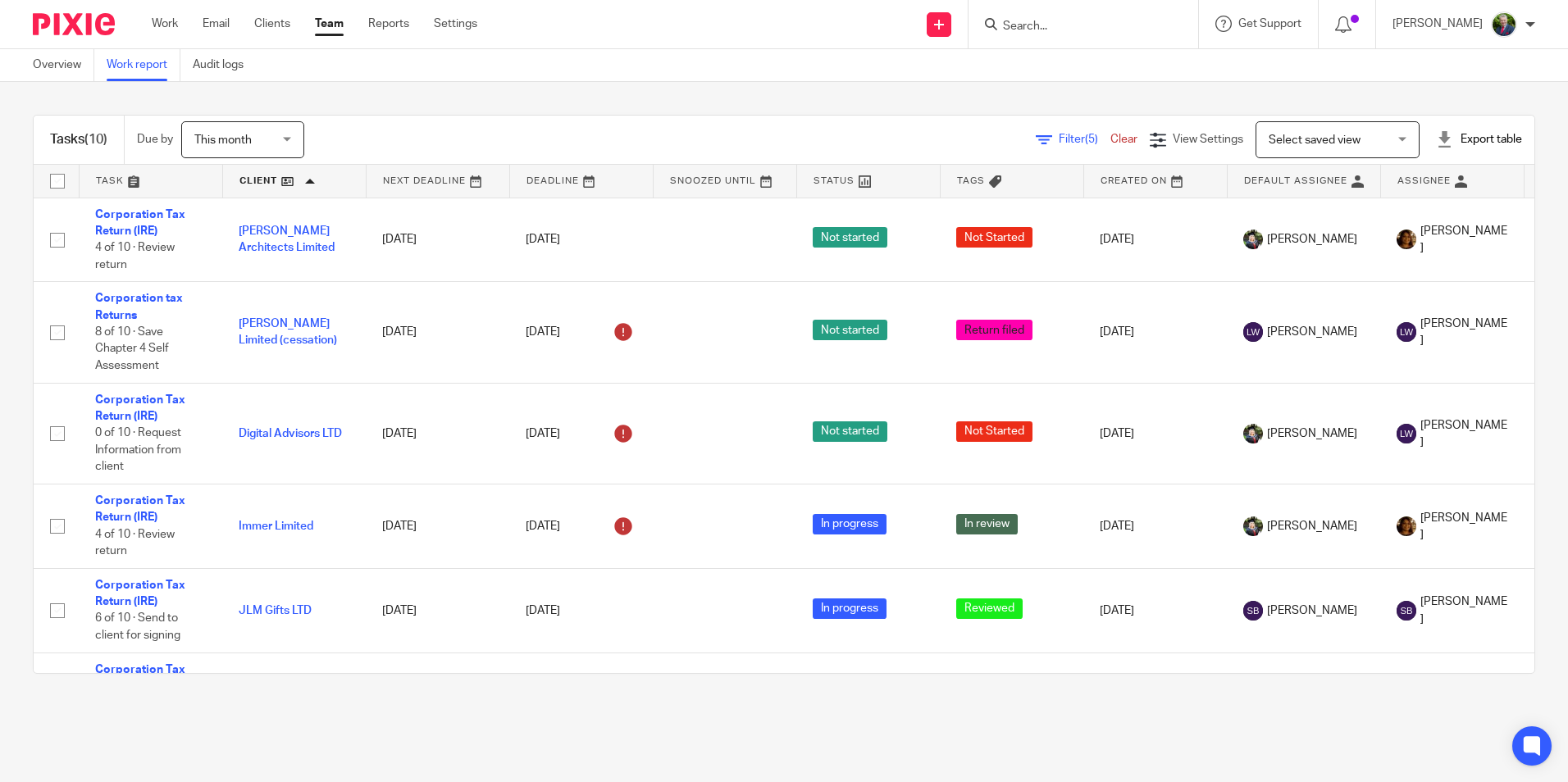
click at [1059, 141] on span "Filter (5)" at bounding box center [1084, 139] width 52 height 11
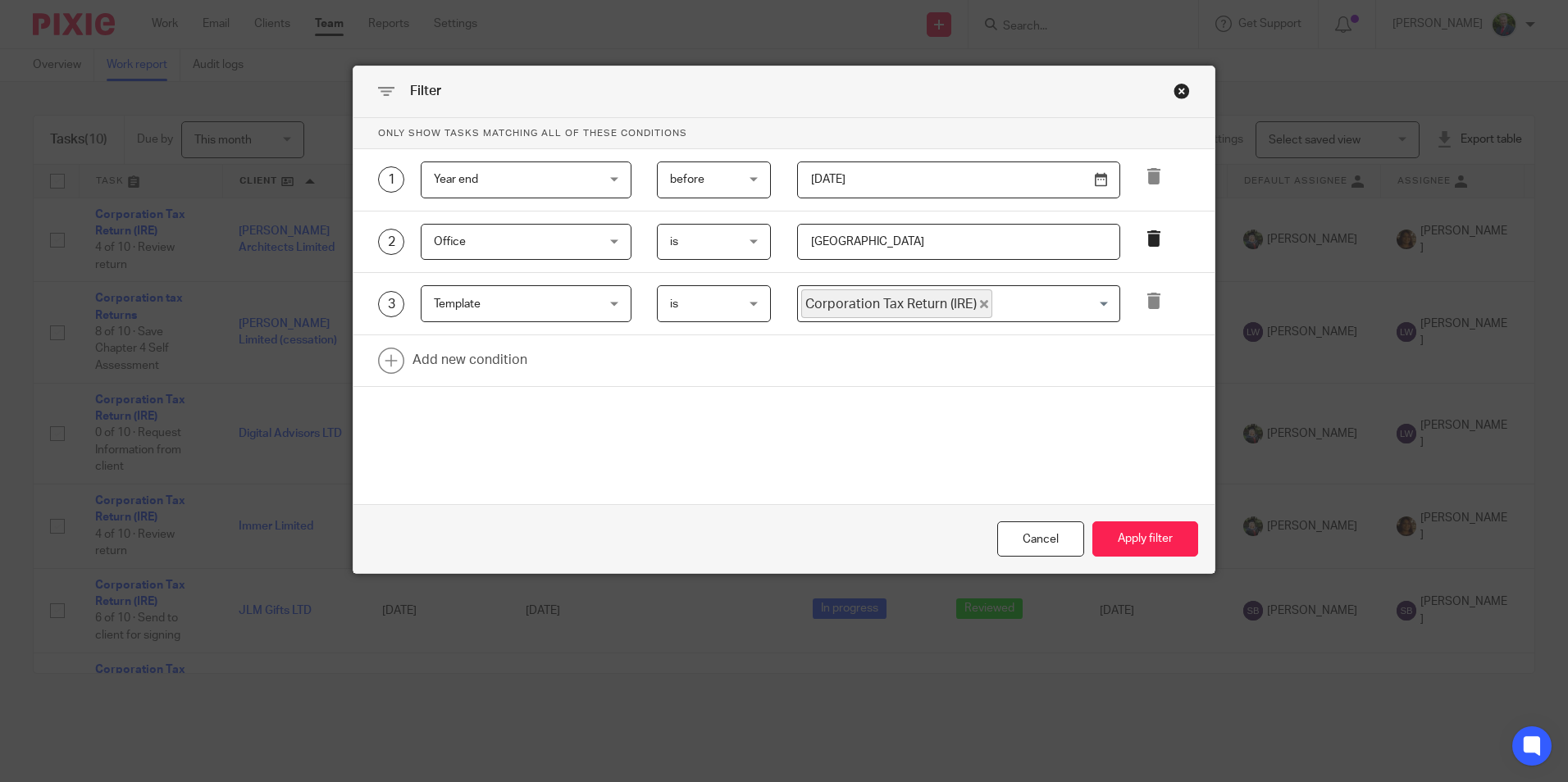
click at [1146, 249] on link at bounding box center [1154, 241] width 17 height 22
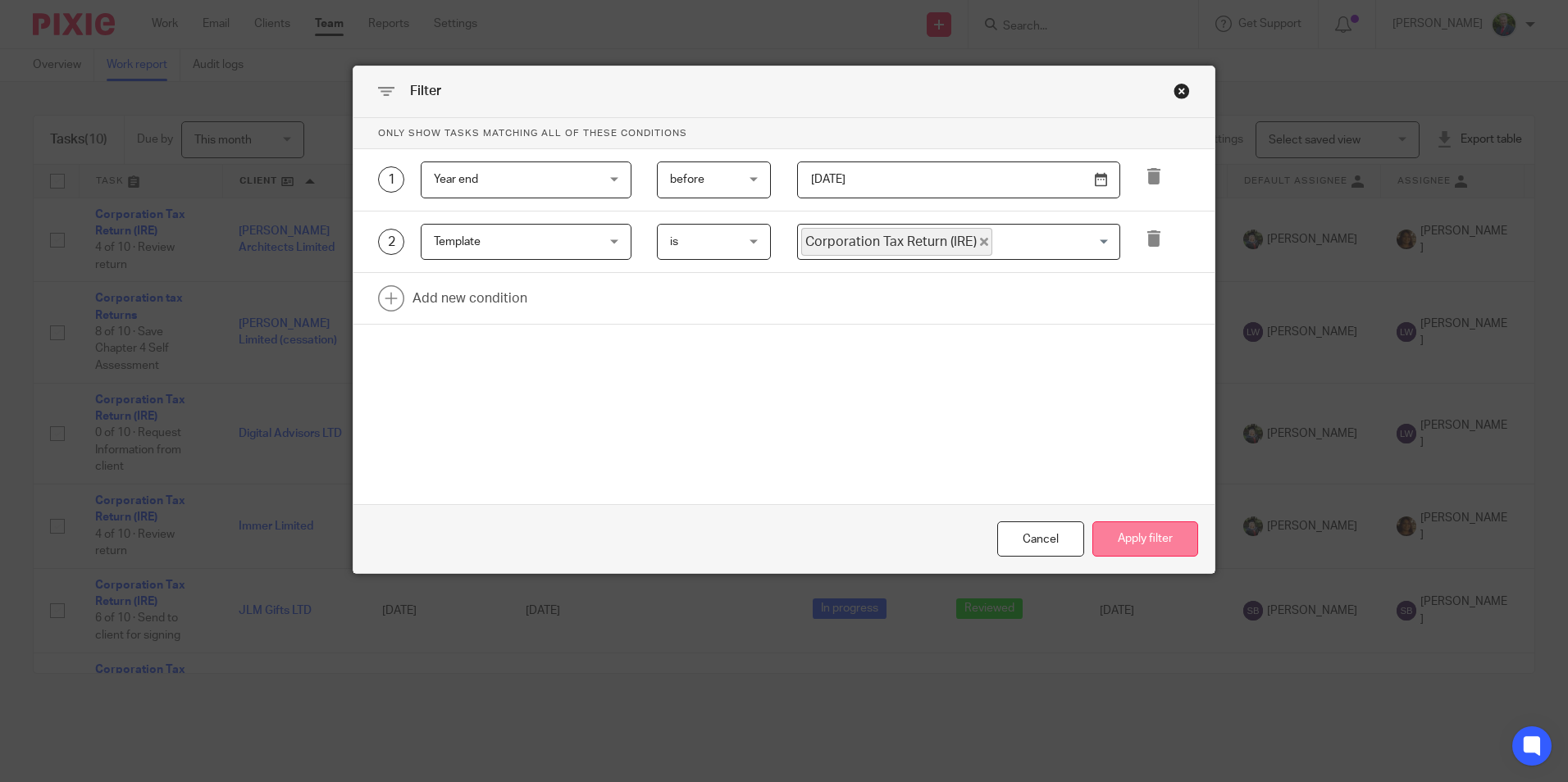
click at [1117, 530] on button "Apply filter" at bounding box center [1145, 539] width 106 height 35
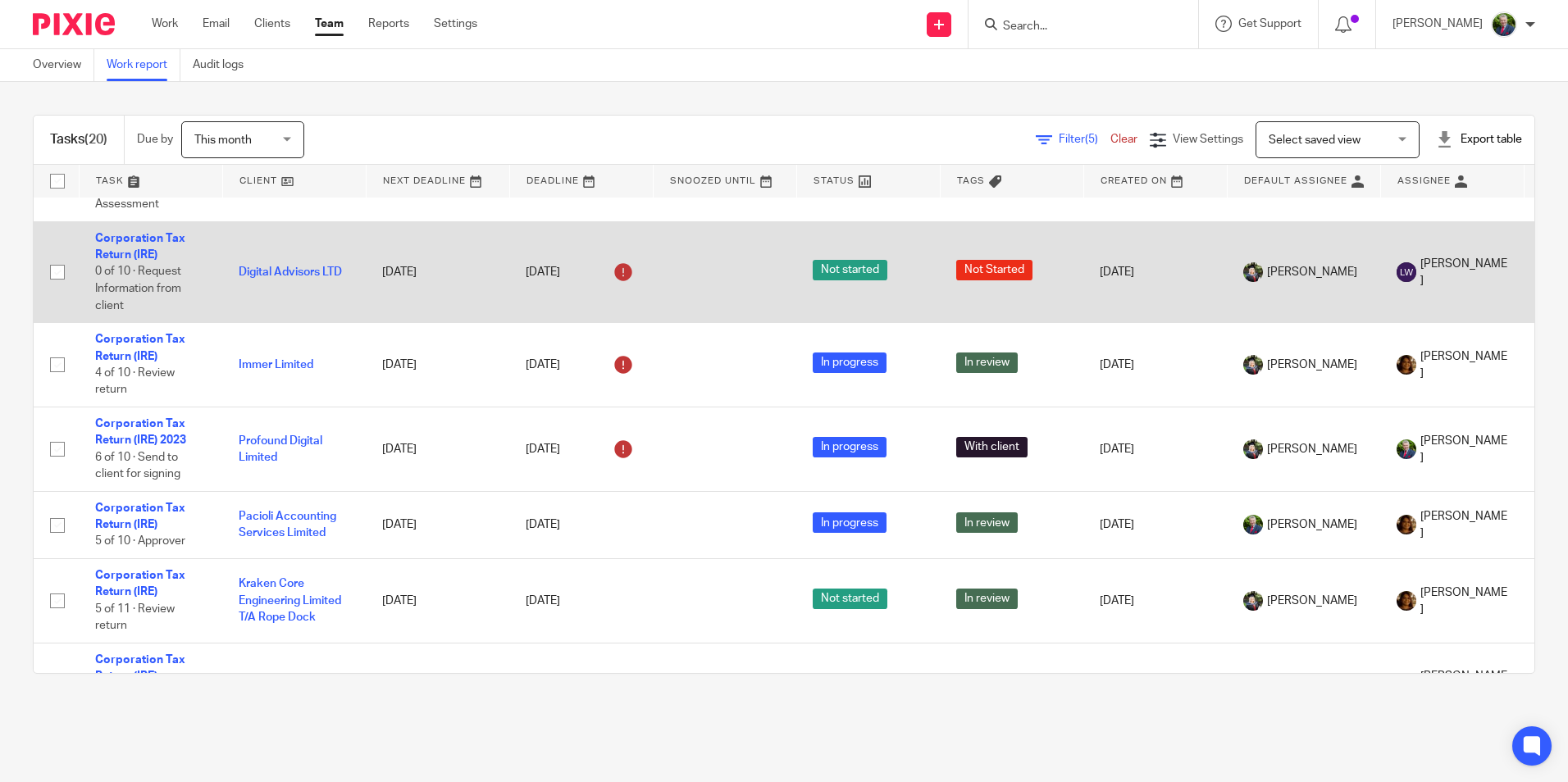
scroll to position [82, 0]
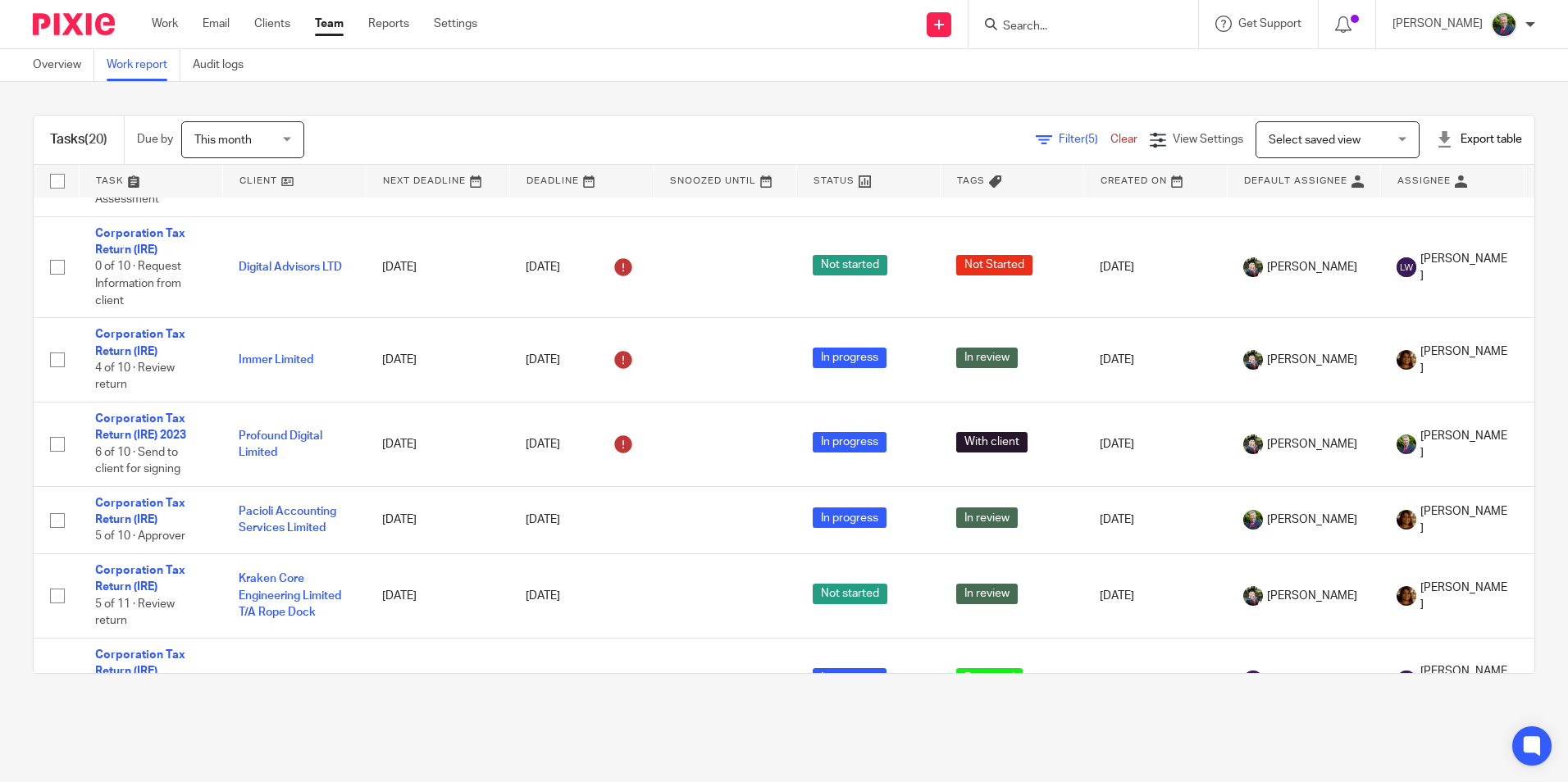
click at [258, 185] on link at bounding box center [294, 181] width 143 height 33
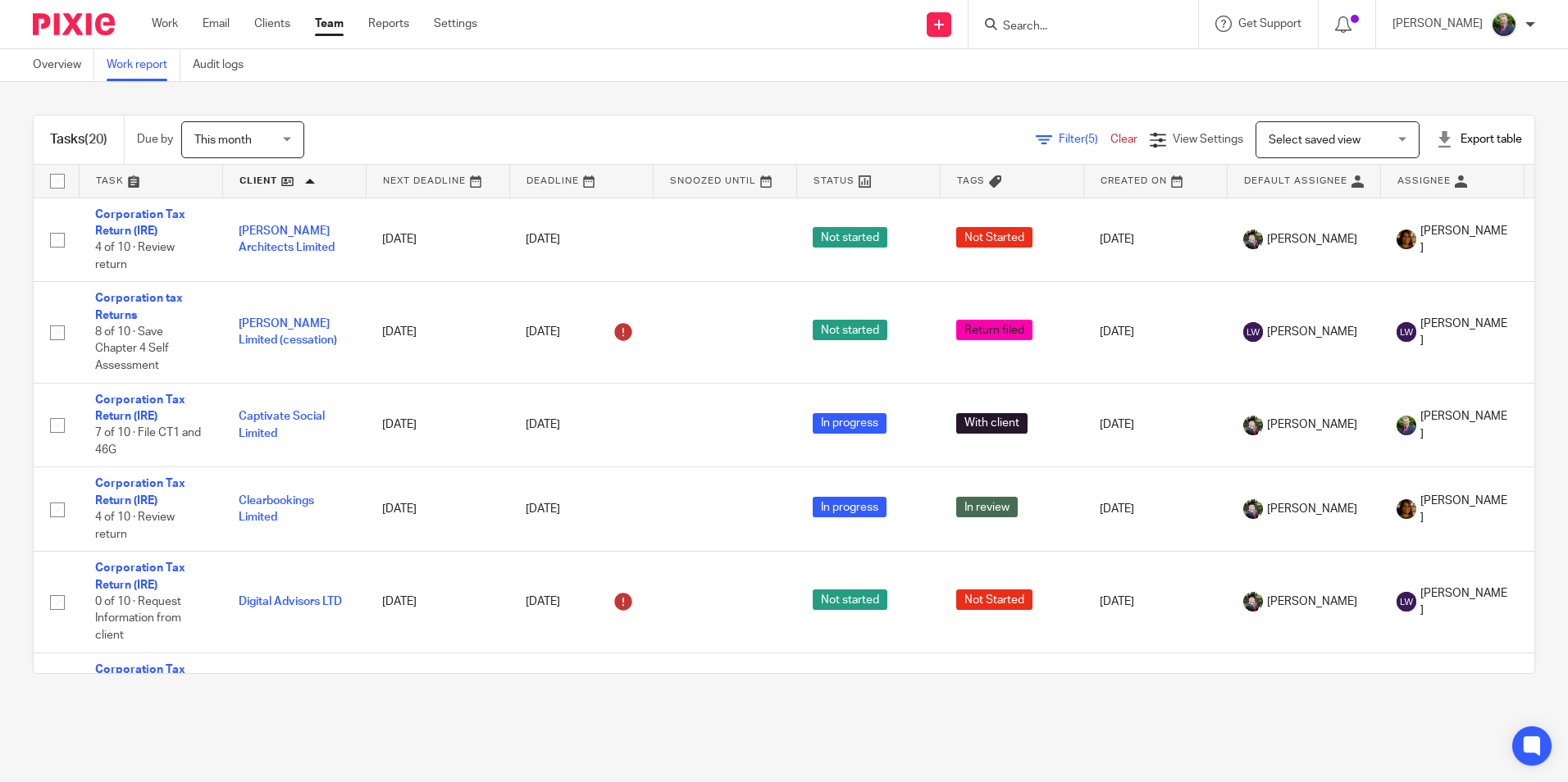
click at [1059, 137] on span "Filter (5)" at bounding box center [1084, 139] width 52 height 11
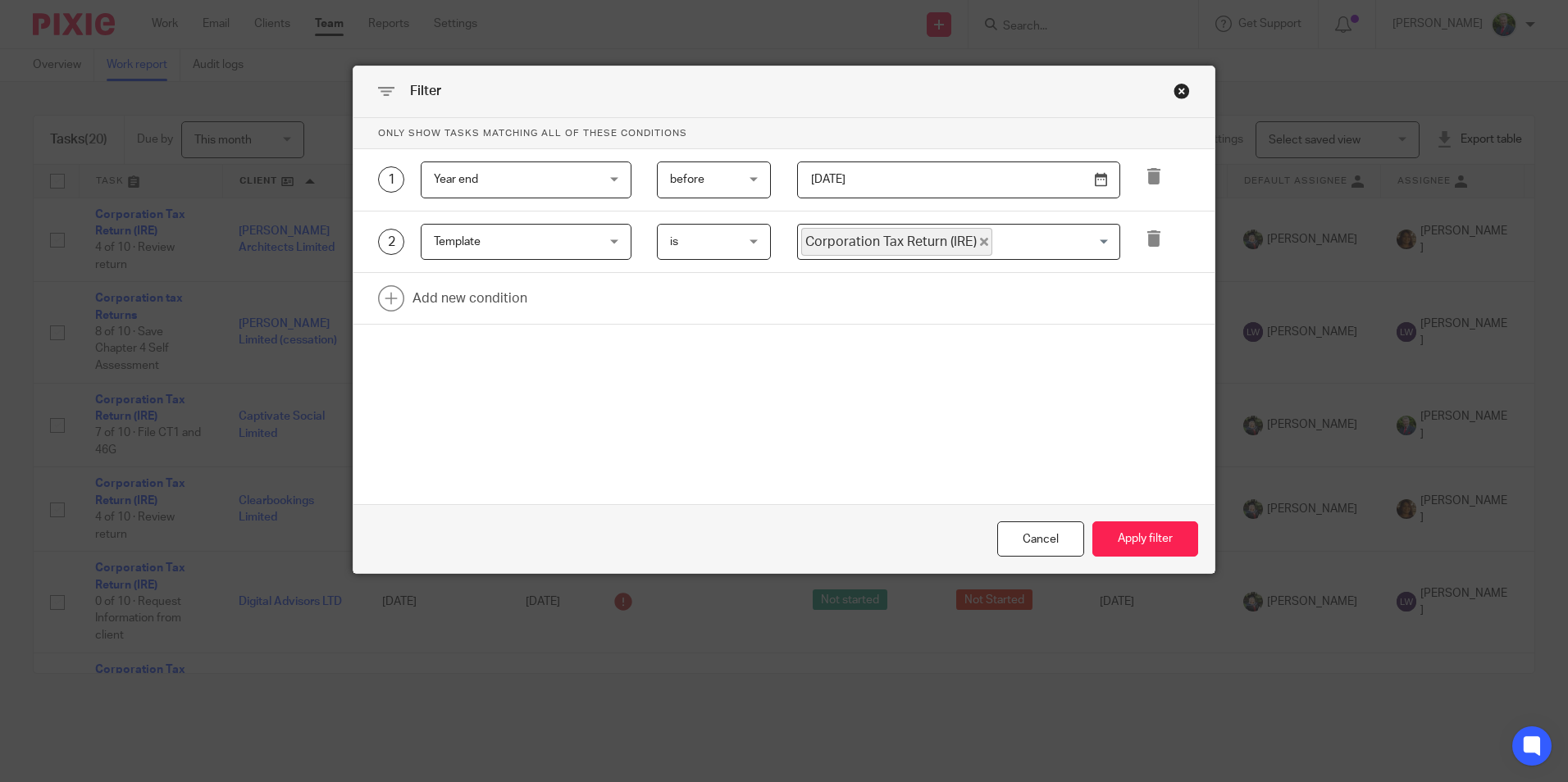
click at [1048, 100] on div "Filter" at bounding box center [784, 92] width 861 height 52
click at [57, 333] on div "Filter Only show tasks matching all of these conditions 1 Year end Year end Tas…" at bounding box center [784, 391] width 1568 height 782
click at [1019, 544] on div "Cancel" at bounding box center [1040, 539] width 87 height 35
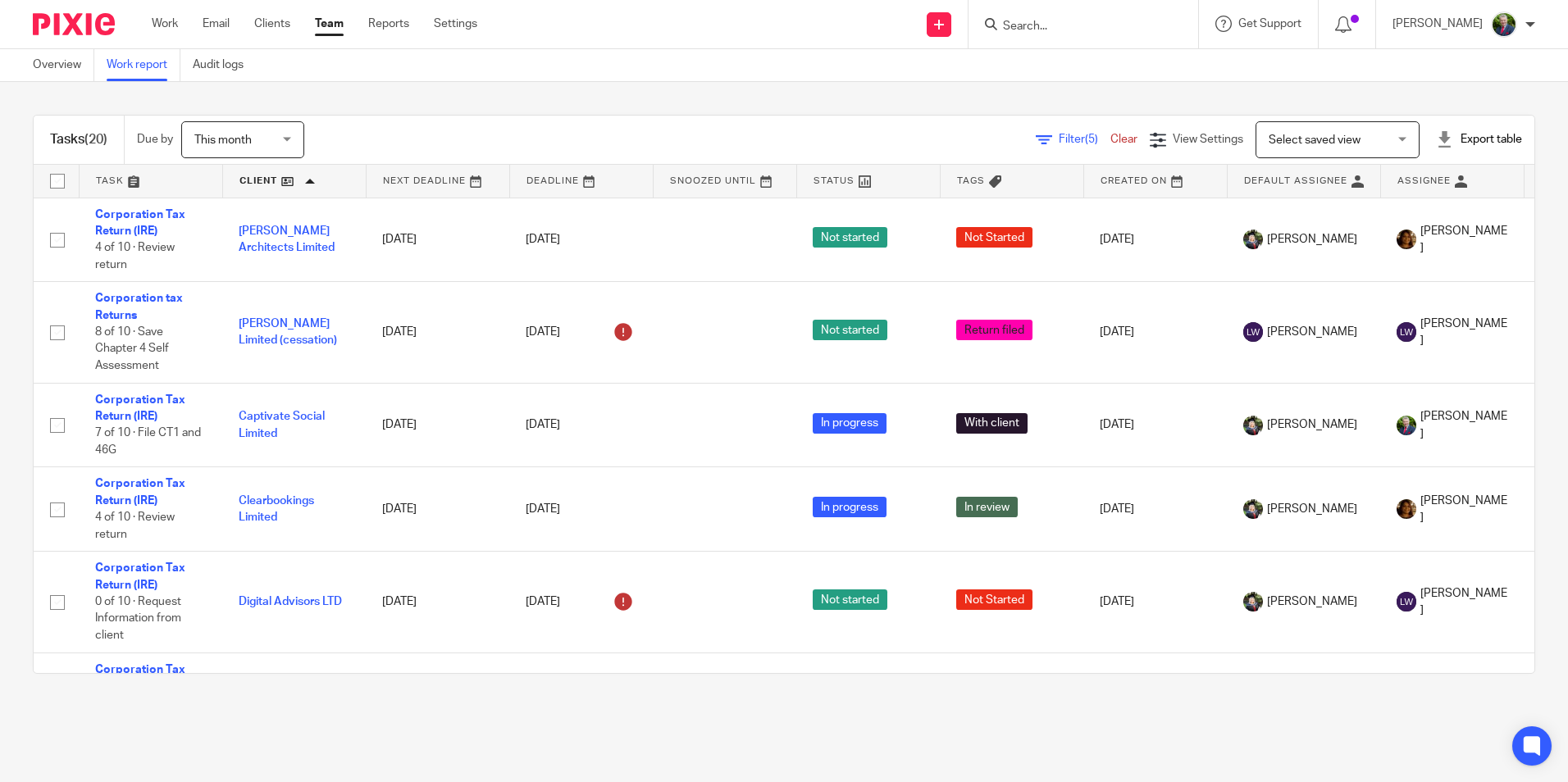
click at [1059, 138] on span "Filter (5)" at bounding box center [1084, 139] width 52 height 11
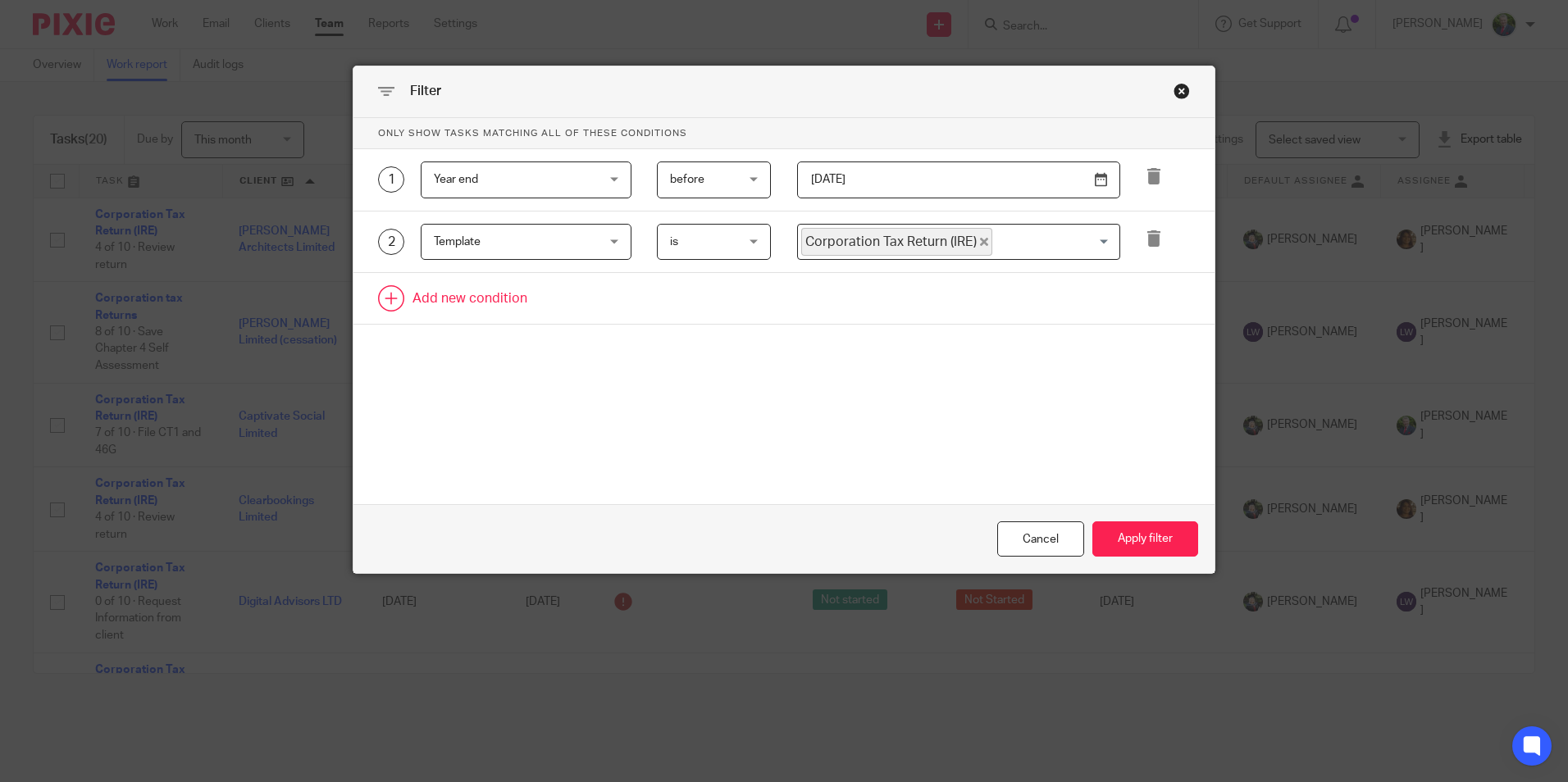
click at [478, 298] on link at bounding box center [784, 298] width 861 height 51
click at [488, 295] on div "Field" at bounding box center [512, 303] width 158 height 34
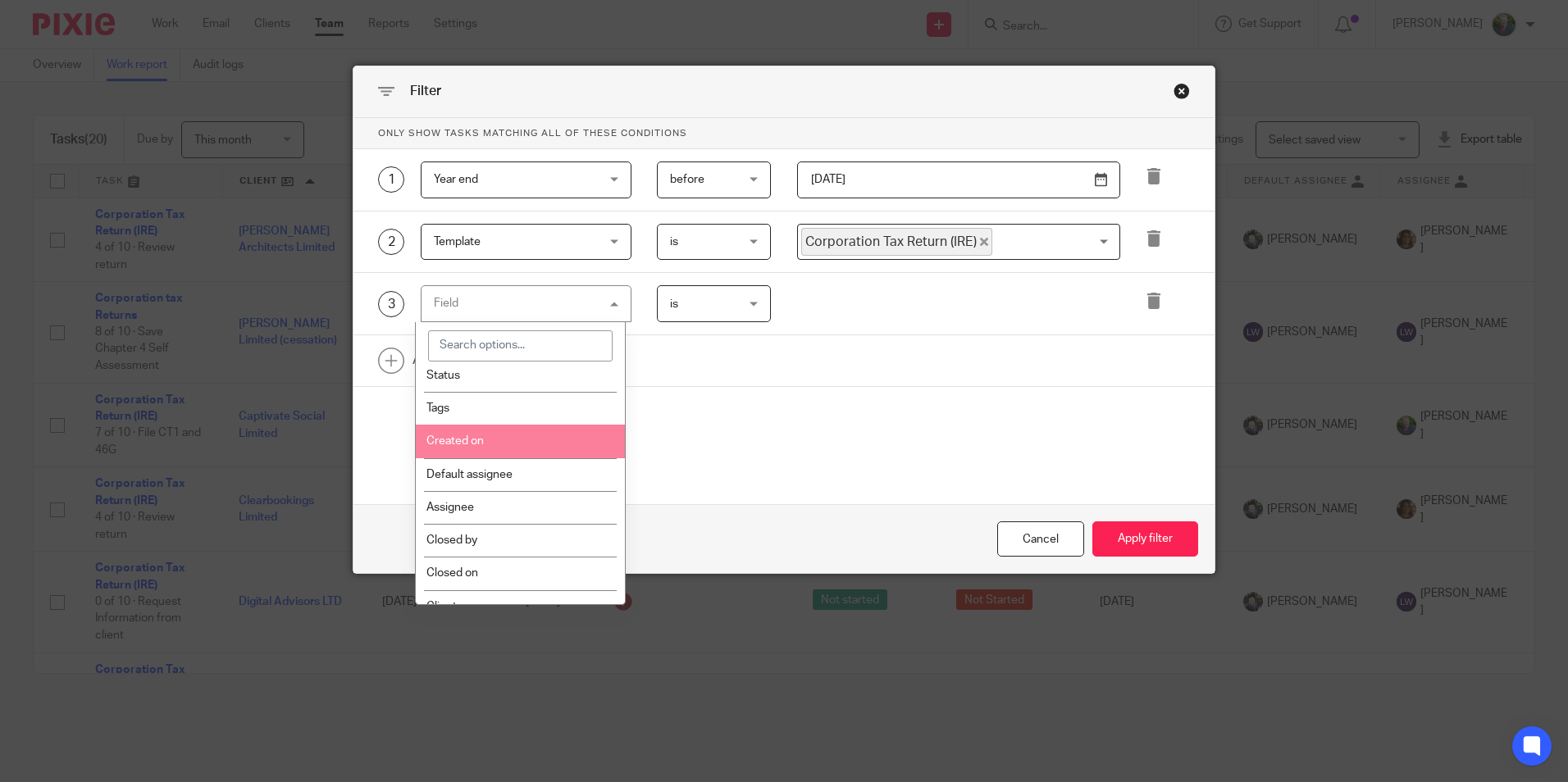
scroll to position [82, 0]
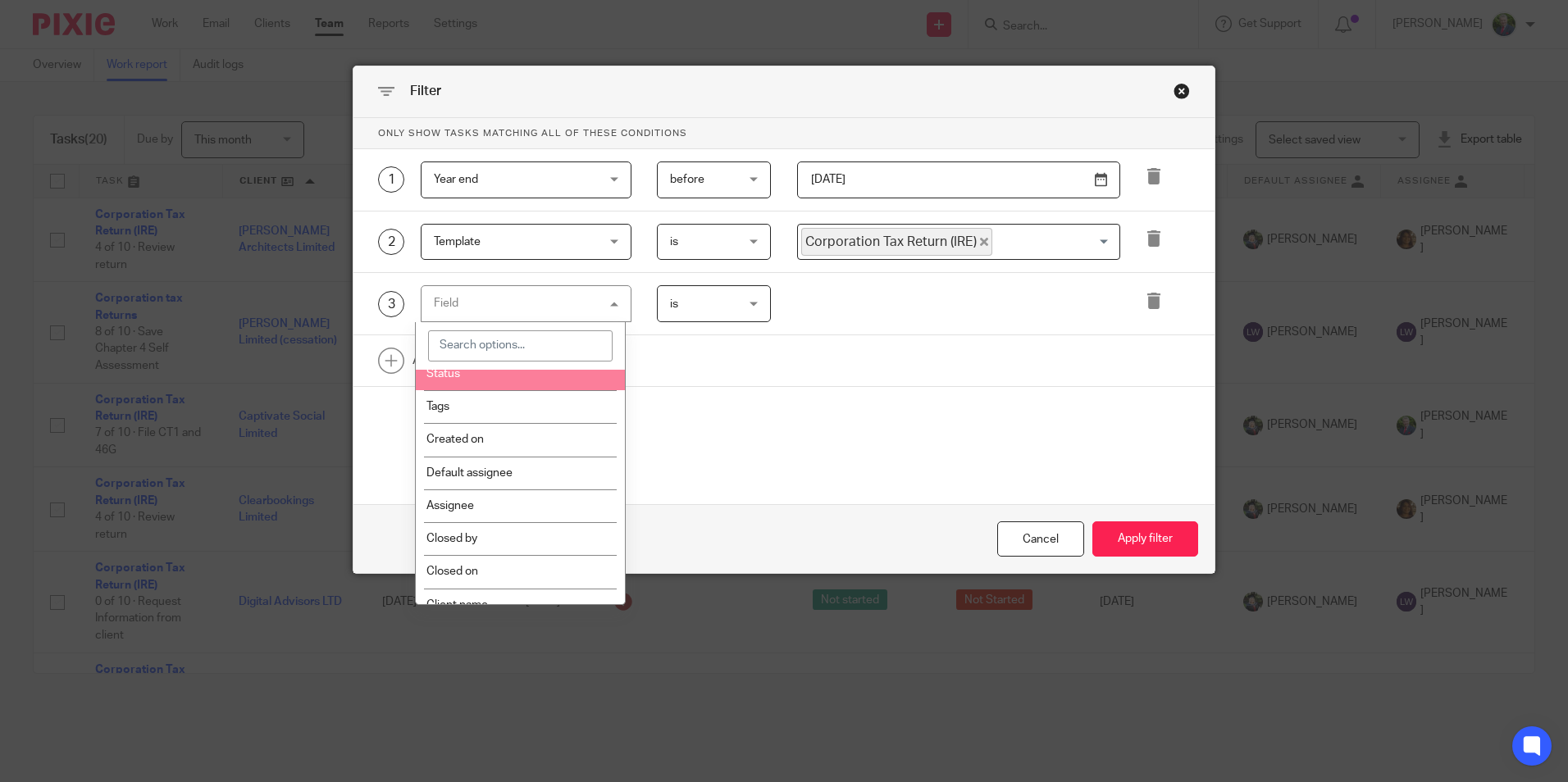
click at [445, 373] on li "Status" at bounding box center [520, 374] width 209 height 33
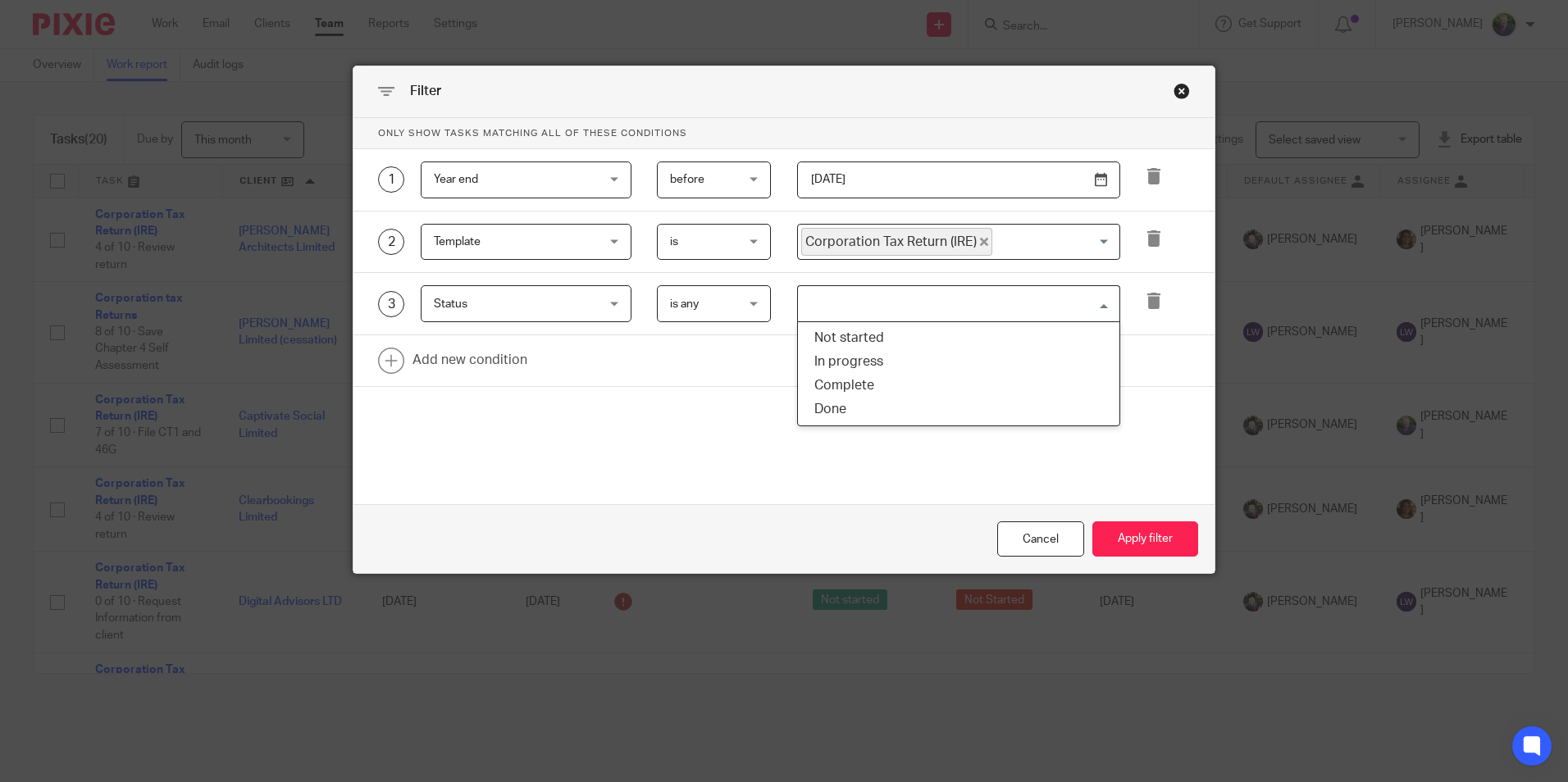
click at [882, 308] on input "Search for option" at bounding box center [954, 303] width 310 height 29
click at [595, 399] on div "Only show tasks matching all of these conditions 1 Year end Year end Task field…" at bounding box center [784, 282] width 861 height 328
click at [578, 309] on span "Status" at bounding box center [512, 303] width 158 height 34
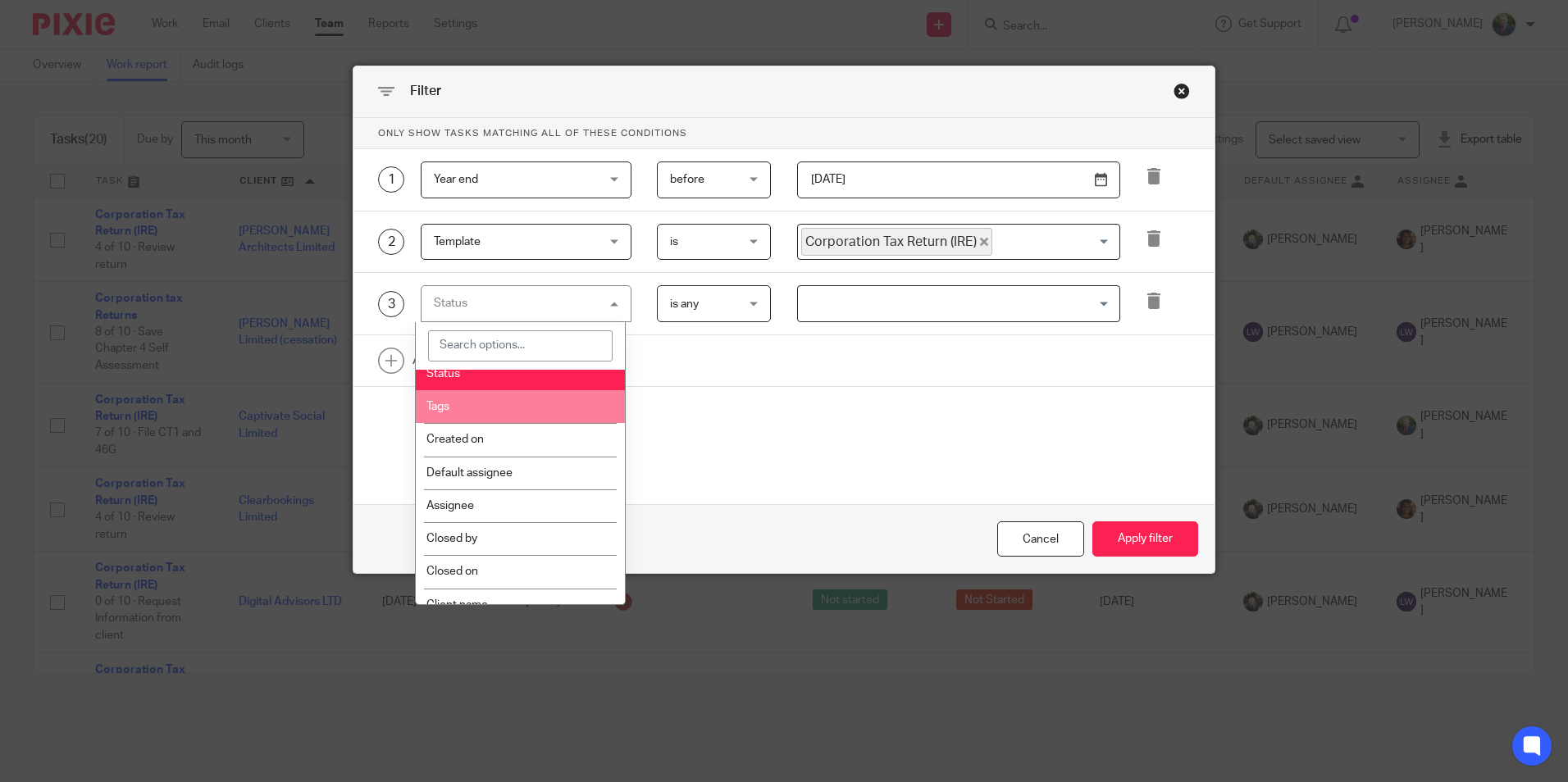
click at [489, 403] on li "Tags" at bounding box center [520, 407] width 209 height 33
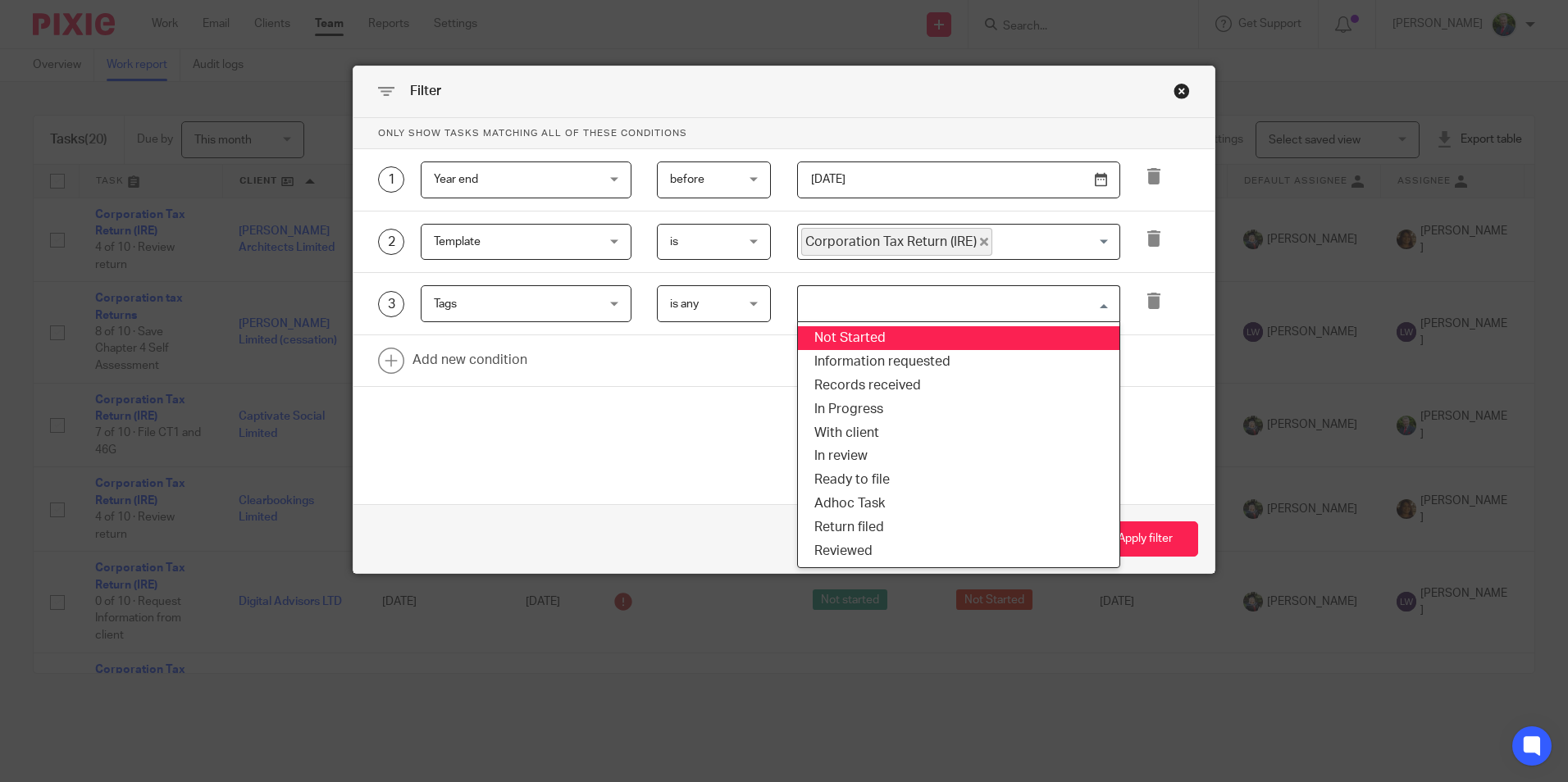
click at [952, 307] on input "Search for option" at bounding box center [954, 303] width 310 height 29
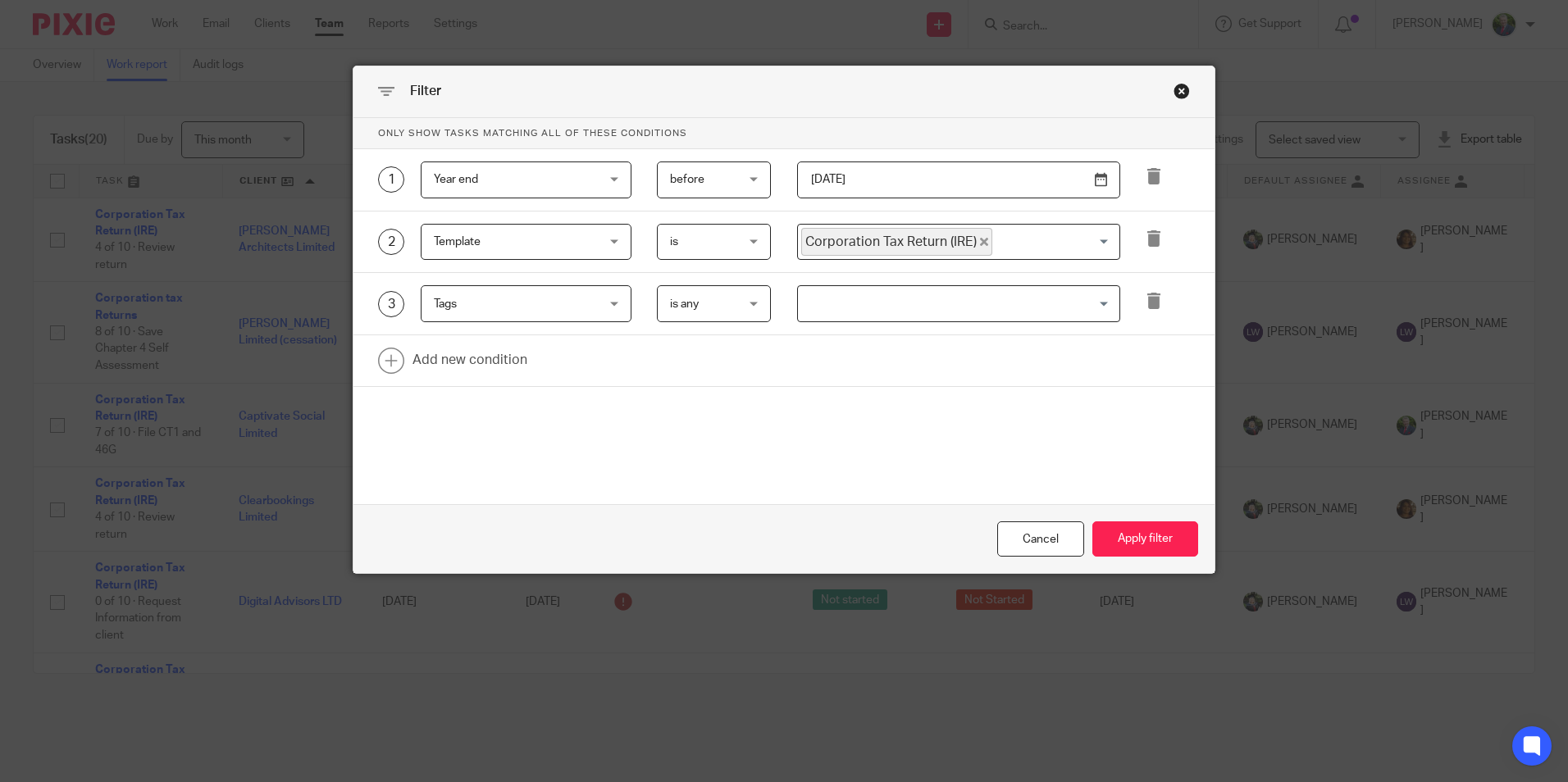
click at [709, 309] on span "is any" at bounding box center [709, 303] width 80 height 34
click at [686, 405] on span "is none" at bounding box center [681, 405] width 37 height 11
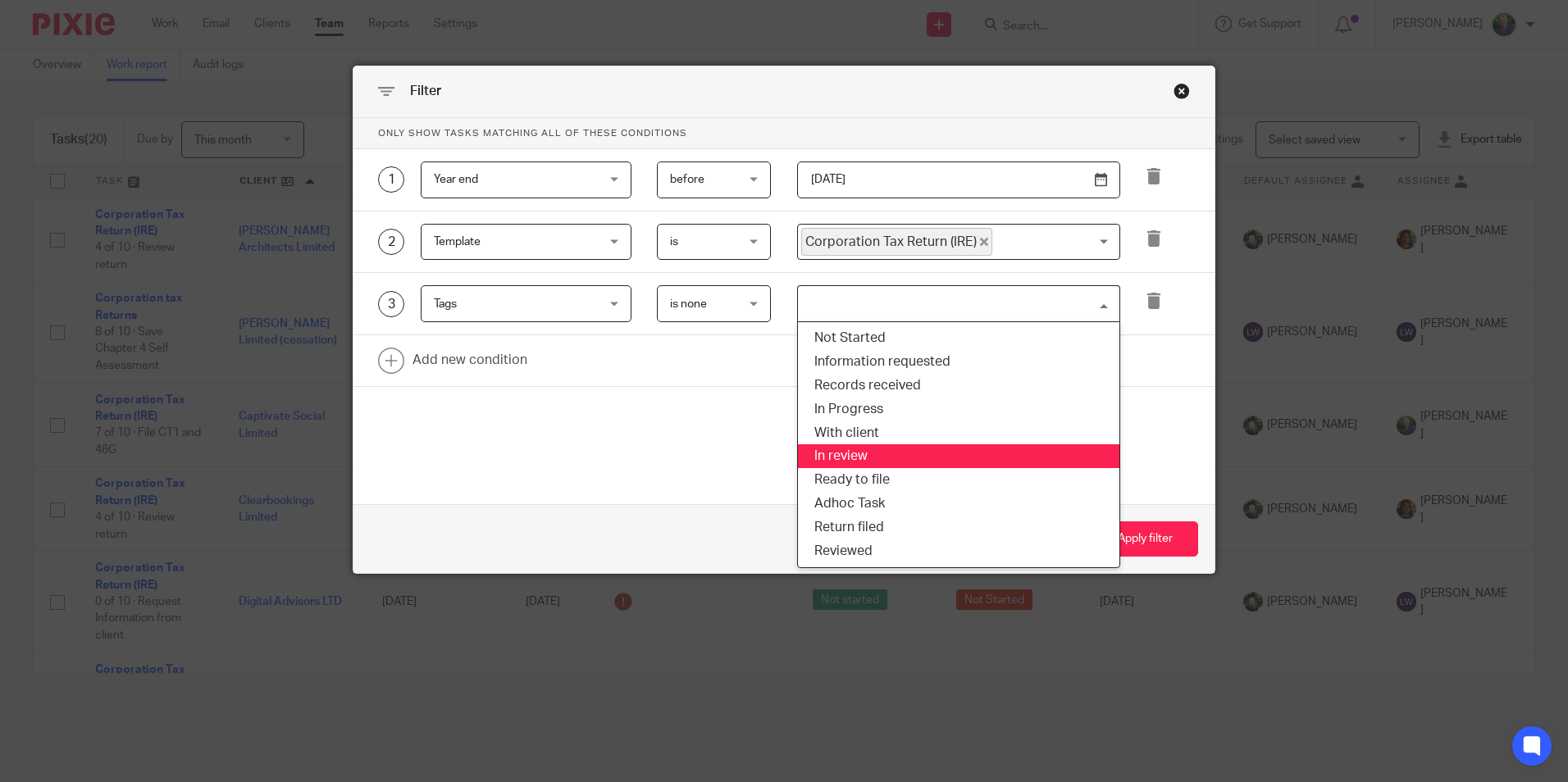
click at [892, 316] on input "Search for option" at bounding box center [954, 303] width 310 height 29
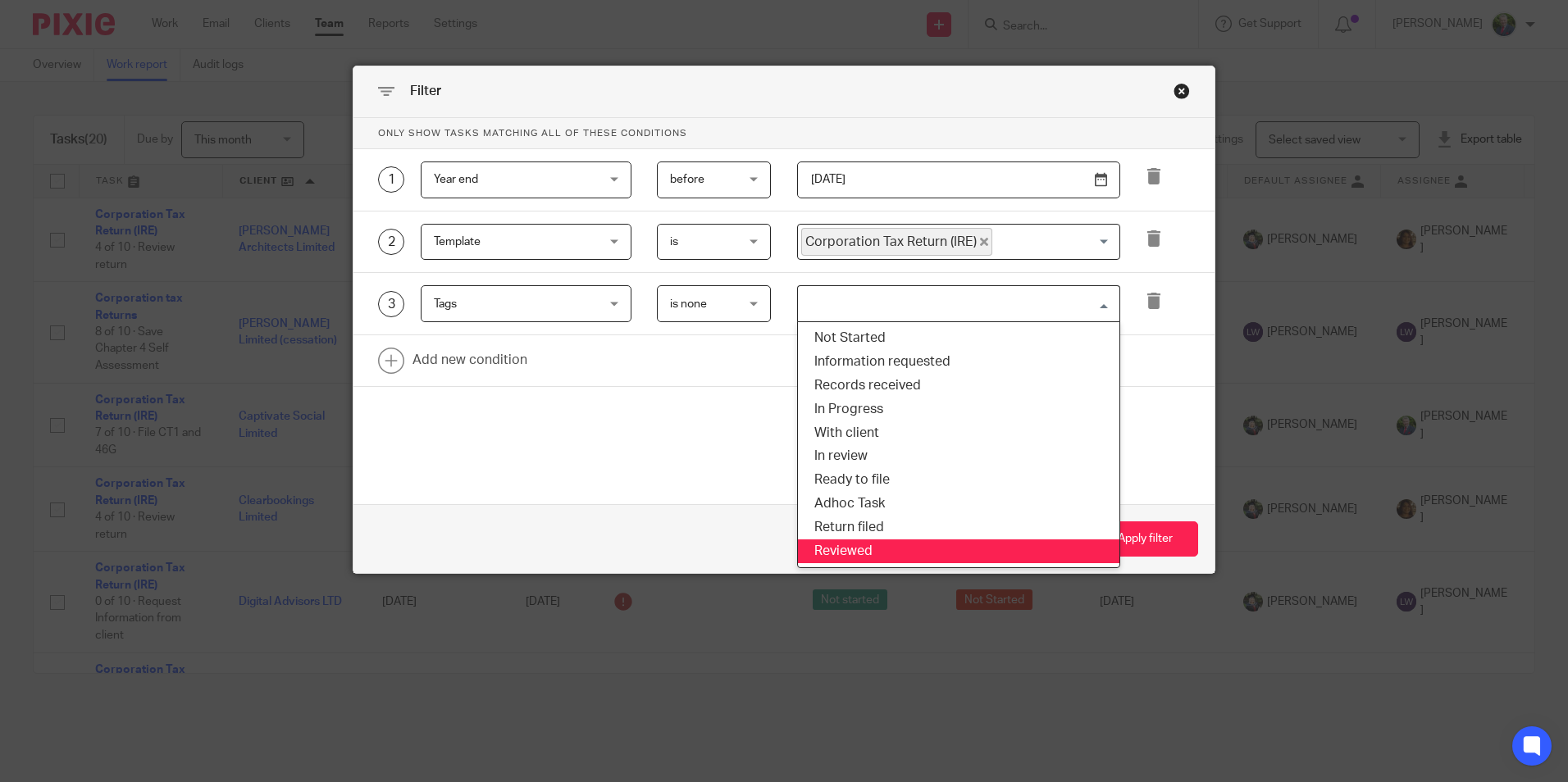
click at [890, 545] on li "Reviewed" at bounding box center [958, 552] width 322 height 24
click at [946, 293] on input "Search for option" at bounding box center [995, 303] width 229 height 29
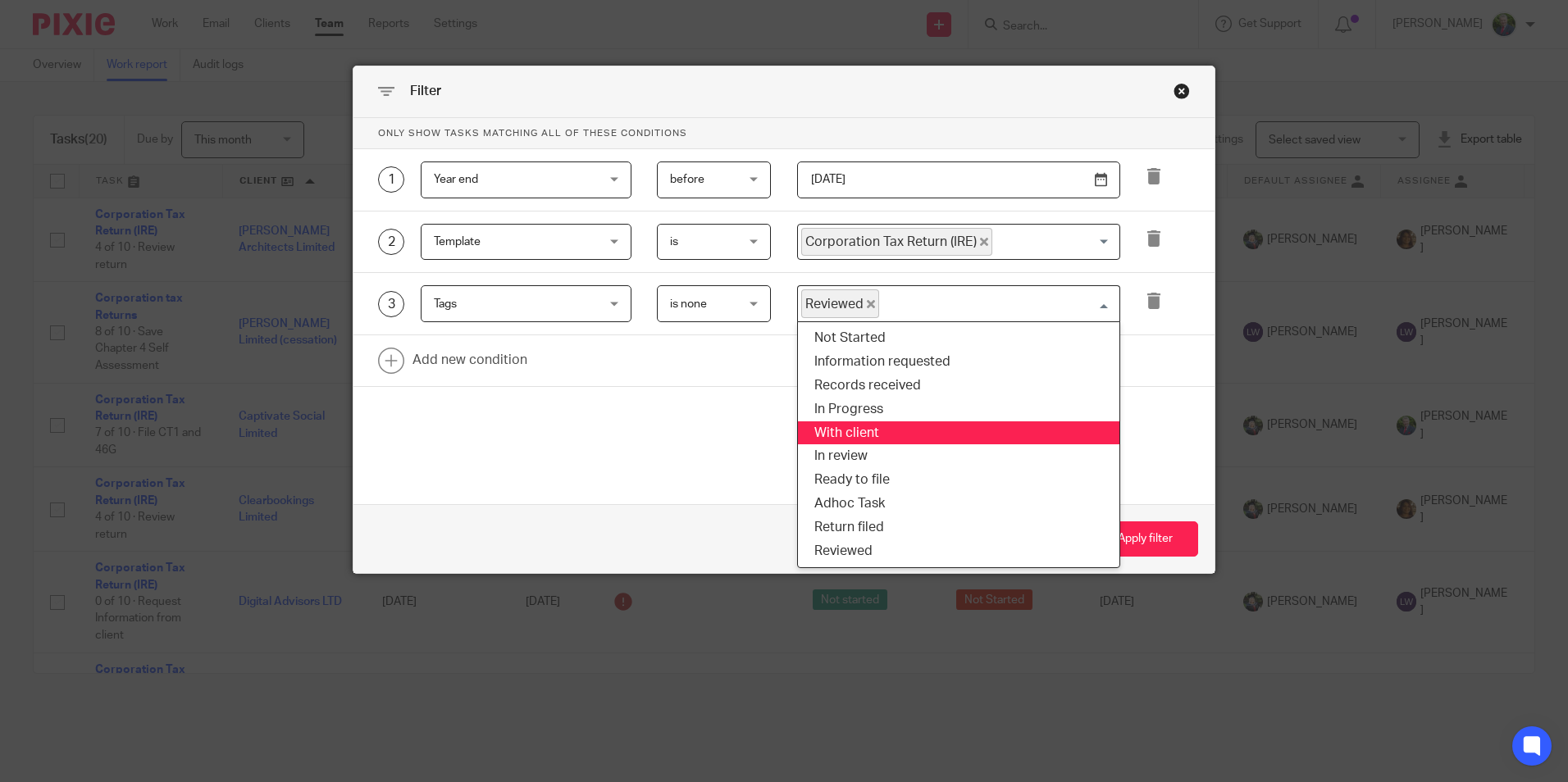
click at [930, 429] on li "With client" at bounding box center [958, 434] width 322 height 24
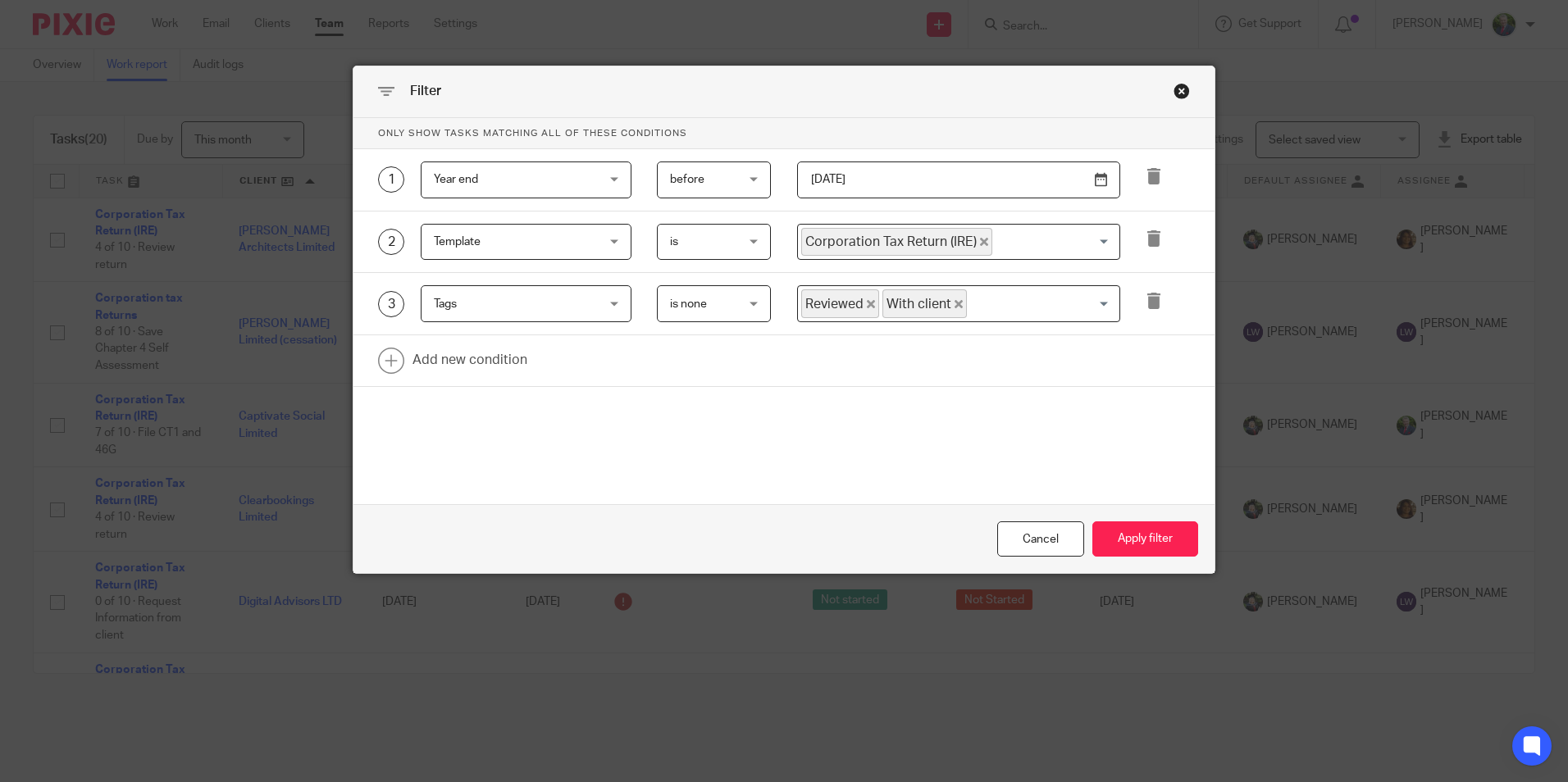
click at [977, 314] on input "Search for option" at bounding box center [1039, 303] width 142 height 29
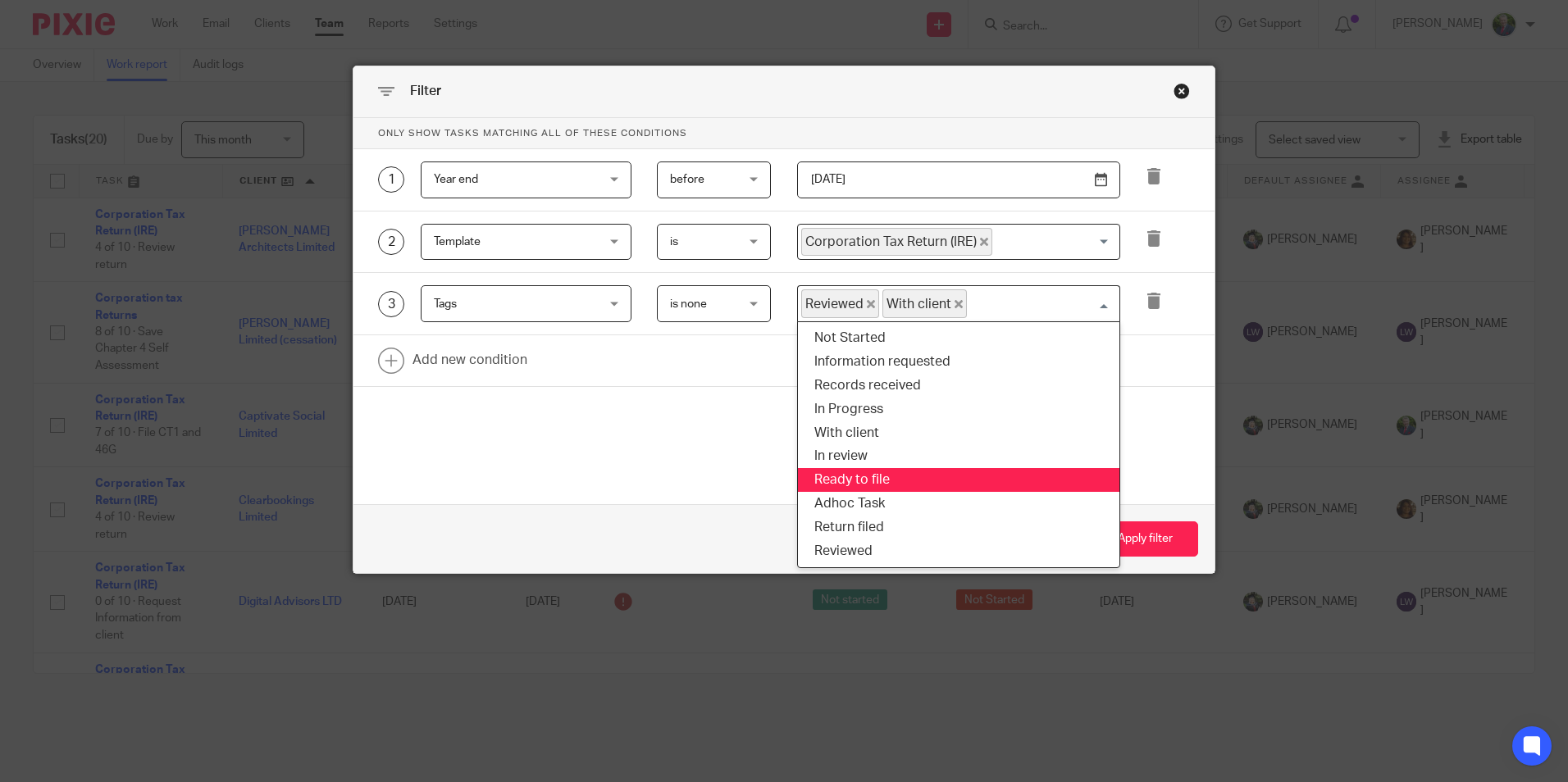
click at [954, 477] on li "Ready to file" at bounding box center [958, 480] width 322 height 24
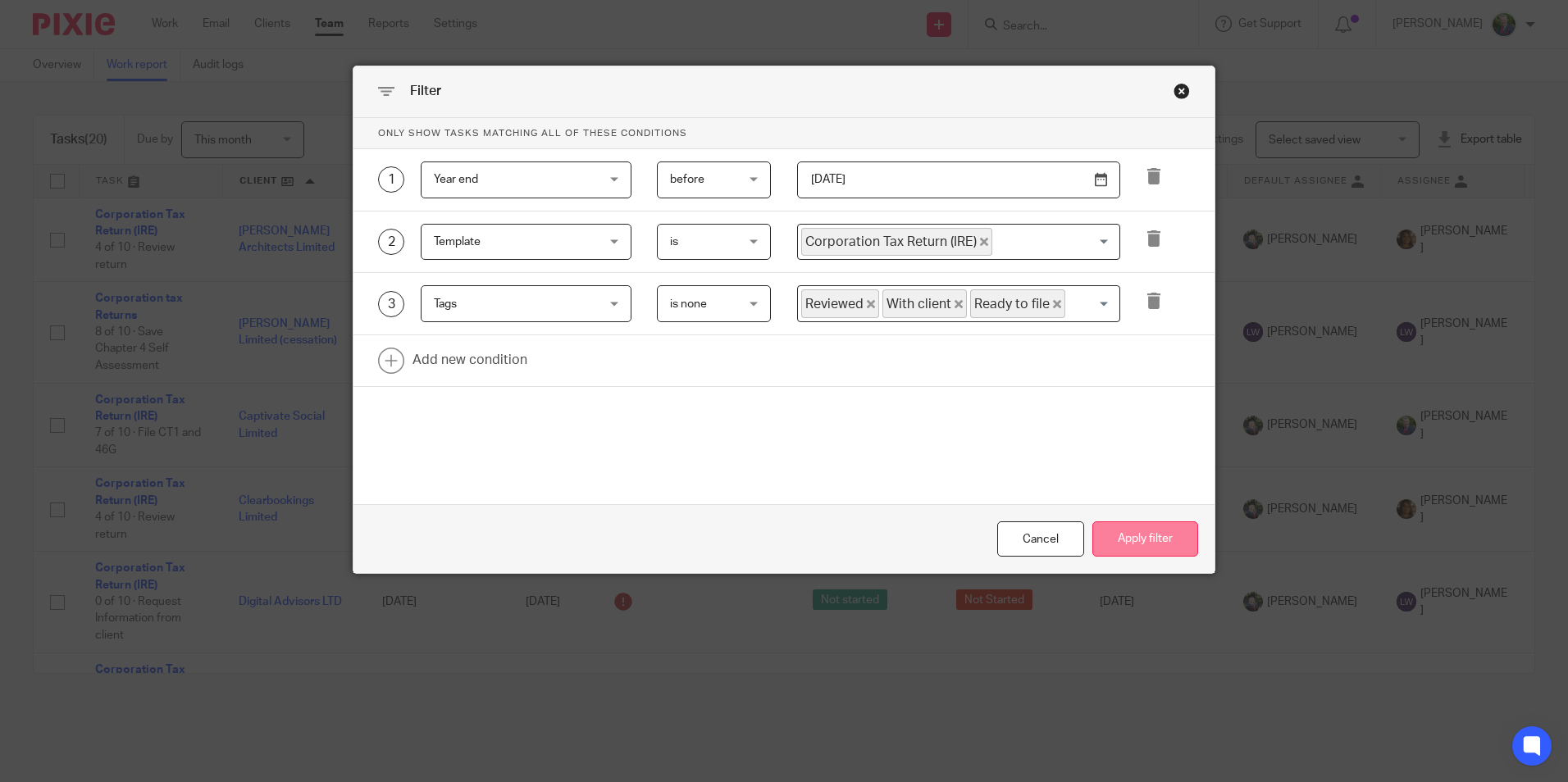
click at [1123, 541] on button "Apply filter" at bounding box center [1145, 539] width 106 height 35
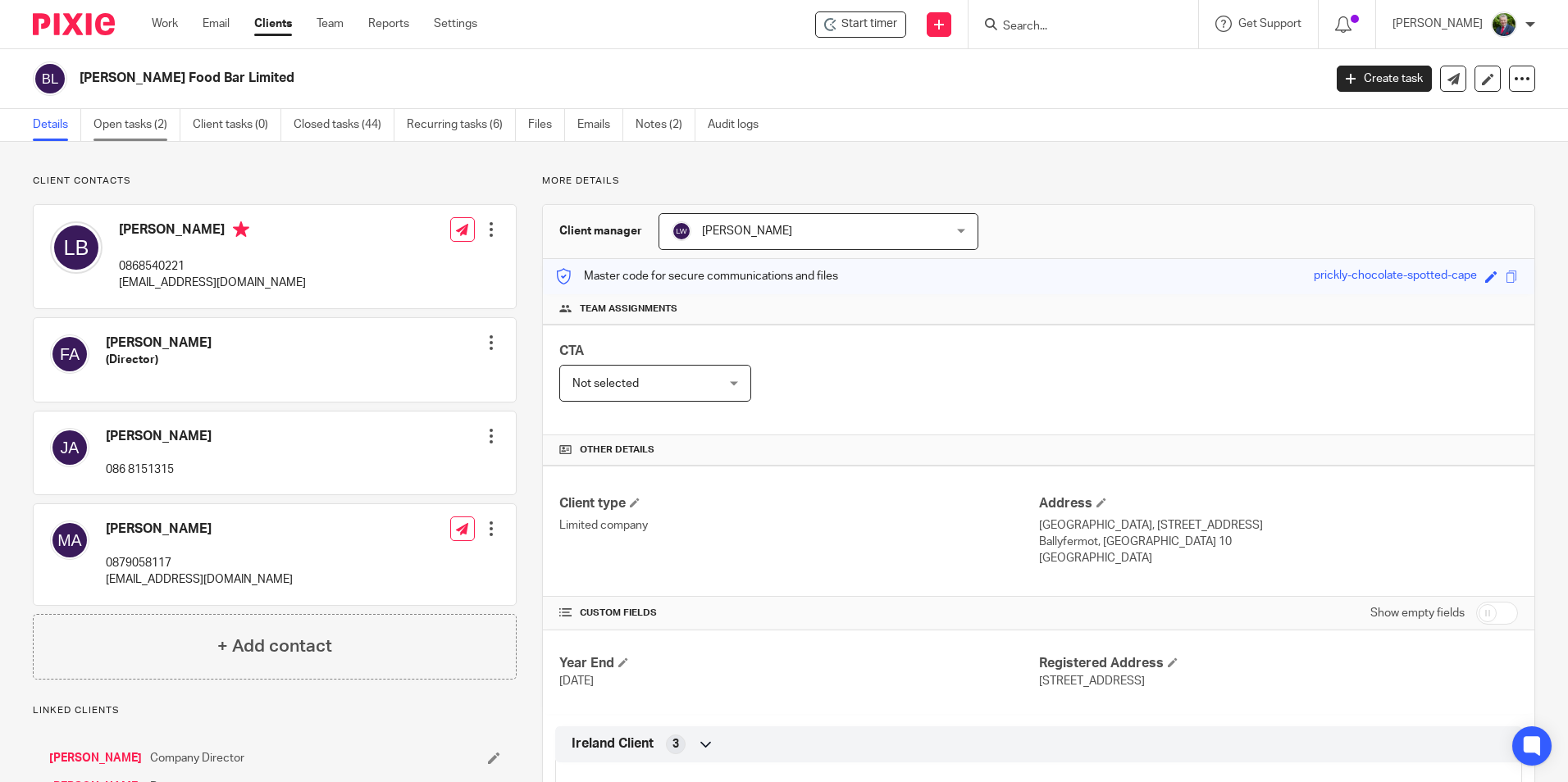
click at [129, 115] on link "Open tasks (2)" at bounding box center [136, 124] width 87 height 32
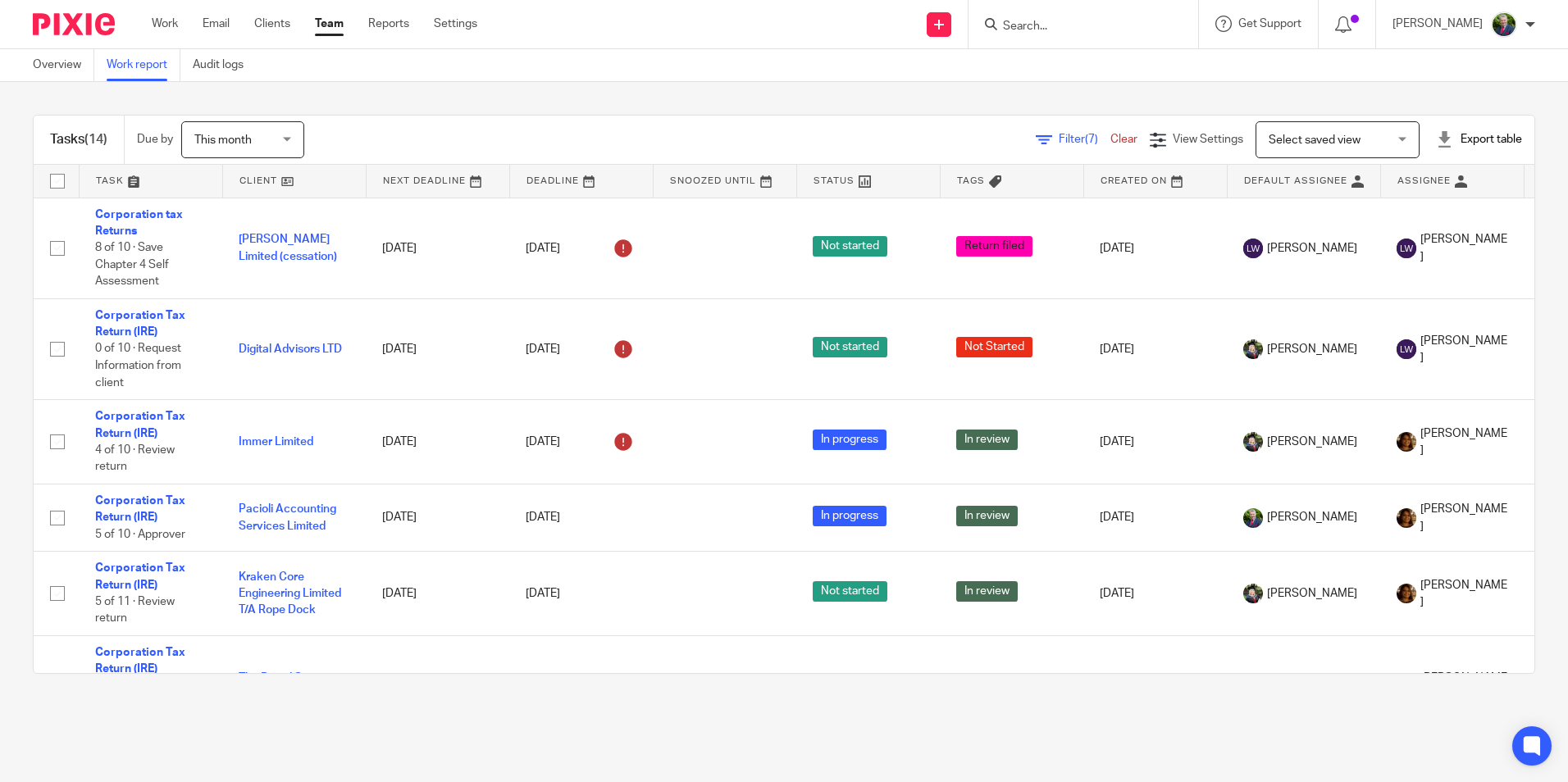
click at [1059, 136] on span "Filter (7)" at bounding box center [1084, 139] width 52 height 11
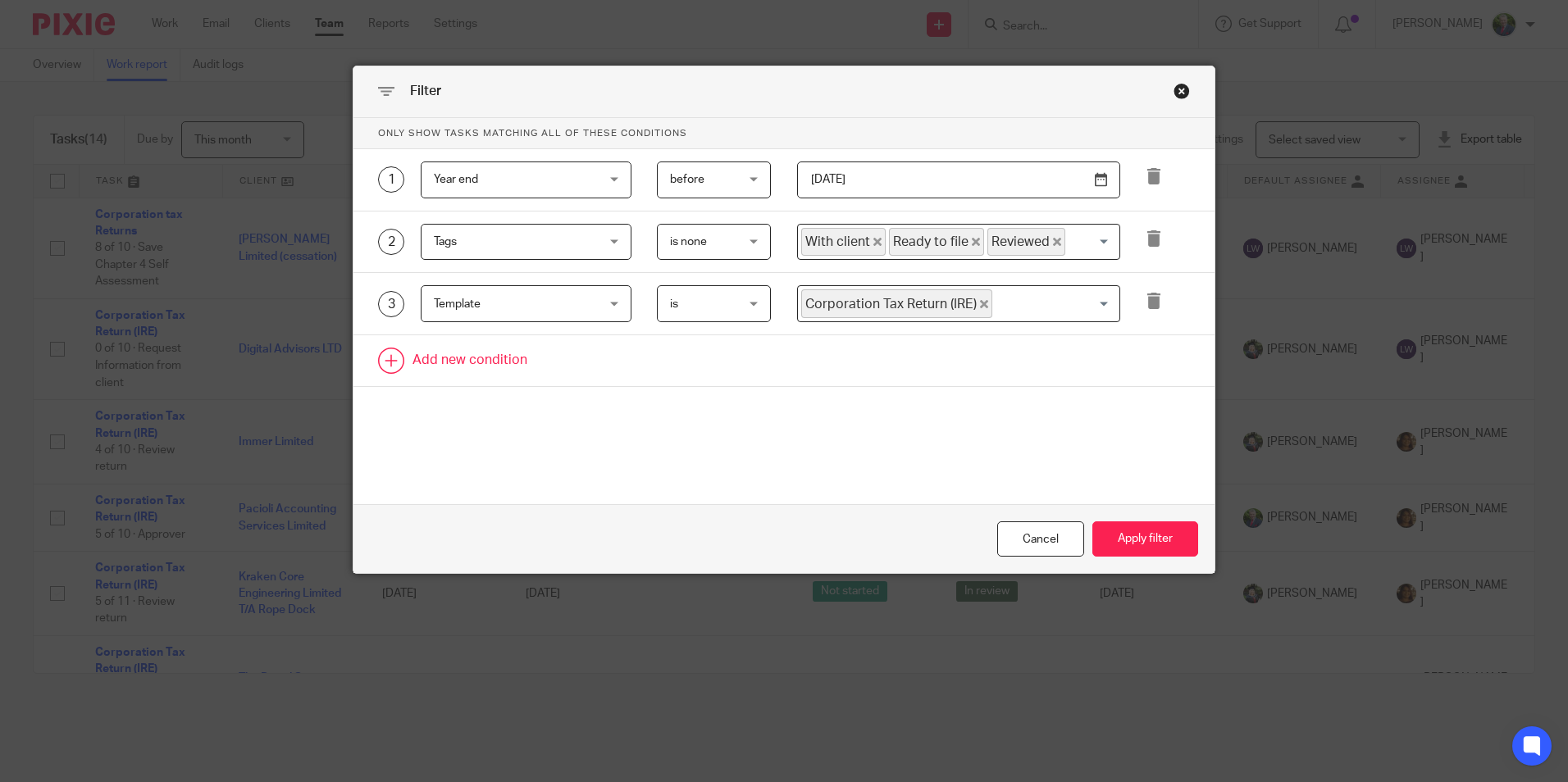
click at [487, 366] on link at bounding box center [784, 360] width 861 height 51
click at [513, 364] on div "Field" at bounding box center [512, 365] width 158 height 34
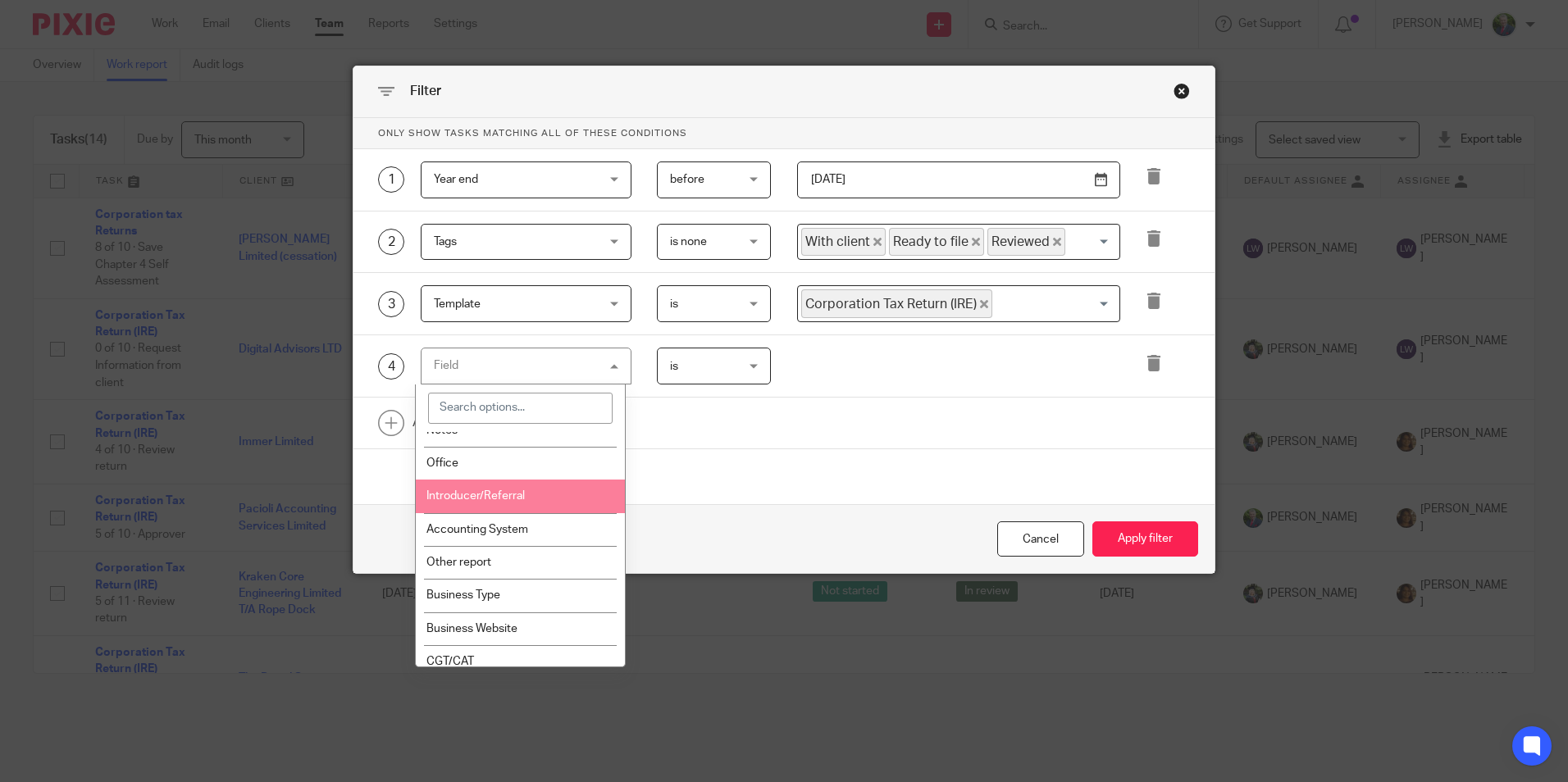
scroll to position [1312, 0]
click at [519, 472] on li "Office" at bounding box center [520, 465] width 209 height 33
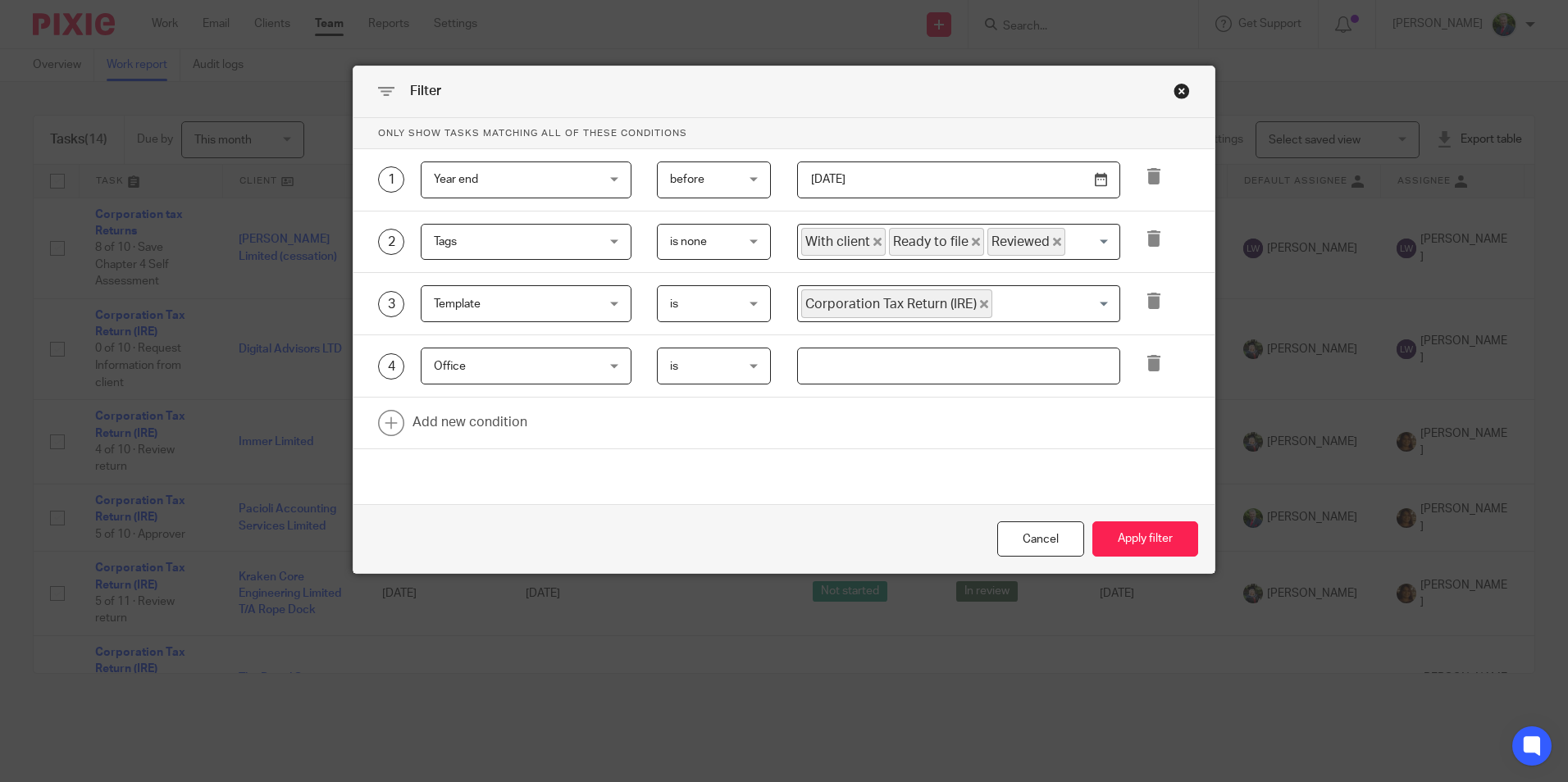
click at [743, 360] on span "is" at bounding box center [709, 365] width 80 height 34
click at [739, 429] on li "is not" at bounding box center [708, 435] width 112 height 33
click at [907, 374] on input "text" at bounding box center [958, 366] width 323 height 37
type input "[GEOGRAPHIC_DATA]"
click at [1093, 521] on button "Apply filter" at bounding box center [1145, 539] width 106 height 35
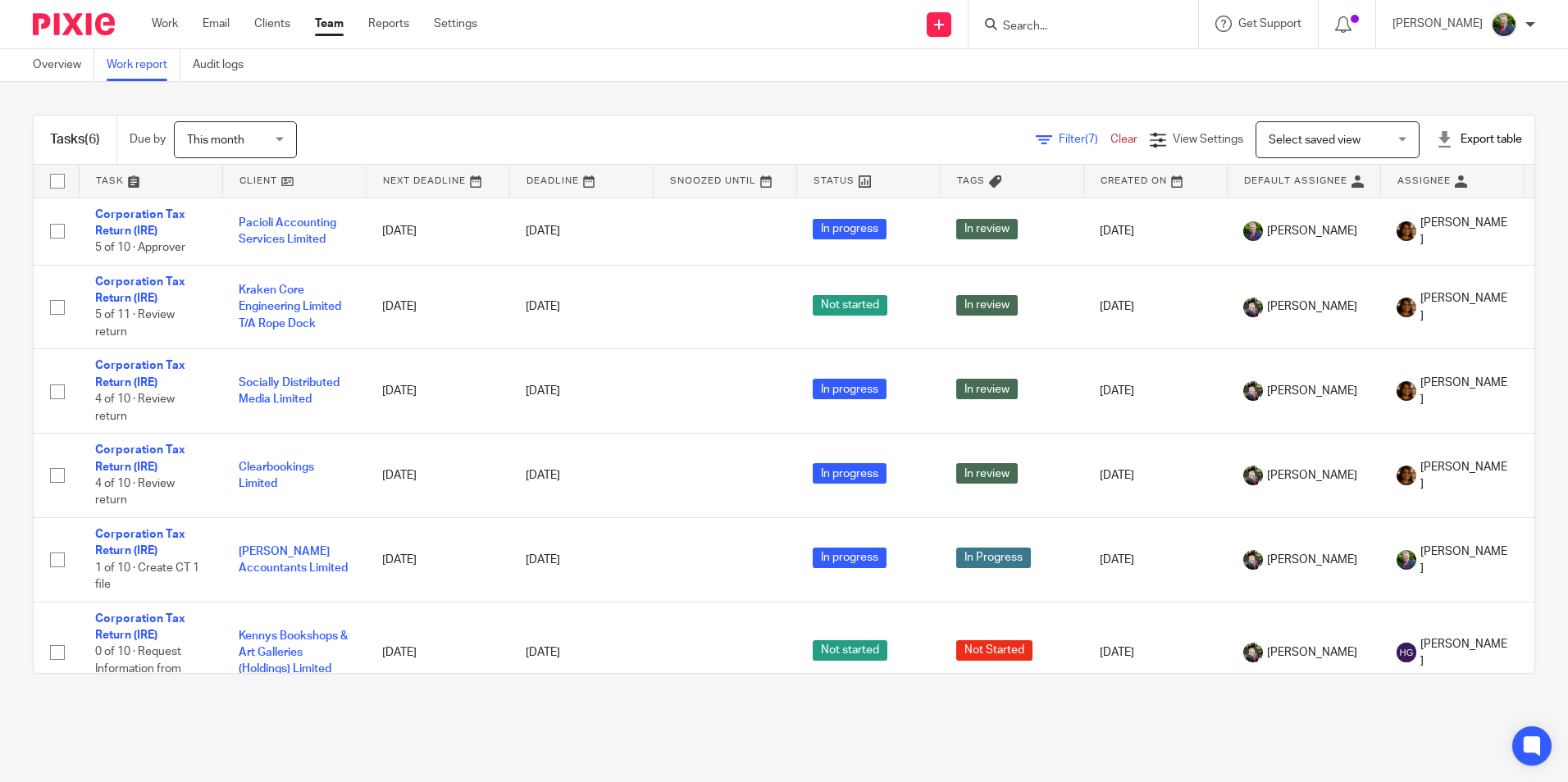
click at [1058, 133] on div "Filter (7) Clear" at bounding box center [1093, 139] width 114 height 18
click at [1059, 137] on span "Filter (7)" at bounding box center [1084, 139] width 52 height 11
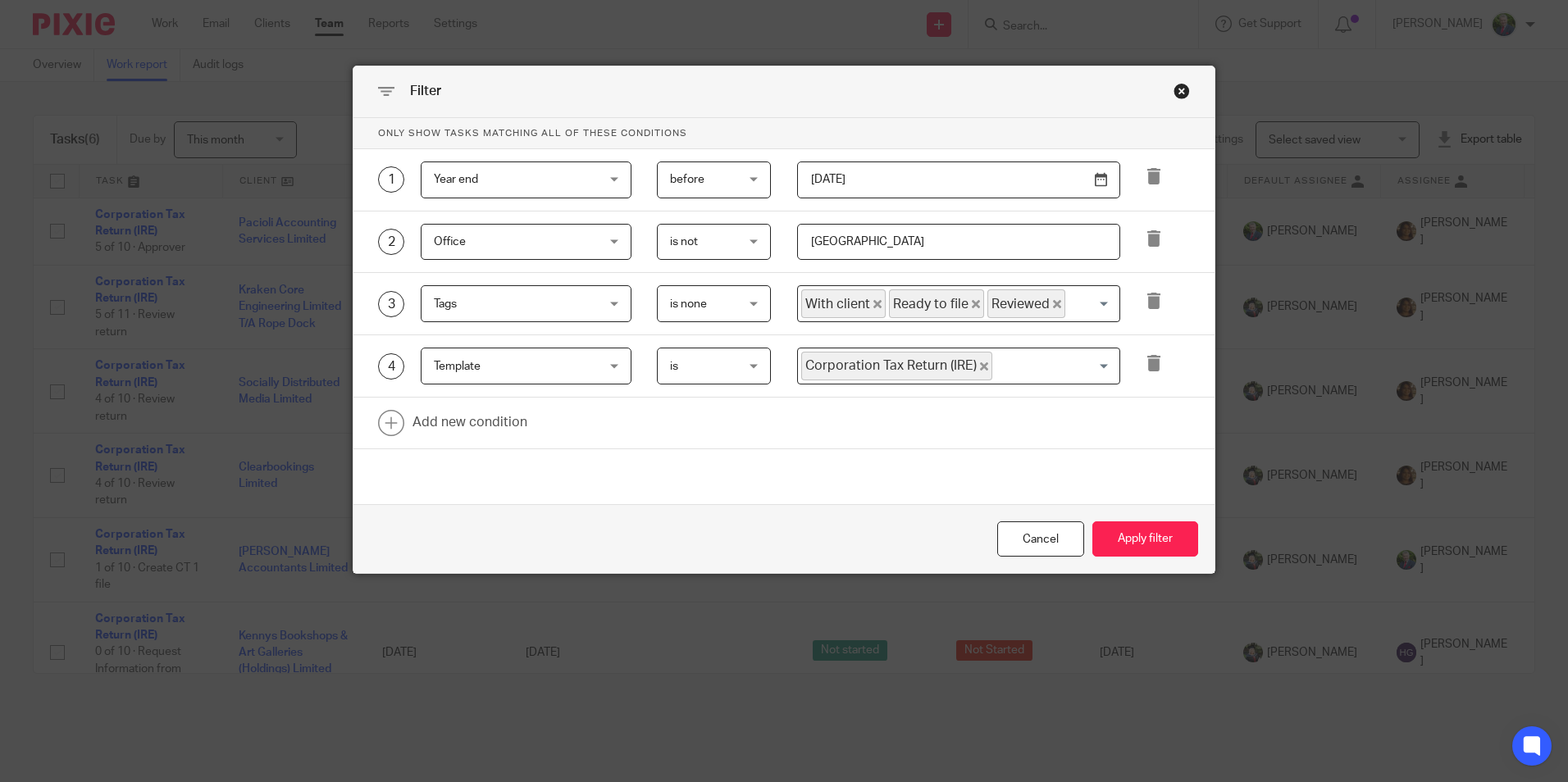
drag, startPoint x: 862, startPoint y: 245, endPoint x: 747, endPoint y: 242, distance: 115.0
click at [747, 242] on div "2 Office Office Task fields Due by date Status Created on Default assignee [GEO…" at bounding box center [771, 242] width 837 height 37
type input "[GEOGRAPHIC_DATA]"
click at [1130, 543] on button "Apply filter" at bounding box center [1145, 539] width 106 height 35
